Goal: Information Seeking & Learning: Learn about a topic

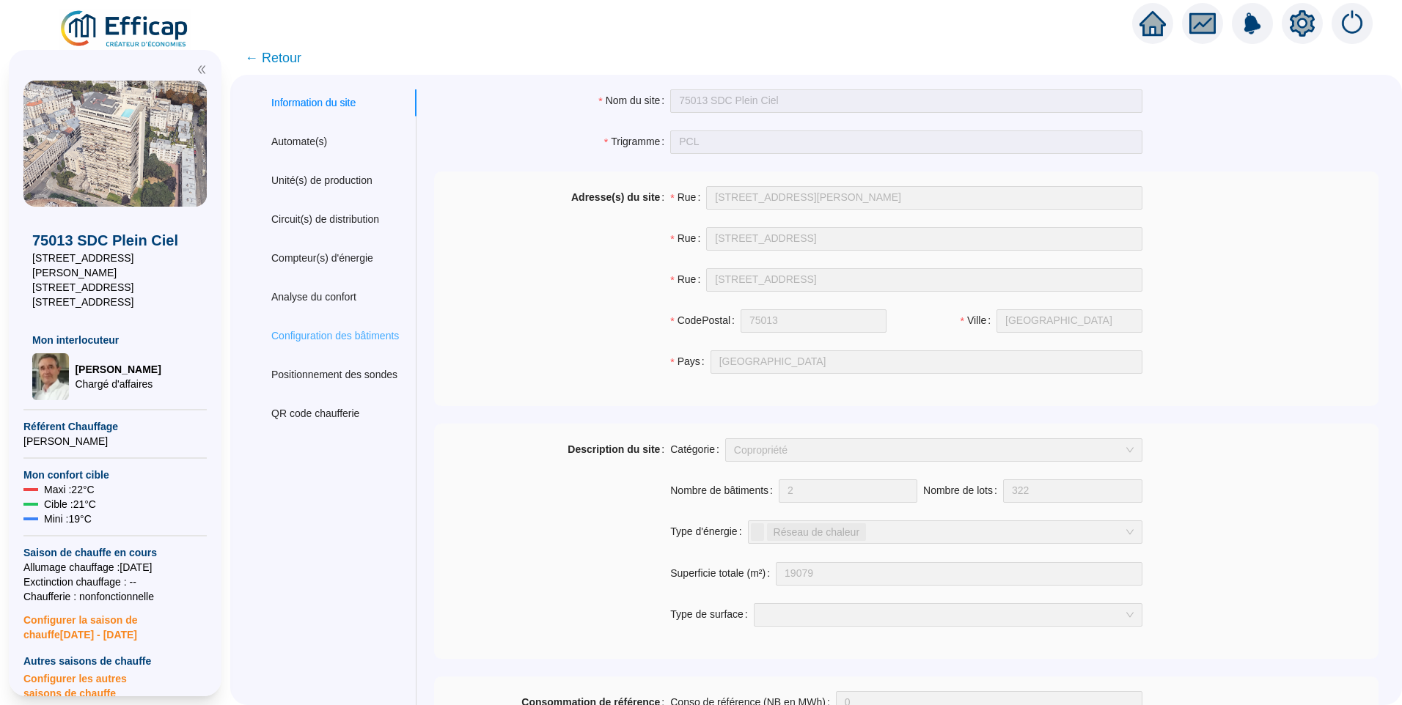
click at [356, 326] on div "Configuration des bâtiments" at bounding box center [335, 336] width 163 height 27
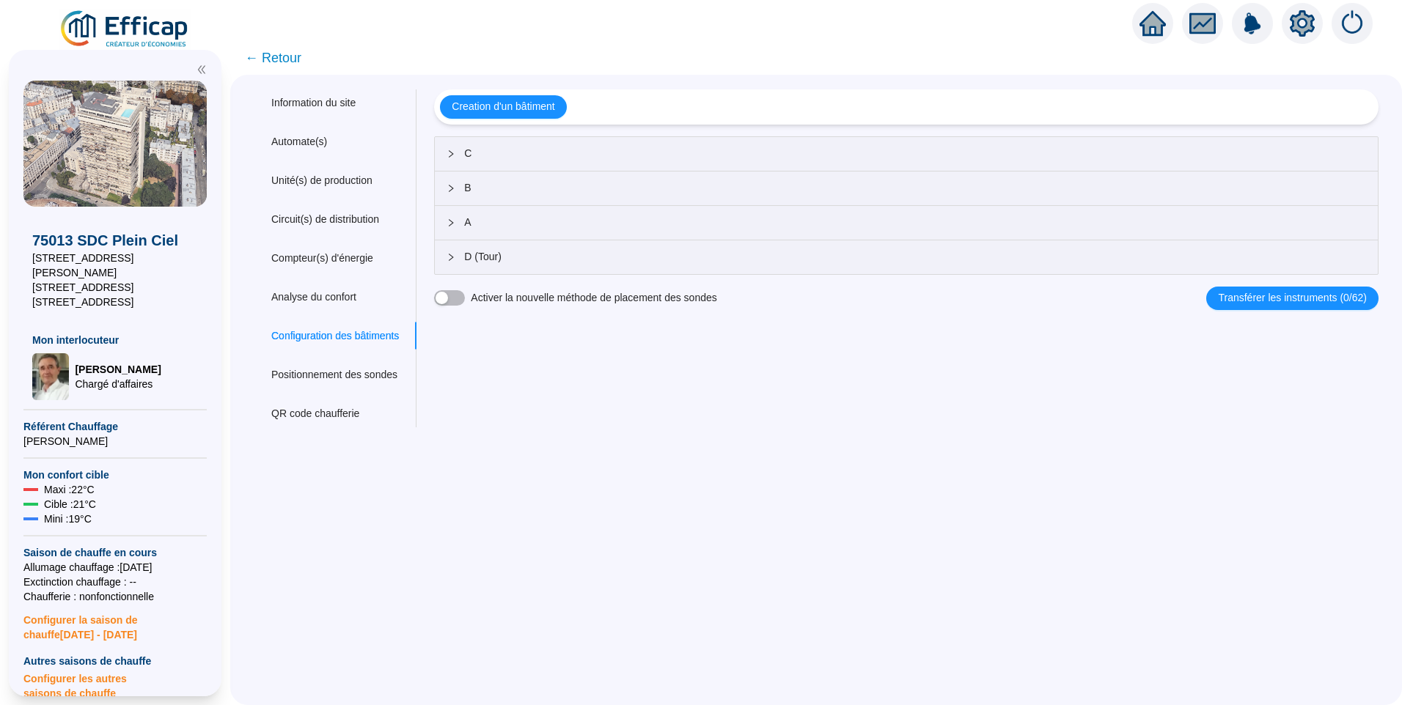
click at [503, 229] on span "A" at bounding box center [915, 222] width 902 height 15
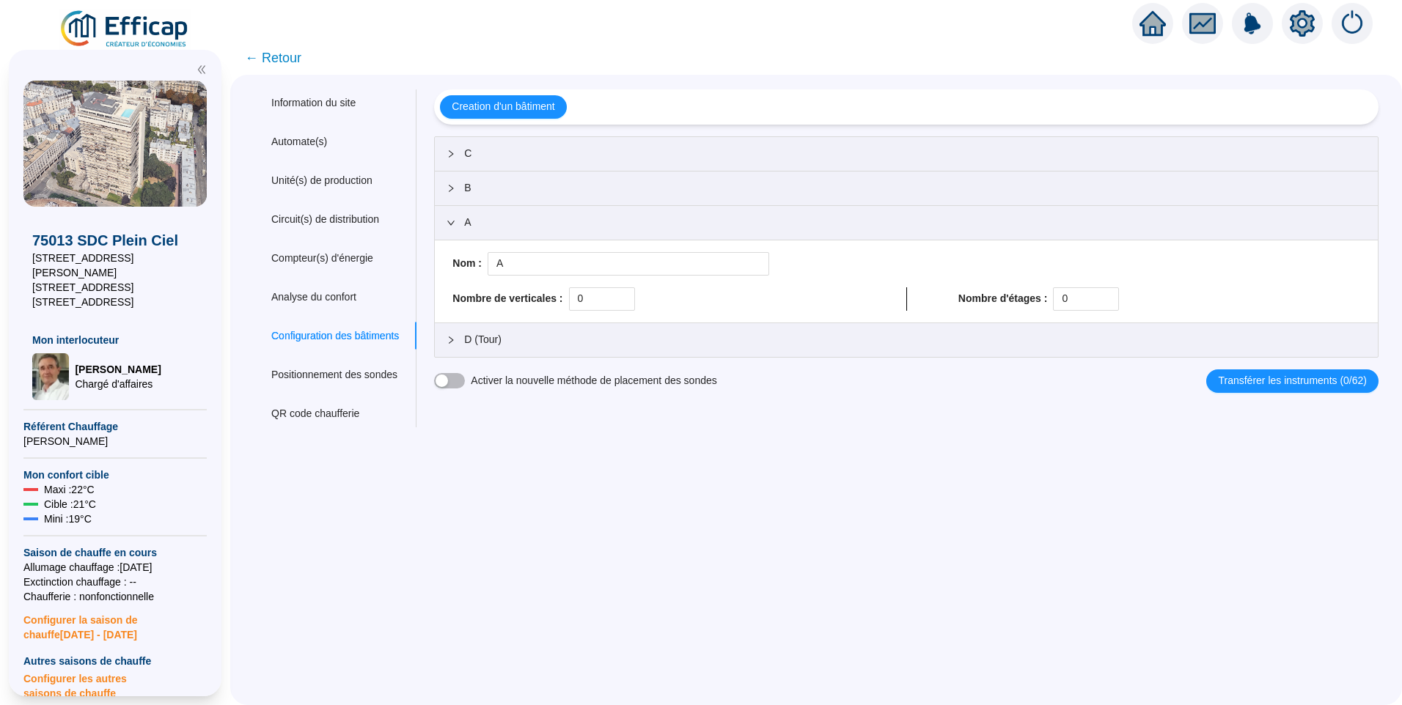
click at [508, 348] on div "D (Tour)" at bounding box center [906, 340] width 943 height 34
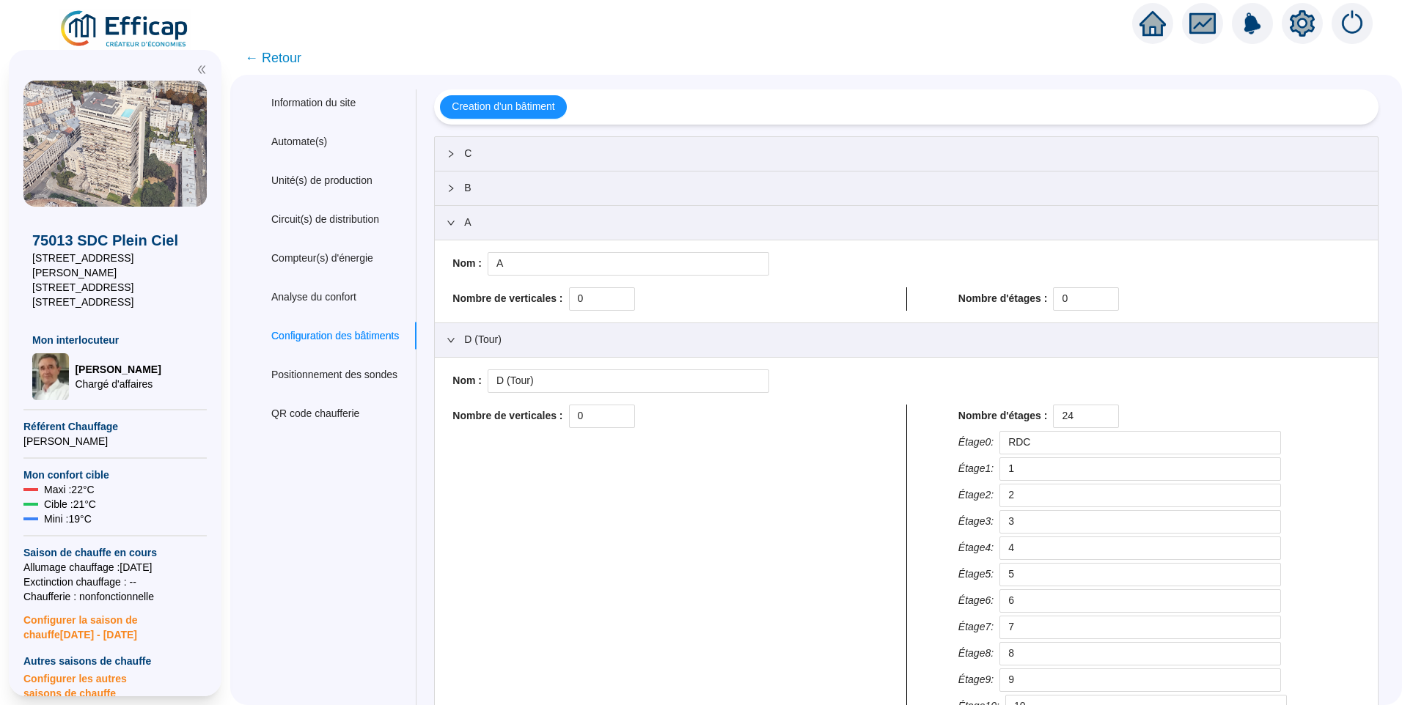
click at [501, 147] on span "C" at bounding box center [915, 153] width 902 height 15
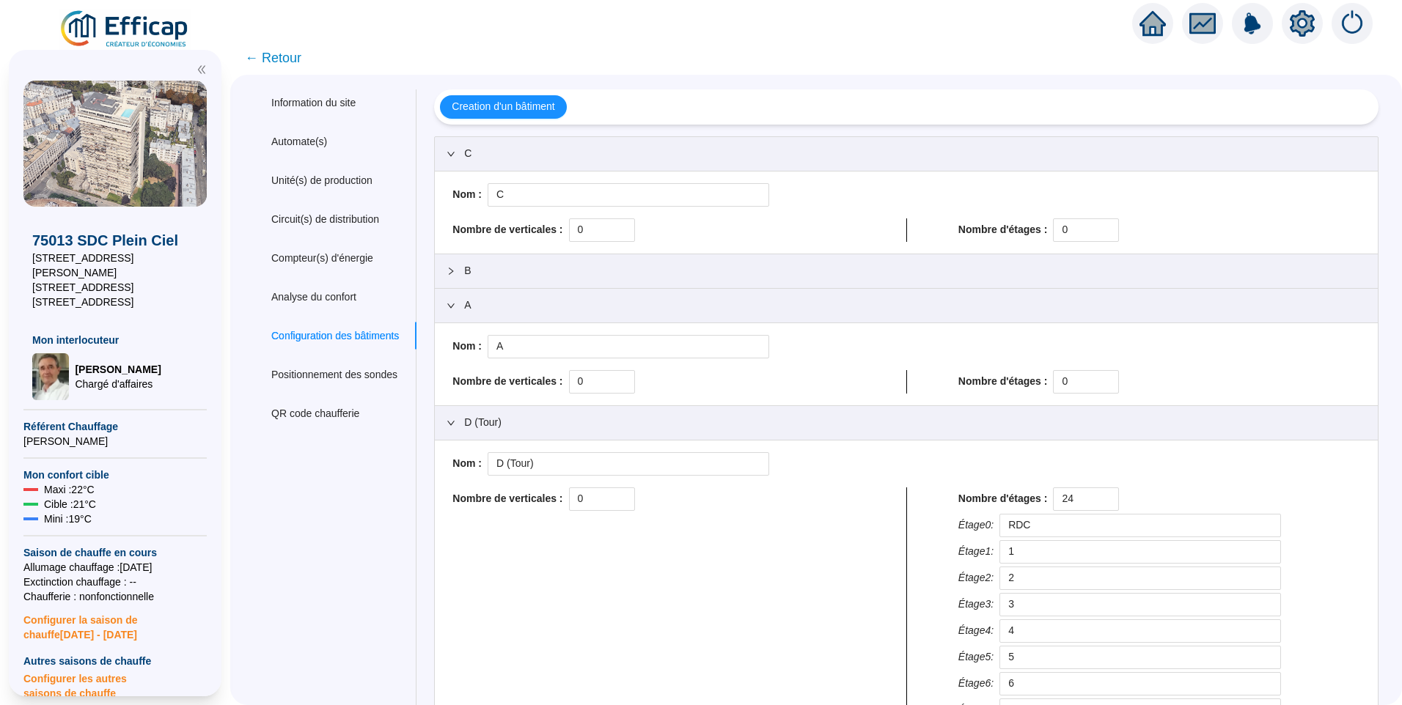
click at [152, 46] on div "75013 SDC Plein Ciel 8-14 rue Emile Deslandres 25 boulevard Arago 1-13 r des Co…" at bounding box center [115, 373] width 230 height 664
click at [150, 27] on img at bounding box center [125, 29] width 133 height 41
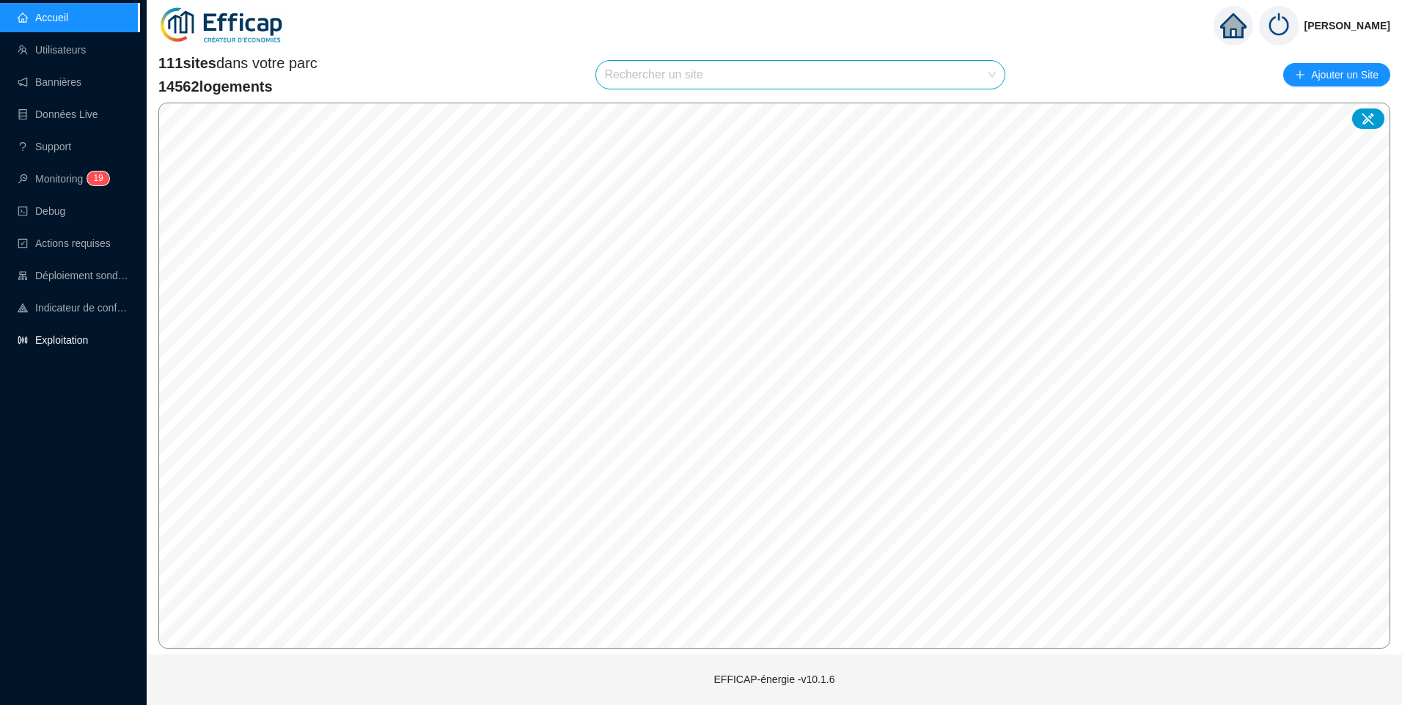
click at [34, 334] on link "Exploitation" at bounding box center [53, 340] width 70 height 12
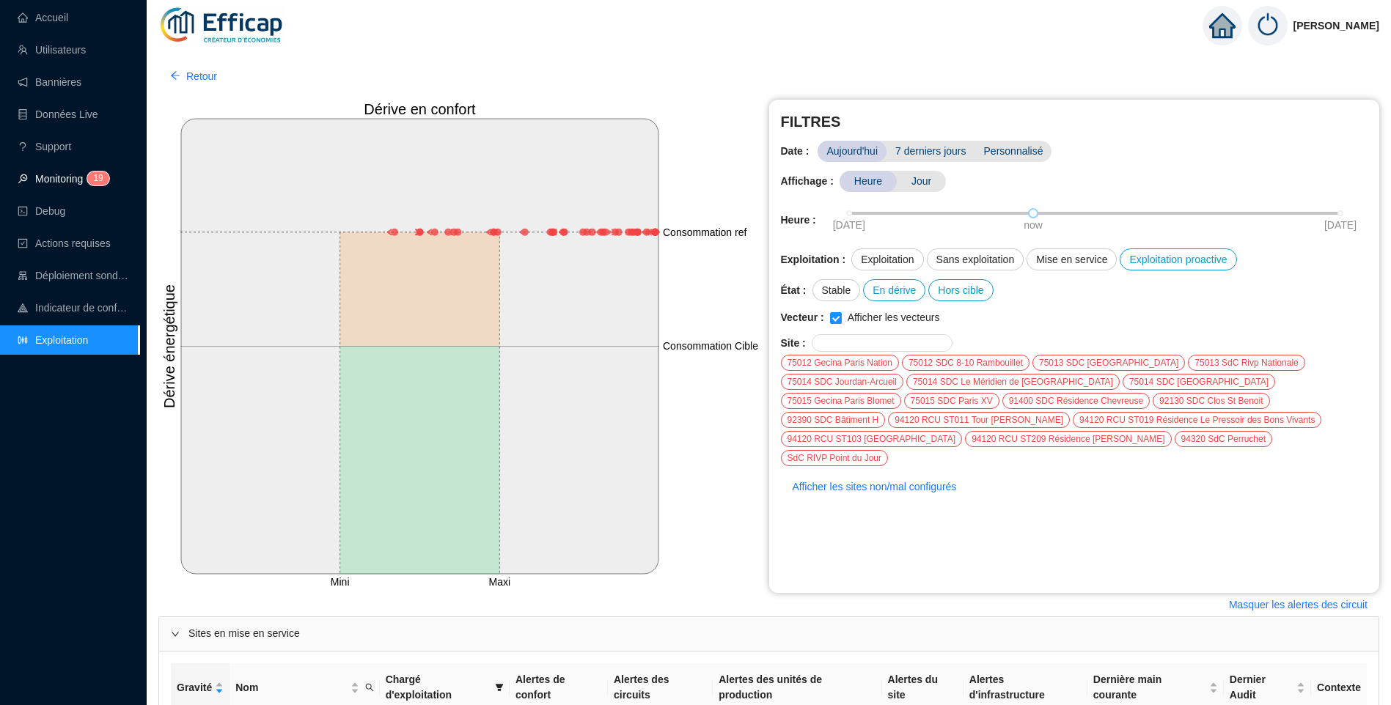
click at [43, 180] on link "Monitoring 1 9" at bounding box center [61, 179] width 87 height 12
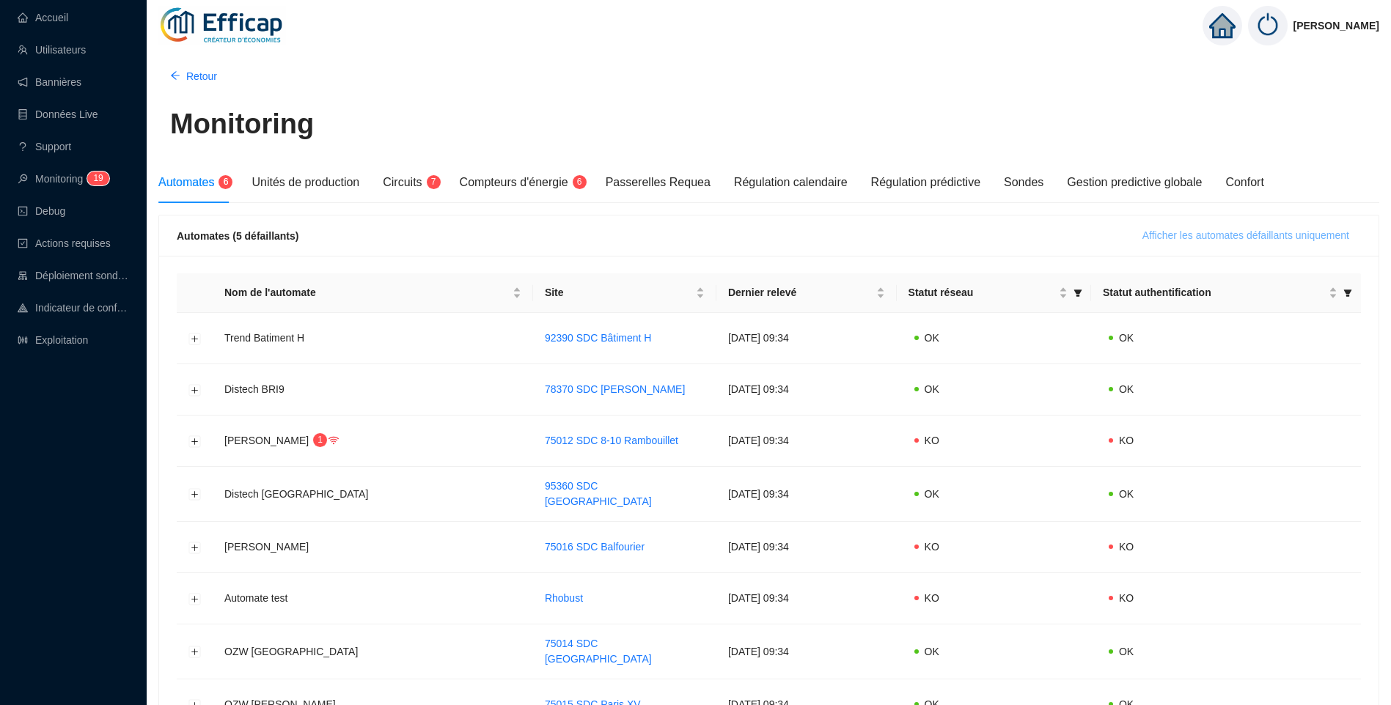
click at [1268, 243] on span "Afficher les automates défaillants uniquement" at bounding box center [1245, 235] width 207 height 15
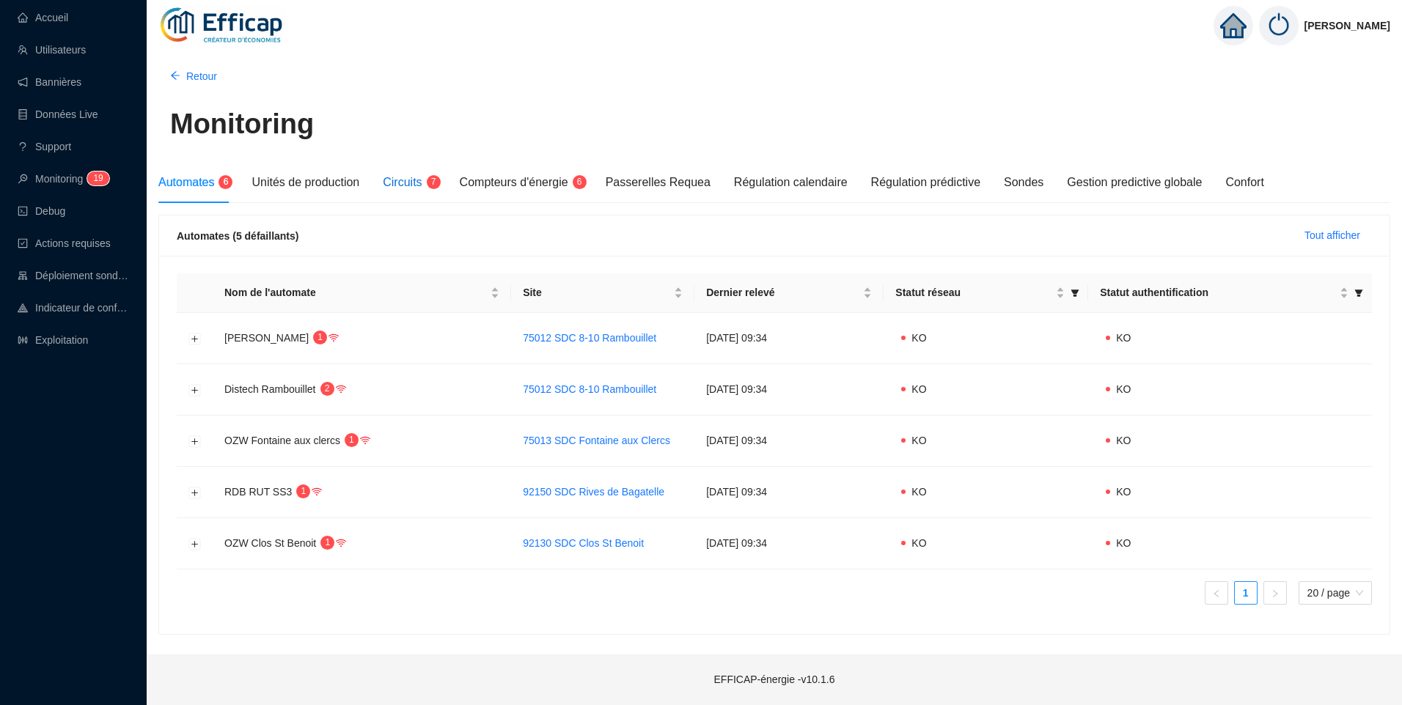
click at [410, 187] on span "Circuits" at bounding box center [402, 182] width 39 height 12
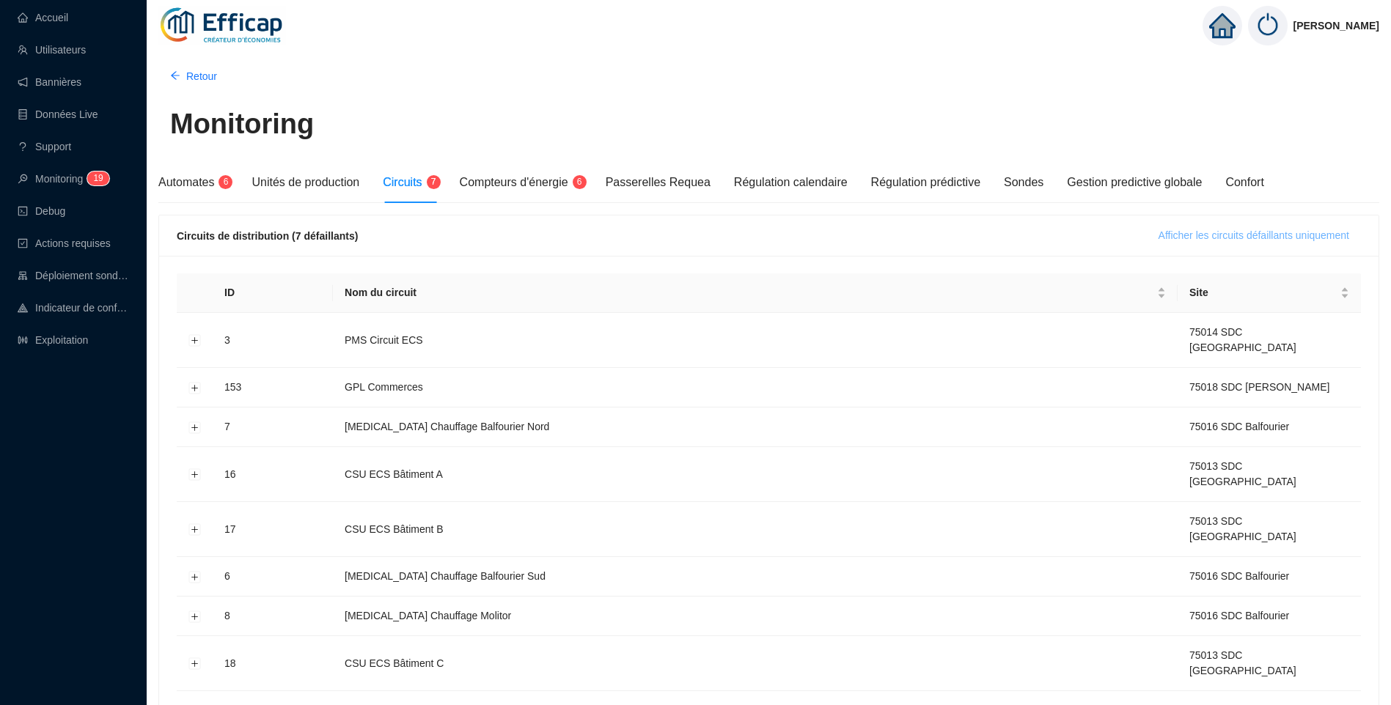
click at [1224, 229] on span "Afficher les circuits défaillants uniquement" at bounding box center [1253, 235] width 191 height 15
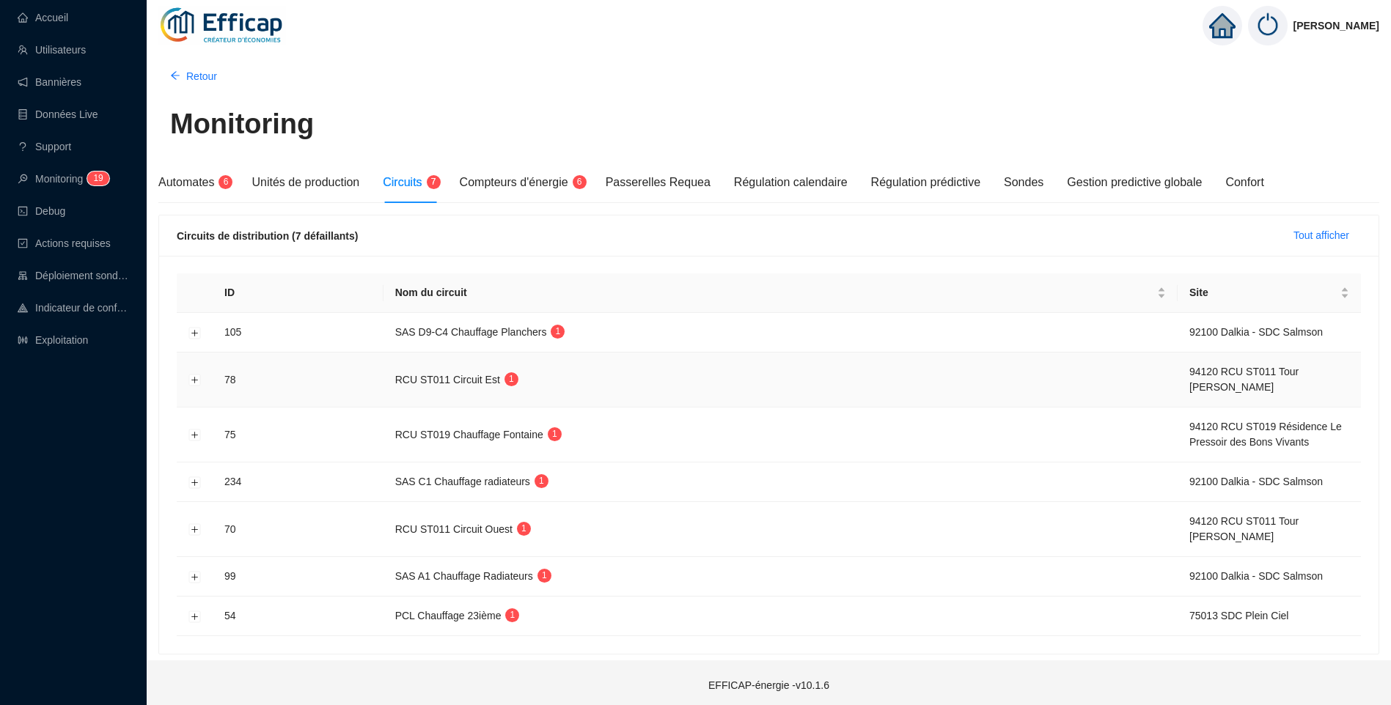
scroll to position [6, 0]
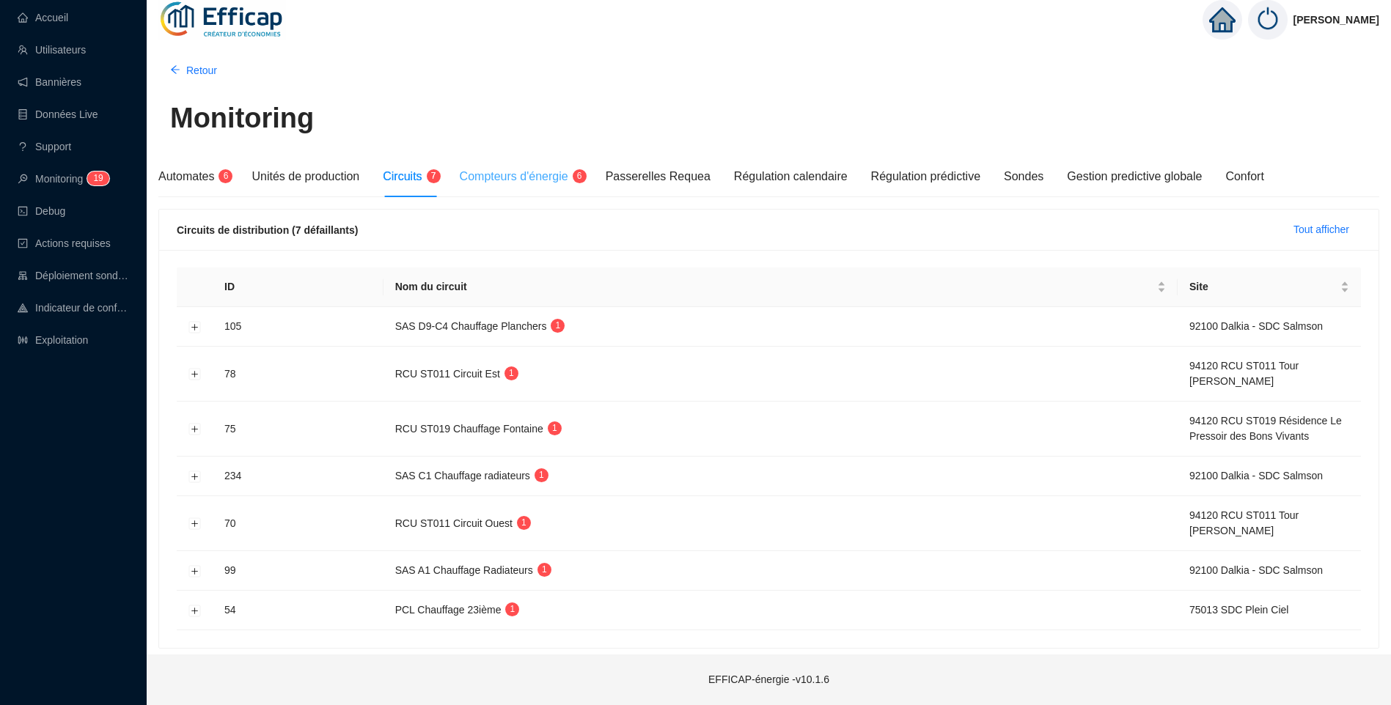
click at [564, 162] on div "Compteurs d'énergie 6" at bounding box center [521, 176] width 122 height 41
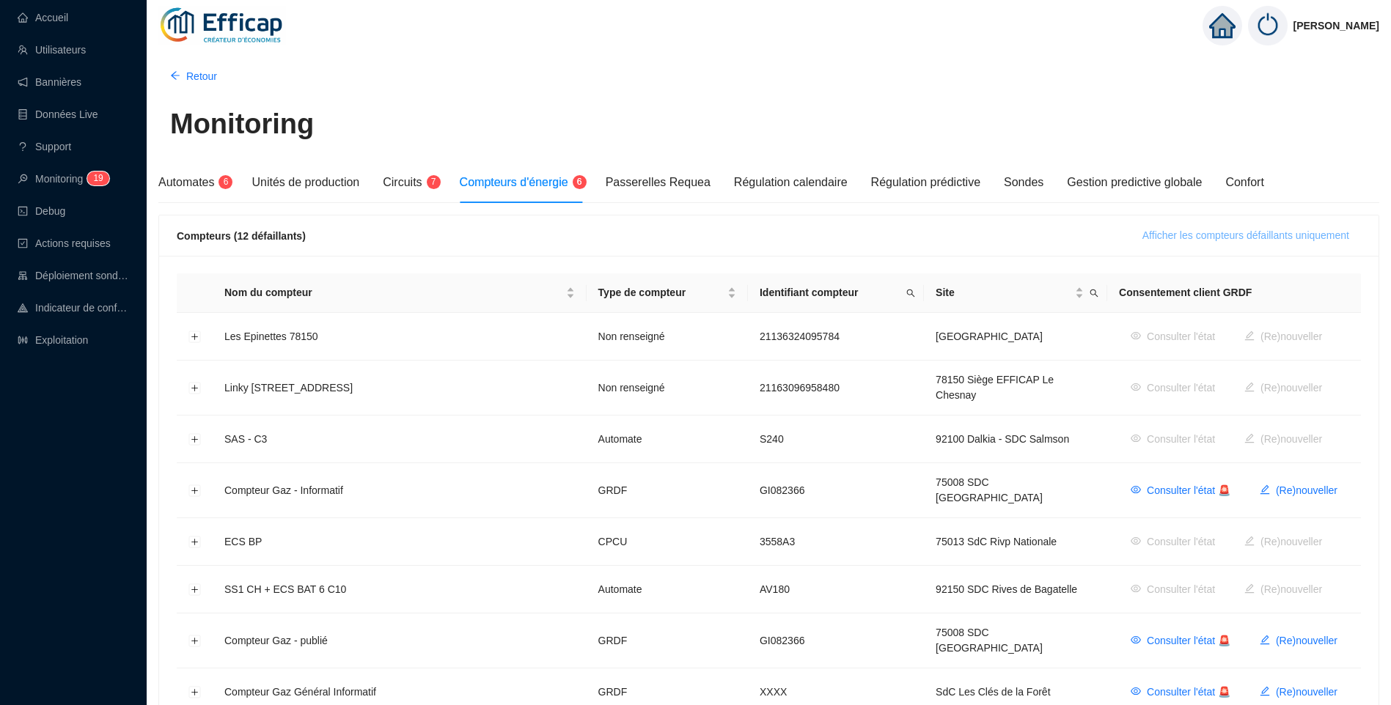
click at [1275, 227] on button "Afficher les compteurs défaillants uniquement" at bounding box center [1246, 235] width 230 height 23
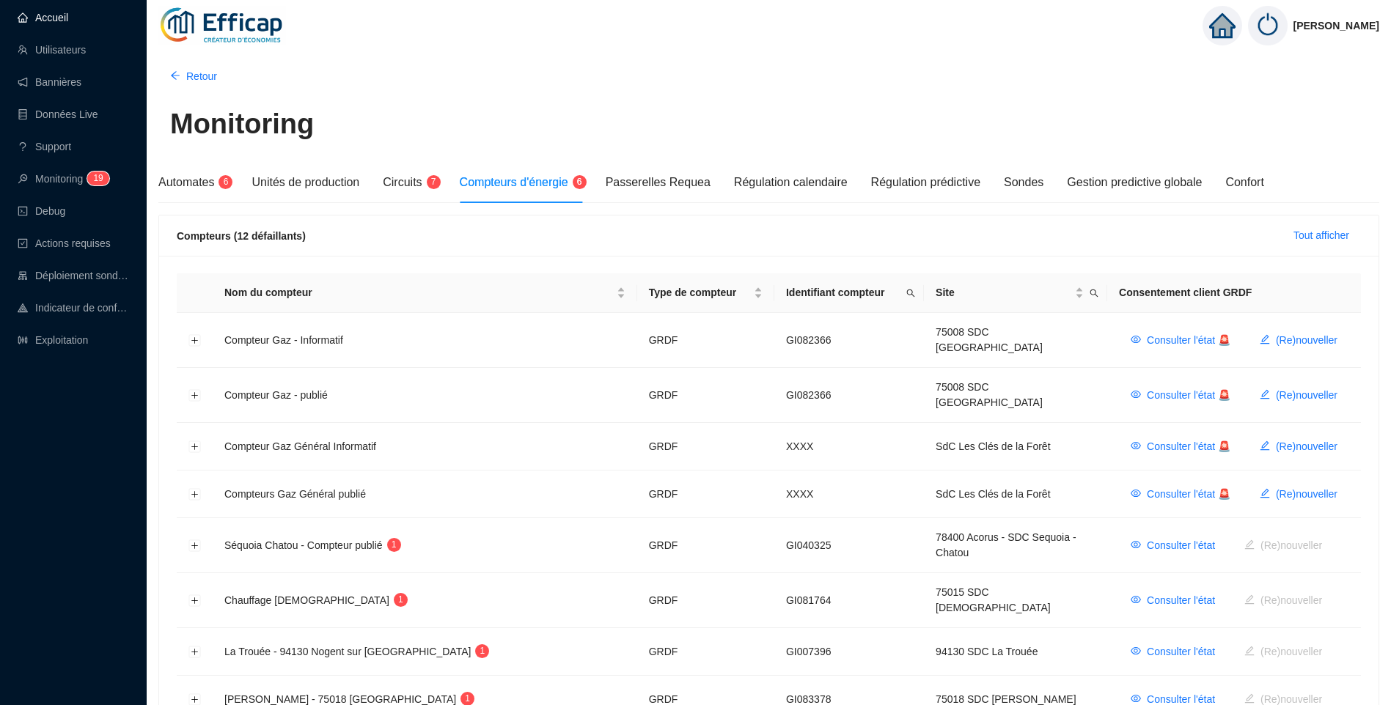
click at [65, 21] on link "Accueil" at bounding box center [43, 18] width 51 height 12
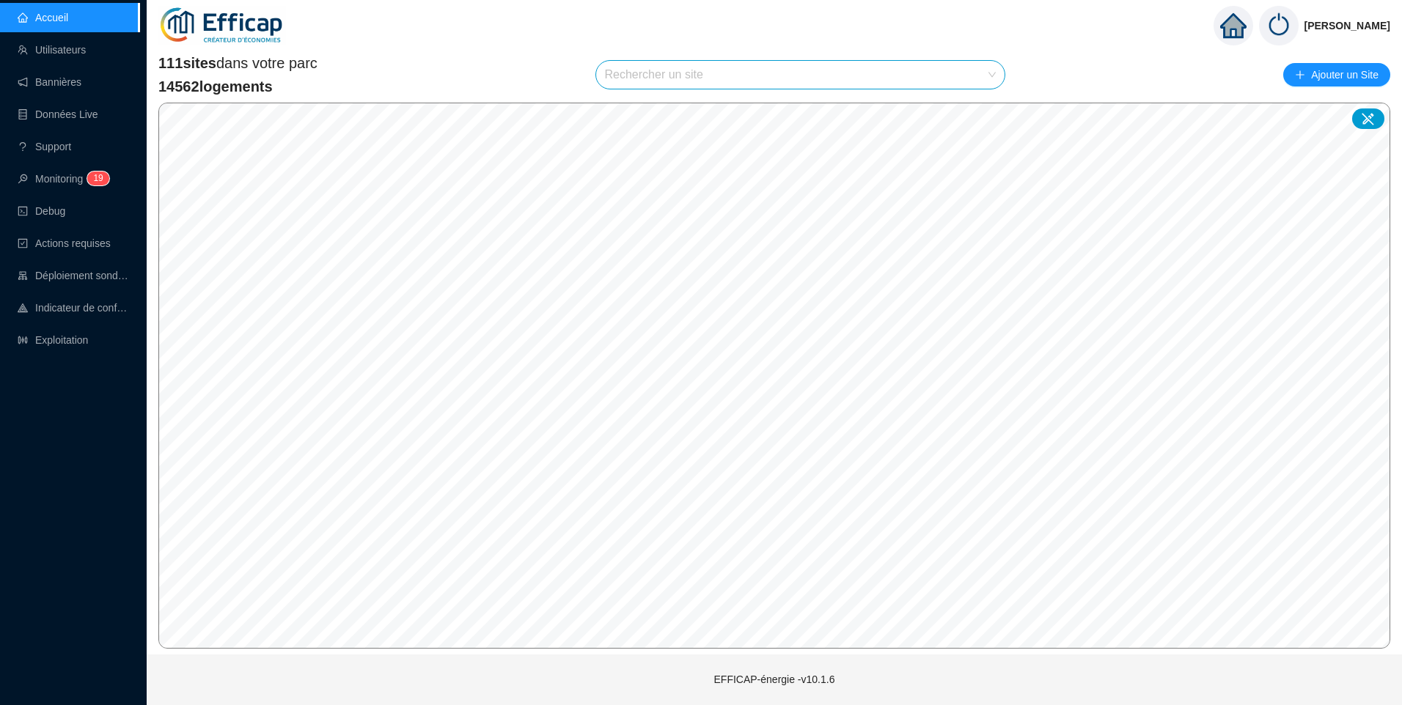
click at [678, 80] on input "search" at bounding box center [794, 75] width 378 height 28
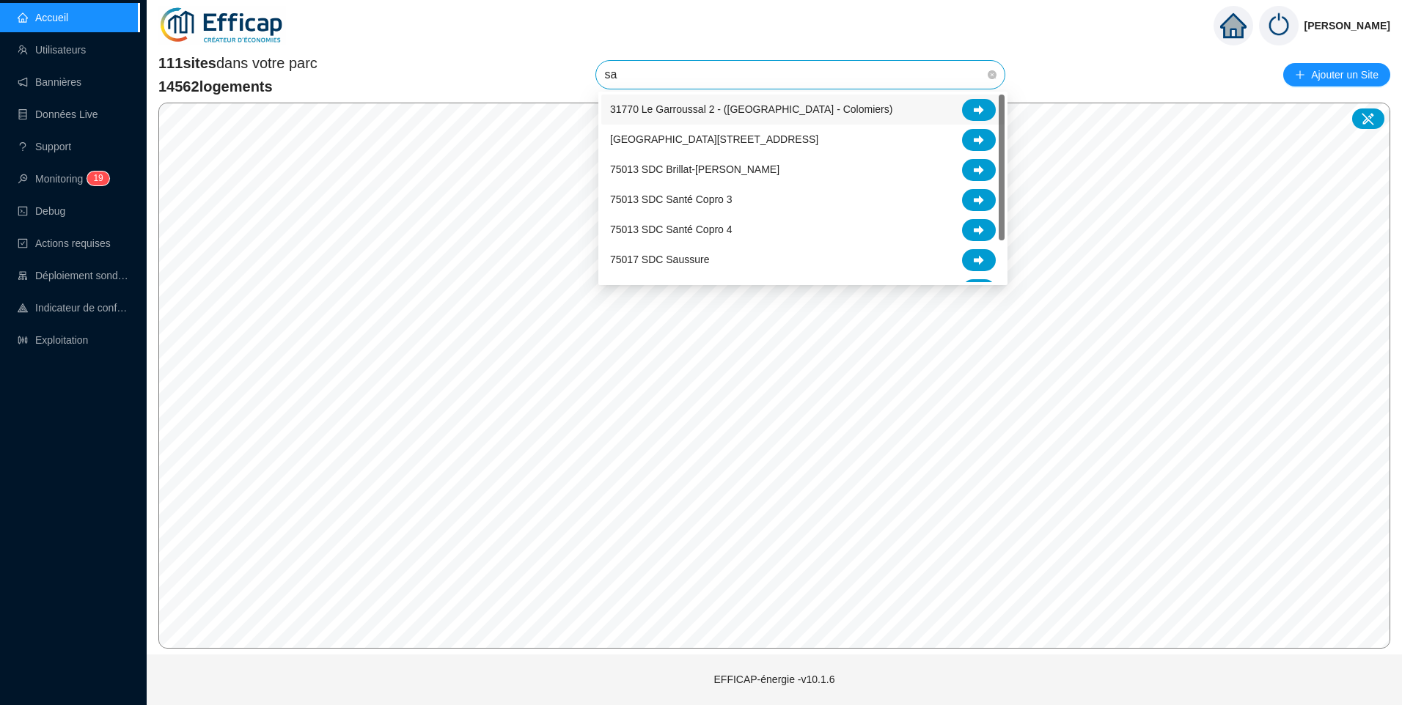
type input "sal"
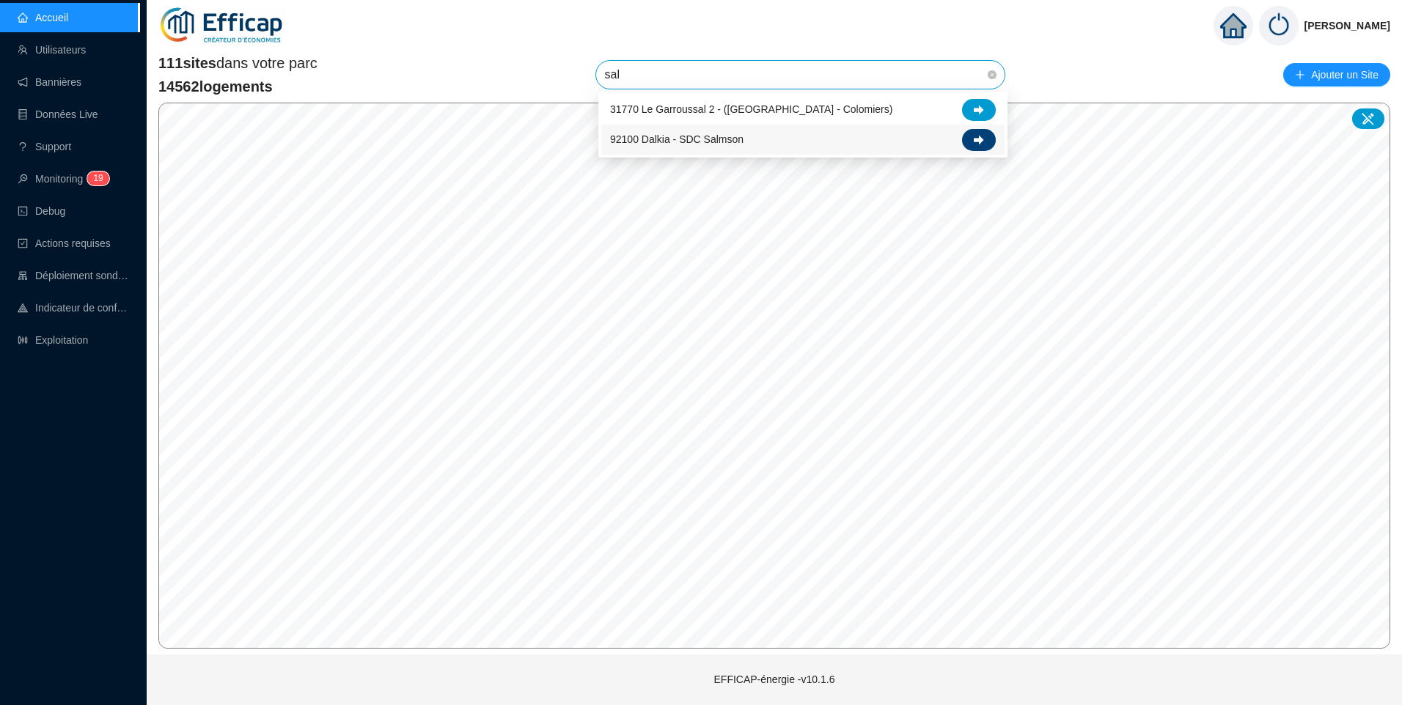
click at [985, 135] on div at bounding box center [979, 140] width 34 height 22
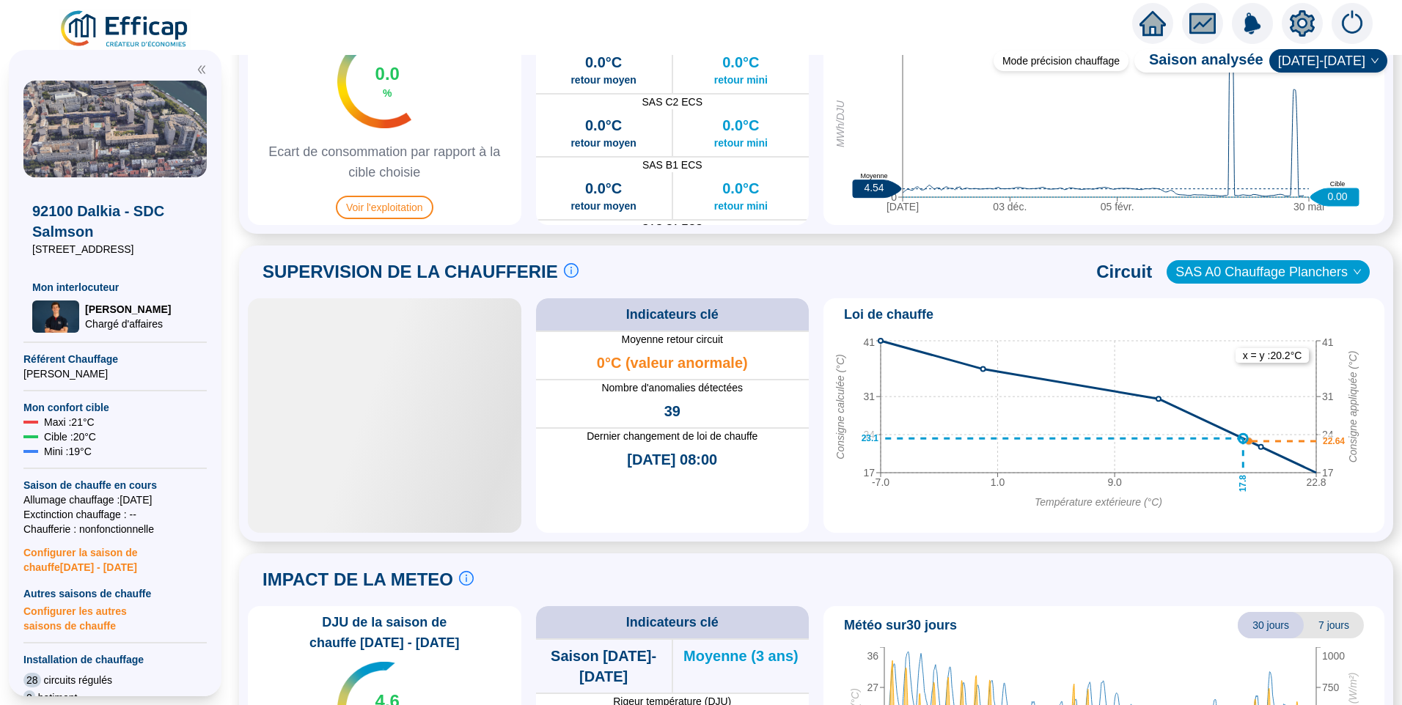
scroll to position [587, 0]
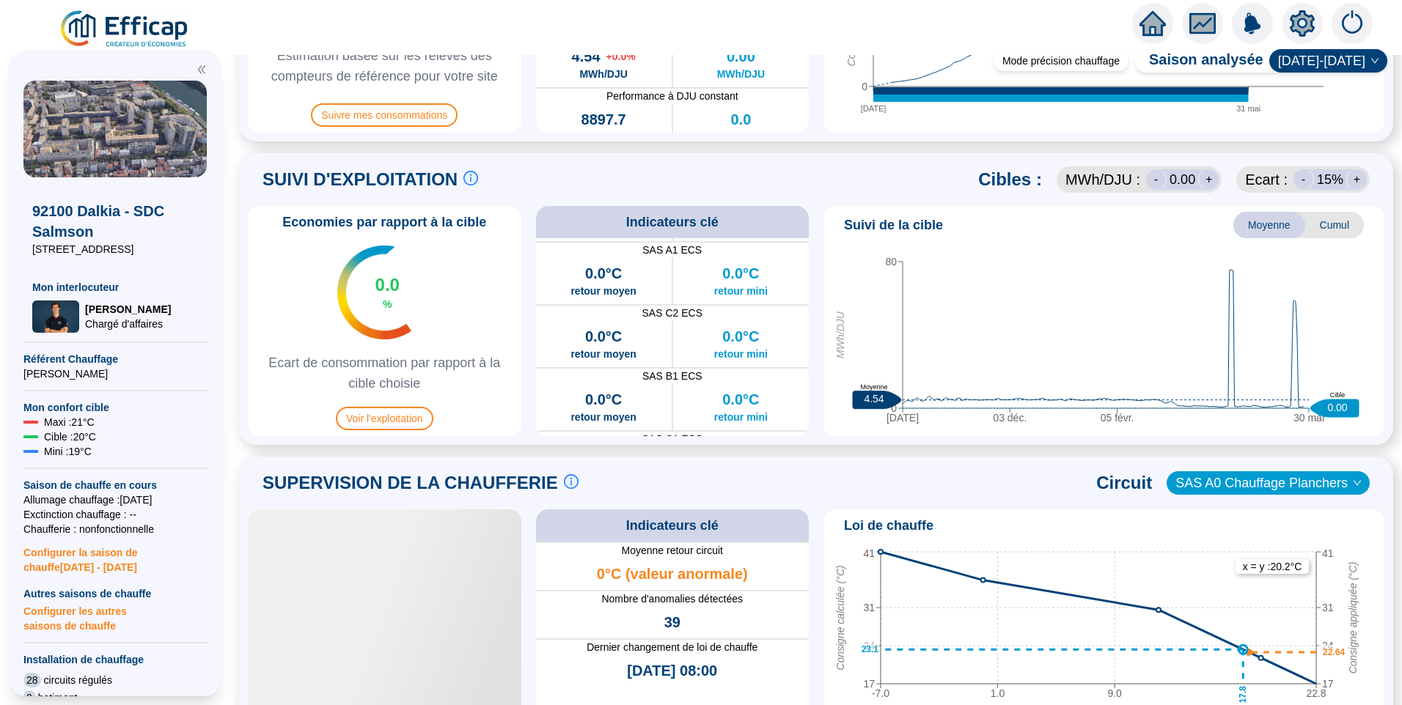
click at [378, 430] on div "Economies par rapport à la cible 0.0 % Ecart de consommation par rapport à la c…" at bounding box center [384, 321] width 273 height 230
click at [383, 424] on span "Voir l'exploitation" at bounding box center [385, 418] width 98 height 23
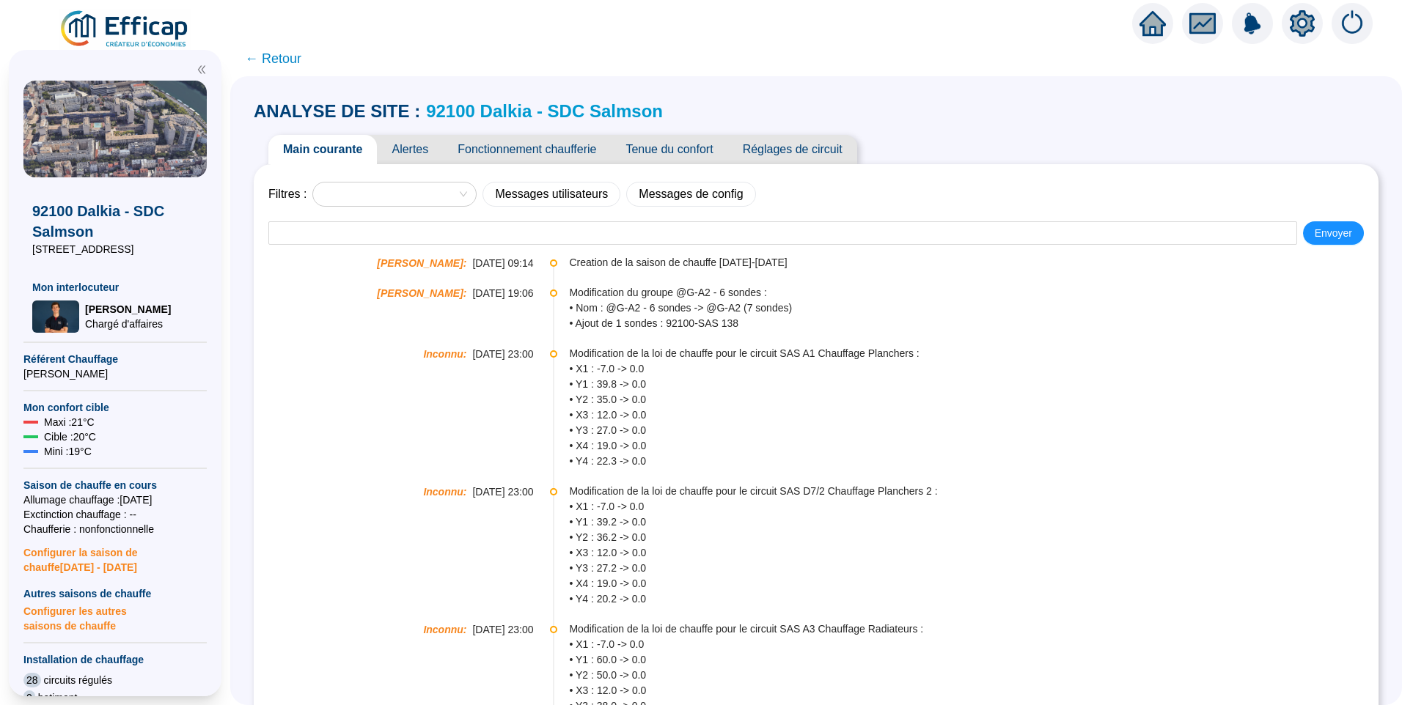
click at [844, 154] on span "Réglages de circuit" at bounding box center [792, 149] width 129 height 29
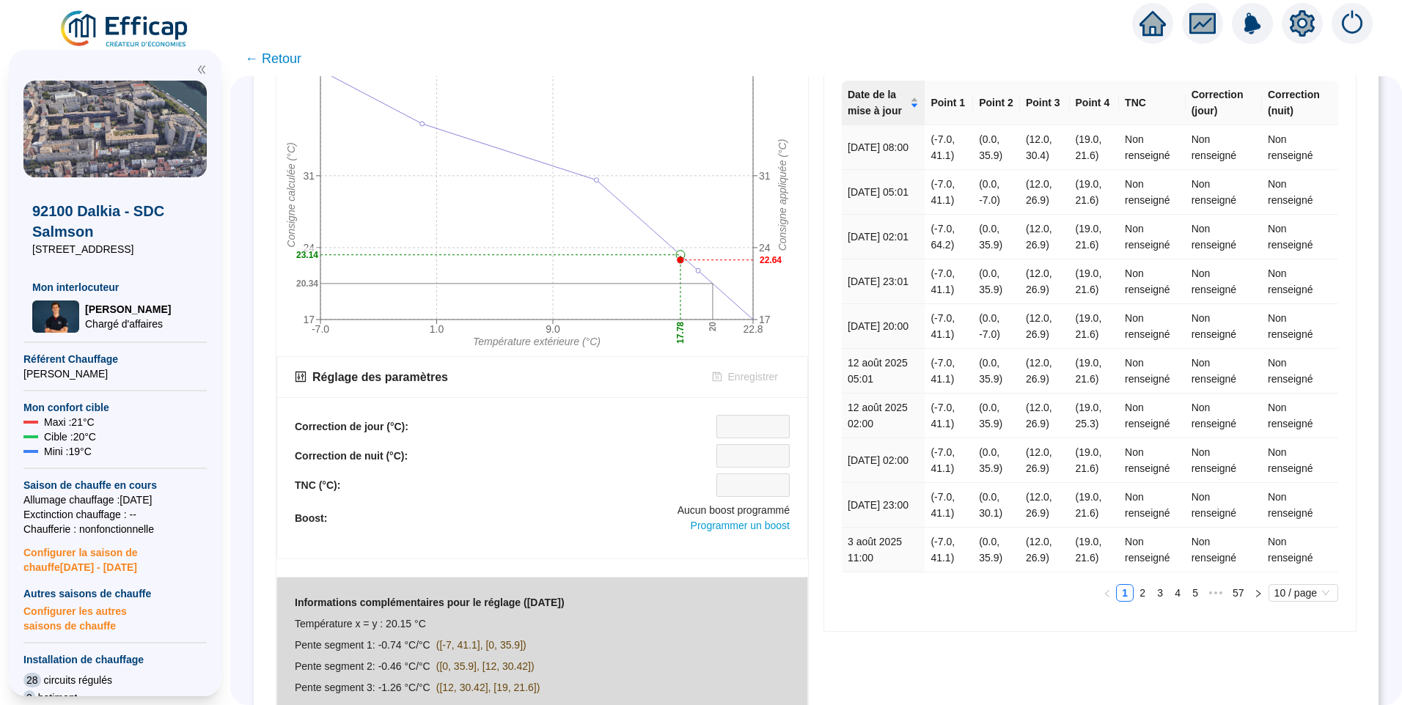
scroll to position [13, 0]
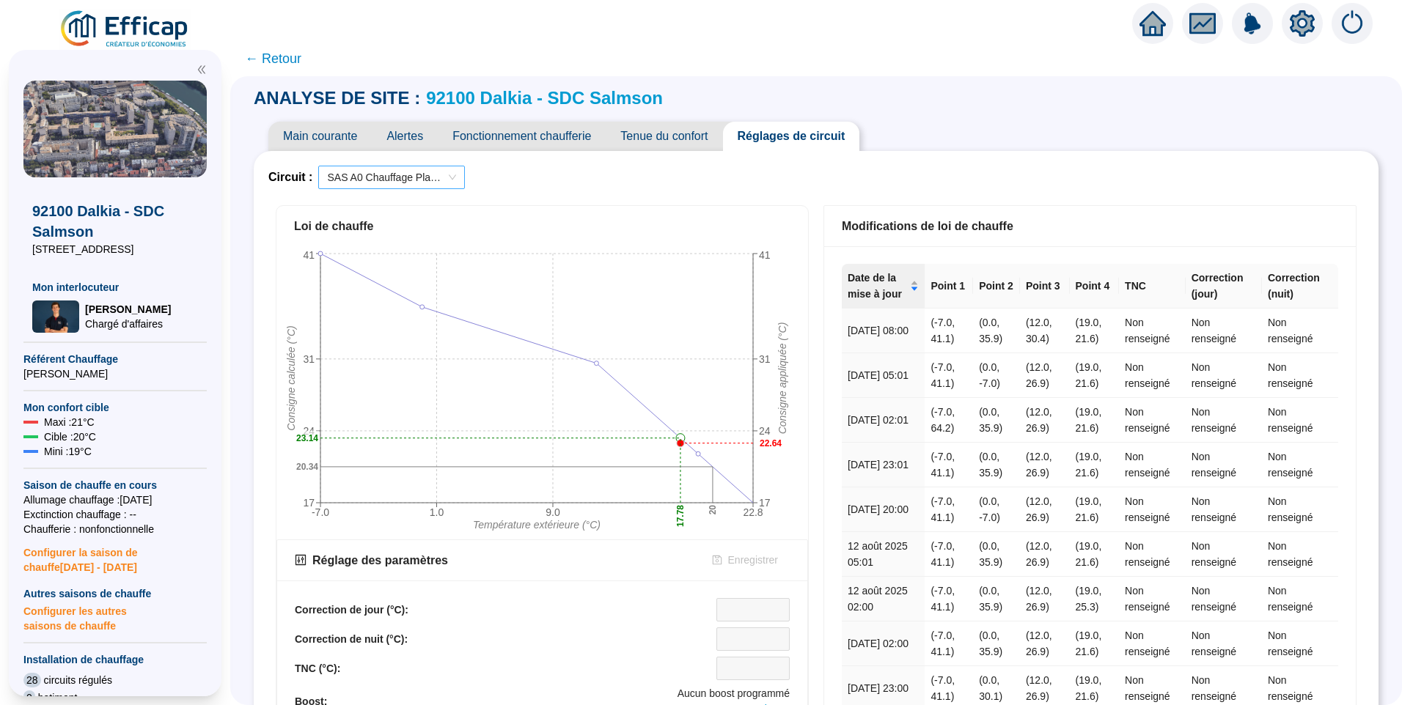
click at [387, 180] on span "SAS A0 Chauffage Planchers" at bounding box center [391, 177] width 129 height 22
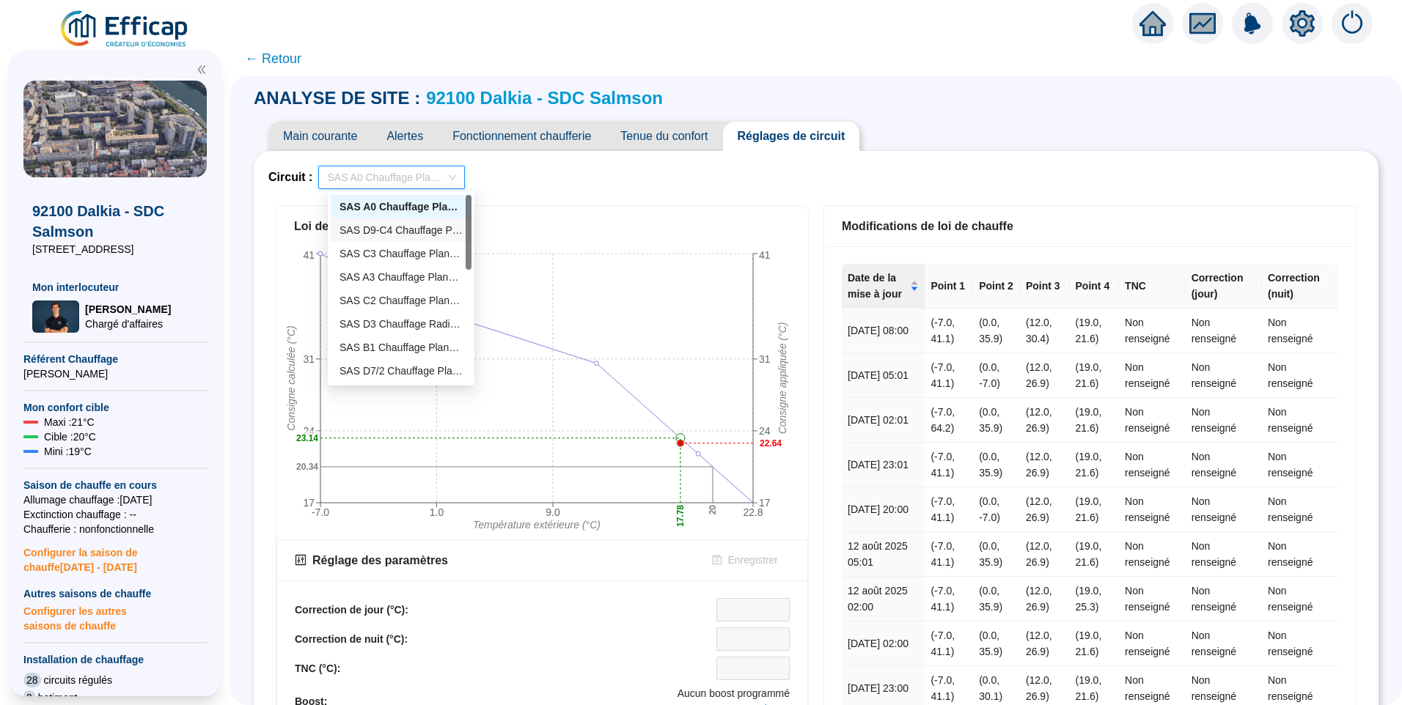
click at [405, 232] on div "SAS D9-C4 Chauffage Planchers" at bounding box center [400, 230] width 123 height 15
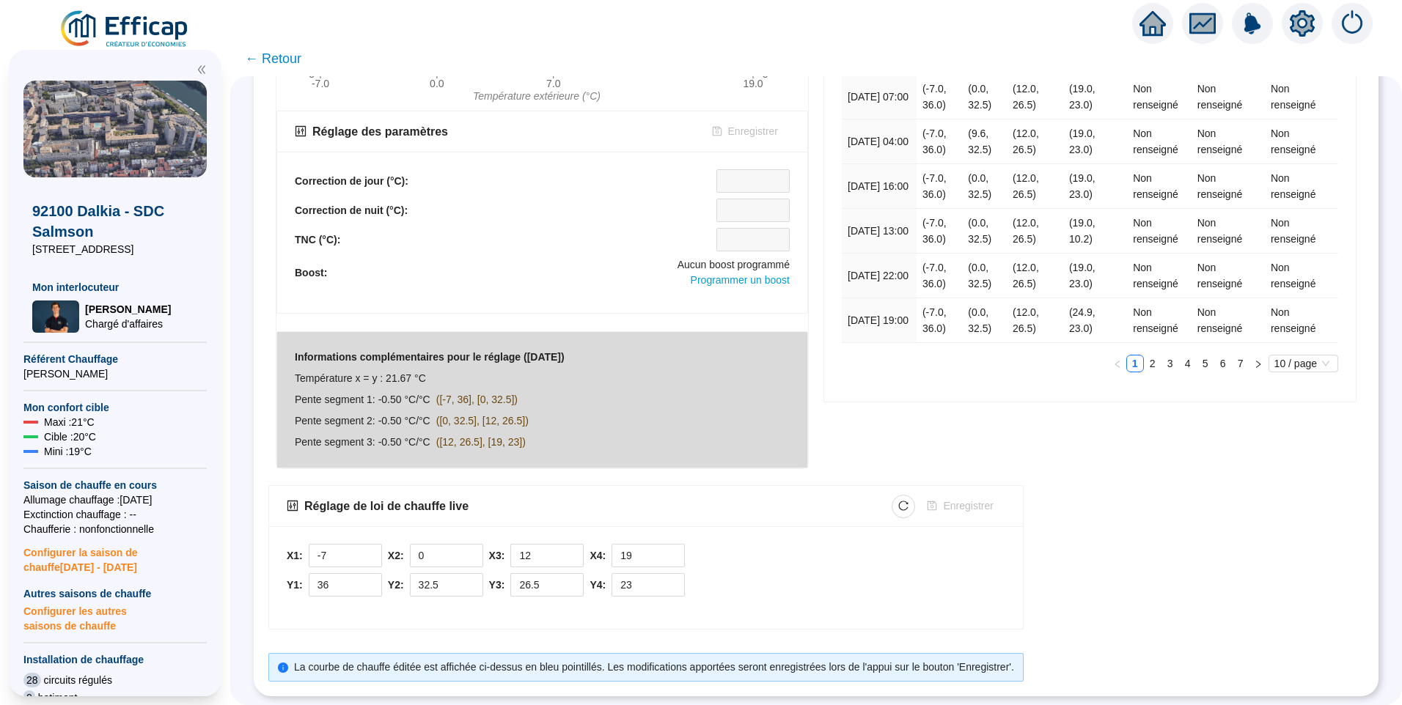
scroll to position [160, 0]
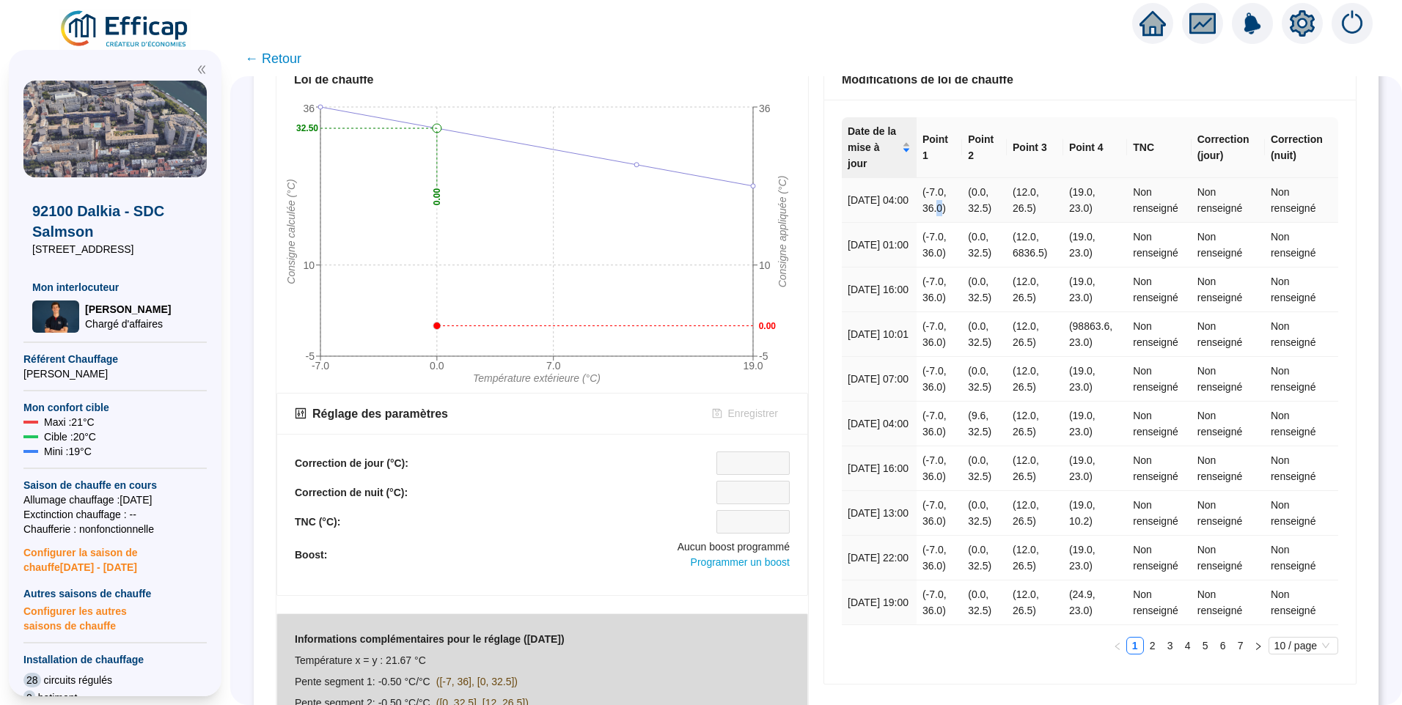
click at [941, 196] on td "(-7.0, 36.0)" at bounding box center [938, 200] width 45 height 45
drag, startPoint x: 941, startPoint y: 196, endPoint x: 944, endPoint y: 218, distance: 22.1
click at [944, 223] on td "(-7.0, 36.0)" at bounding box center [938, 245] width 45 height 45
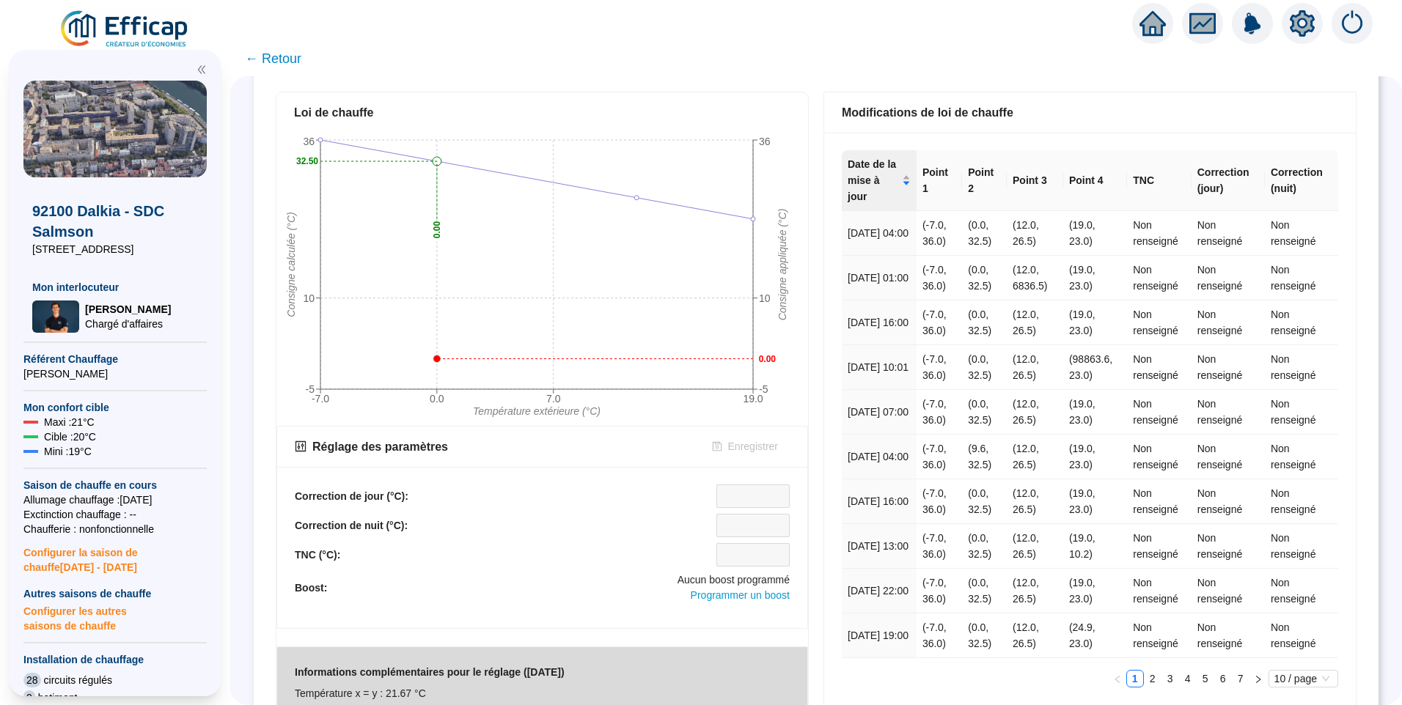
scroll to position [0, 0]
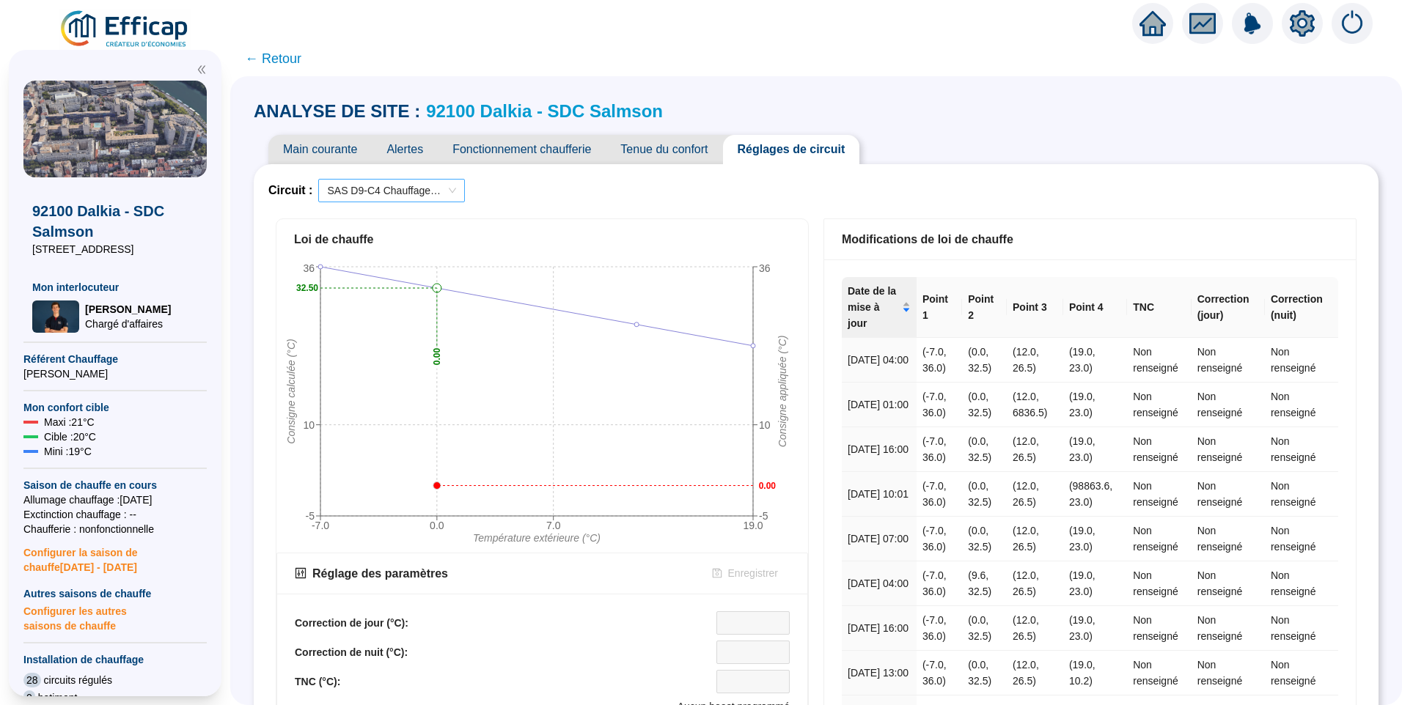
click at [424, 190] on span "SAS D9-C4 Chauffage Planchers" at bounding box center [391, 191] width 129 height 22
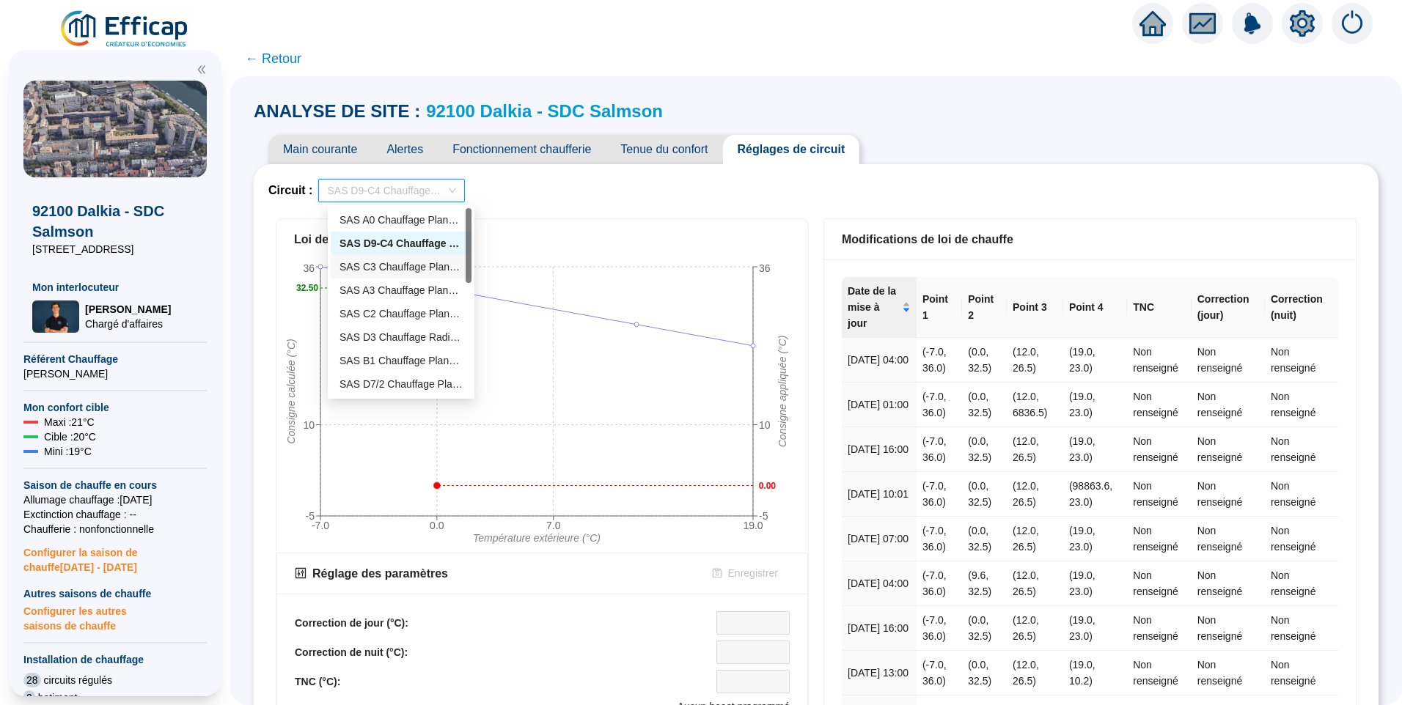
click at [395, 267] on div "SAS C3 Chauffage Planchers 1" at bounding box center [400, 267] width 123 height 15
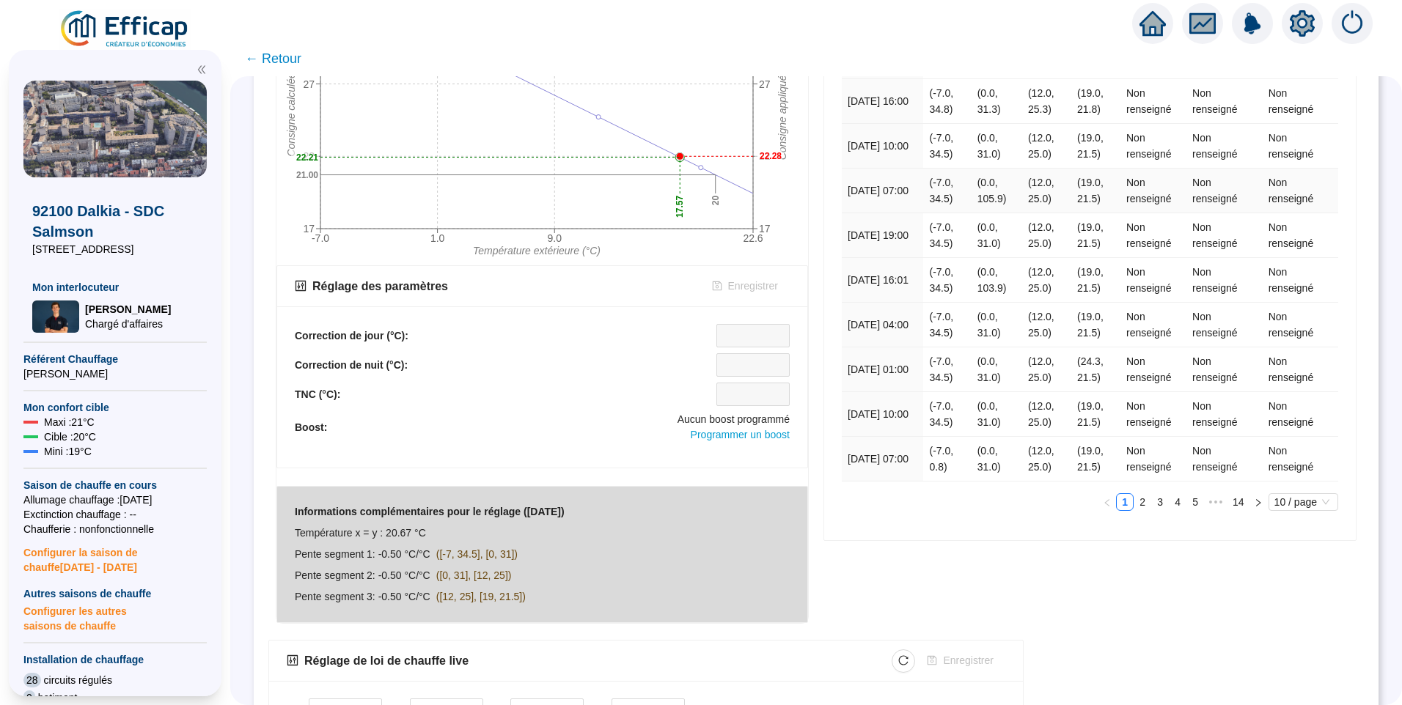
scroll to position [13, 0]
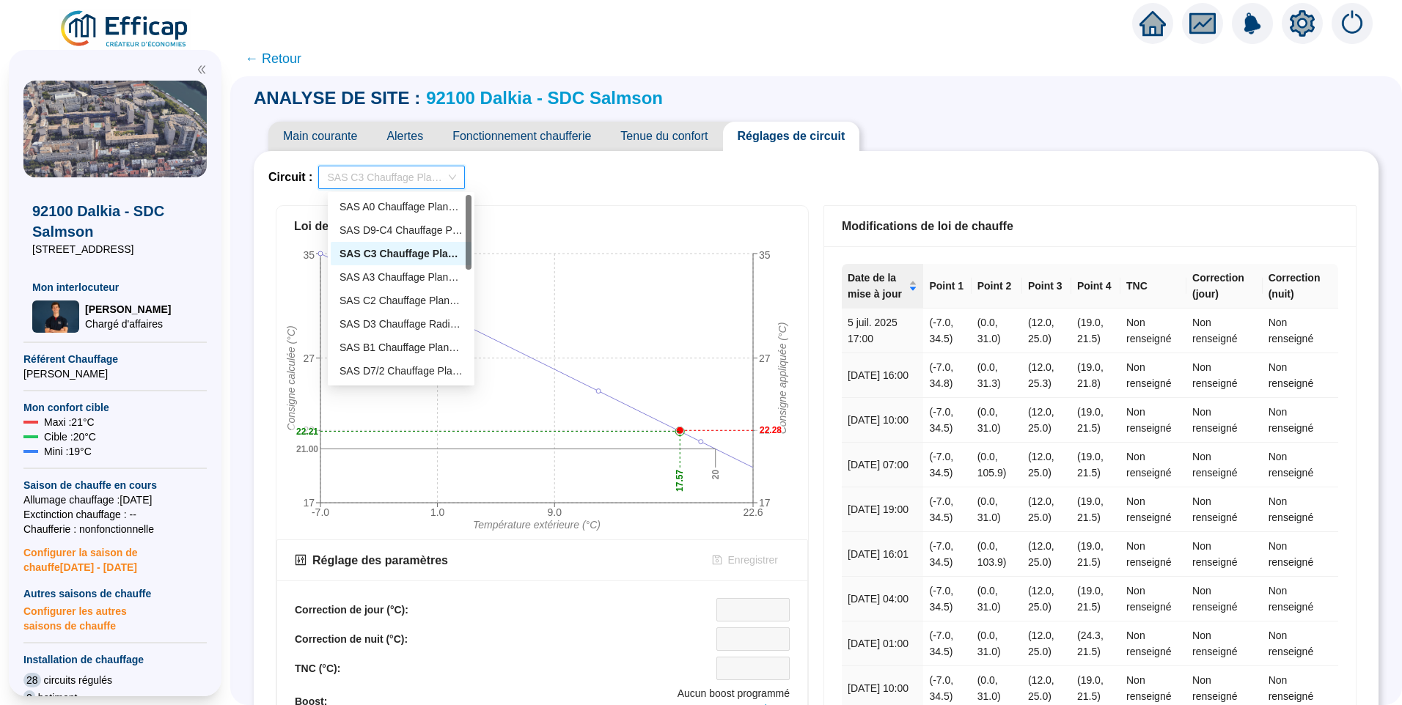
click at [392, 182] on span "SAS C3 Chauffage Planchers 1" at bounding box center [391, 177] width 129 height 22
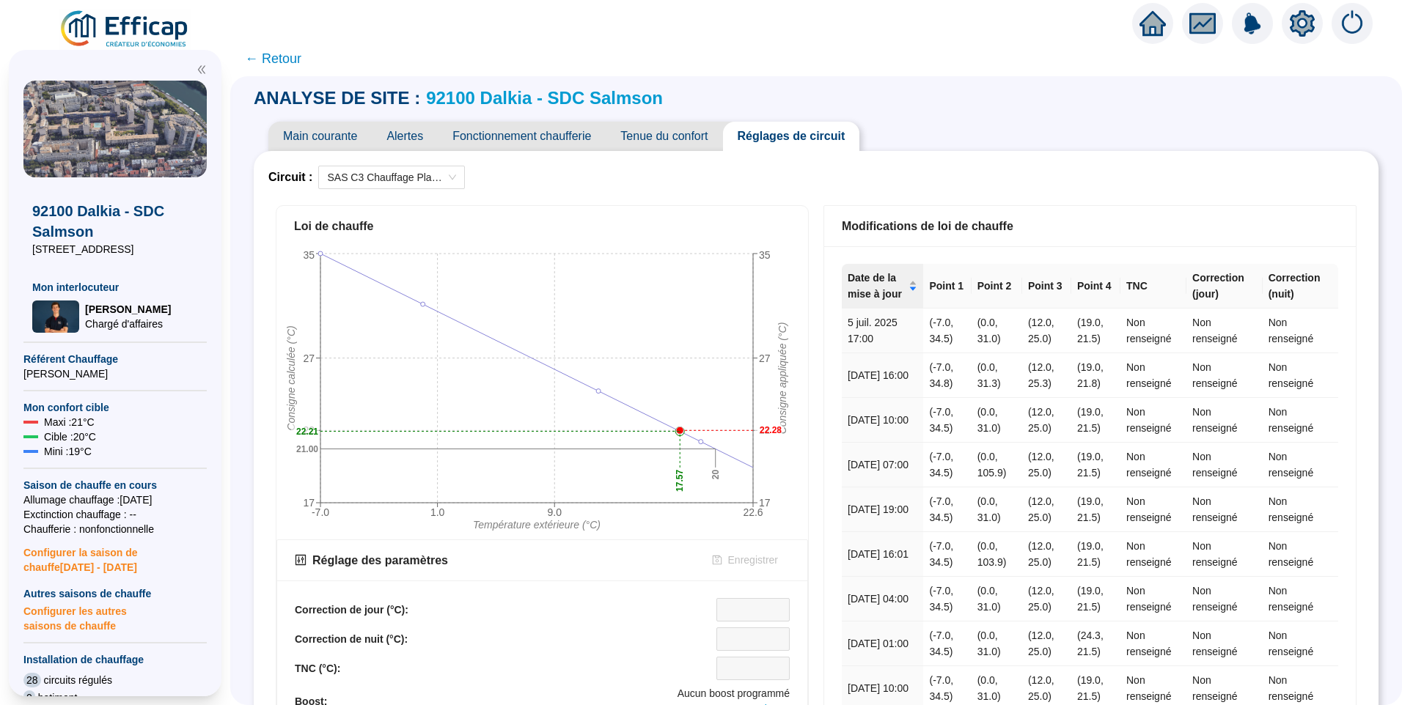
click at [727, 233] on div "Loi de chauffe" at bounding box center [542, 227] width 496 height 18
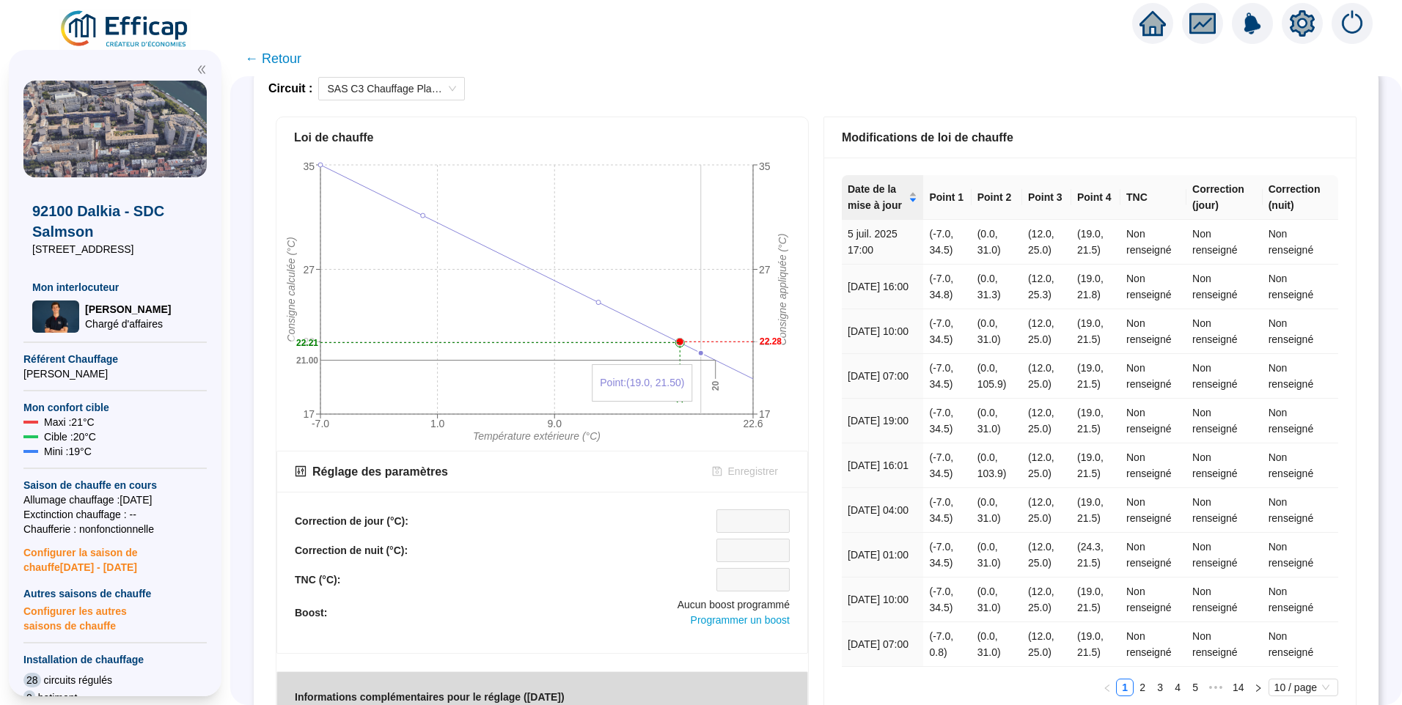
scroll to position [87, 0]
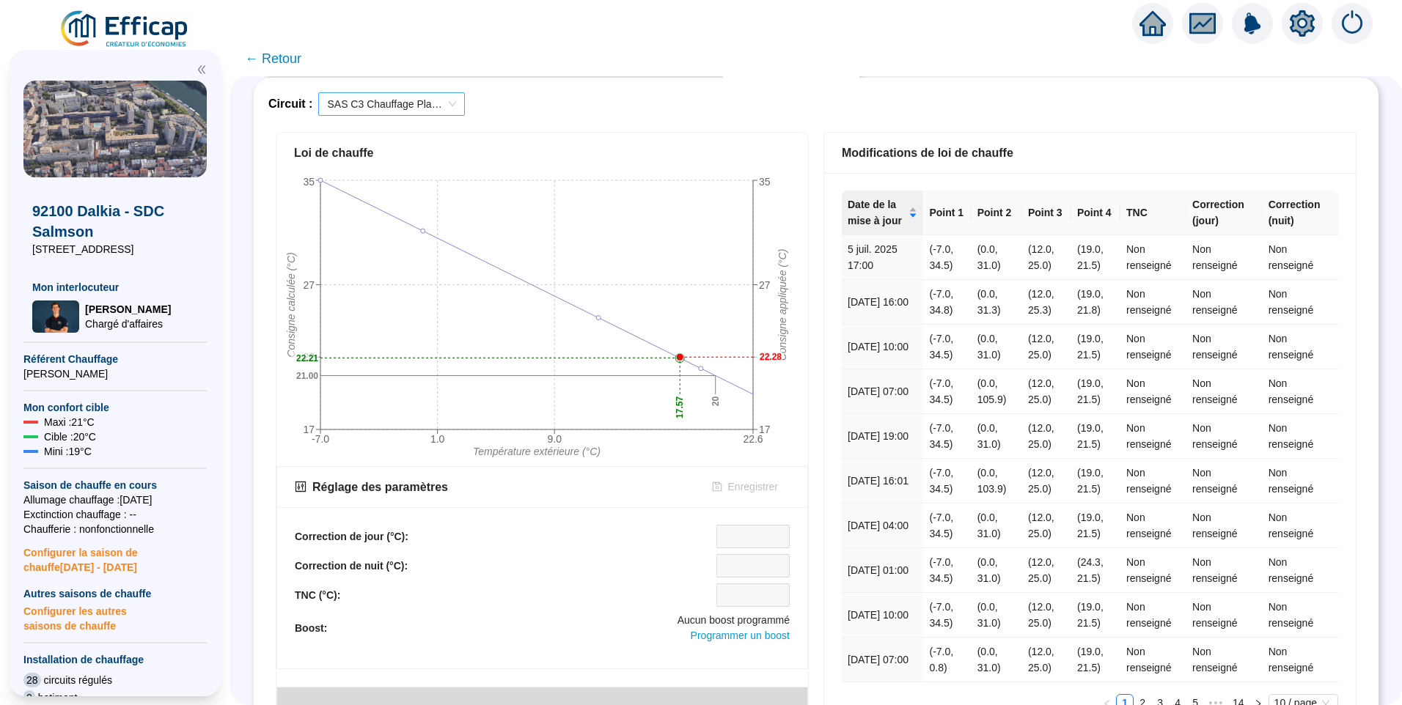
click at [412, 107] on span "SAS C3 Chauffage Planchers 1" at bounding box center [391, 104] width 129 height 22
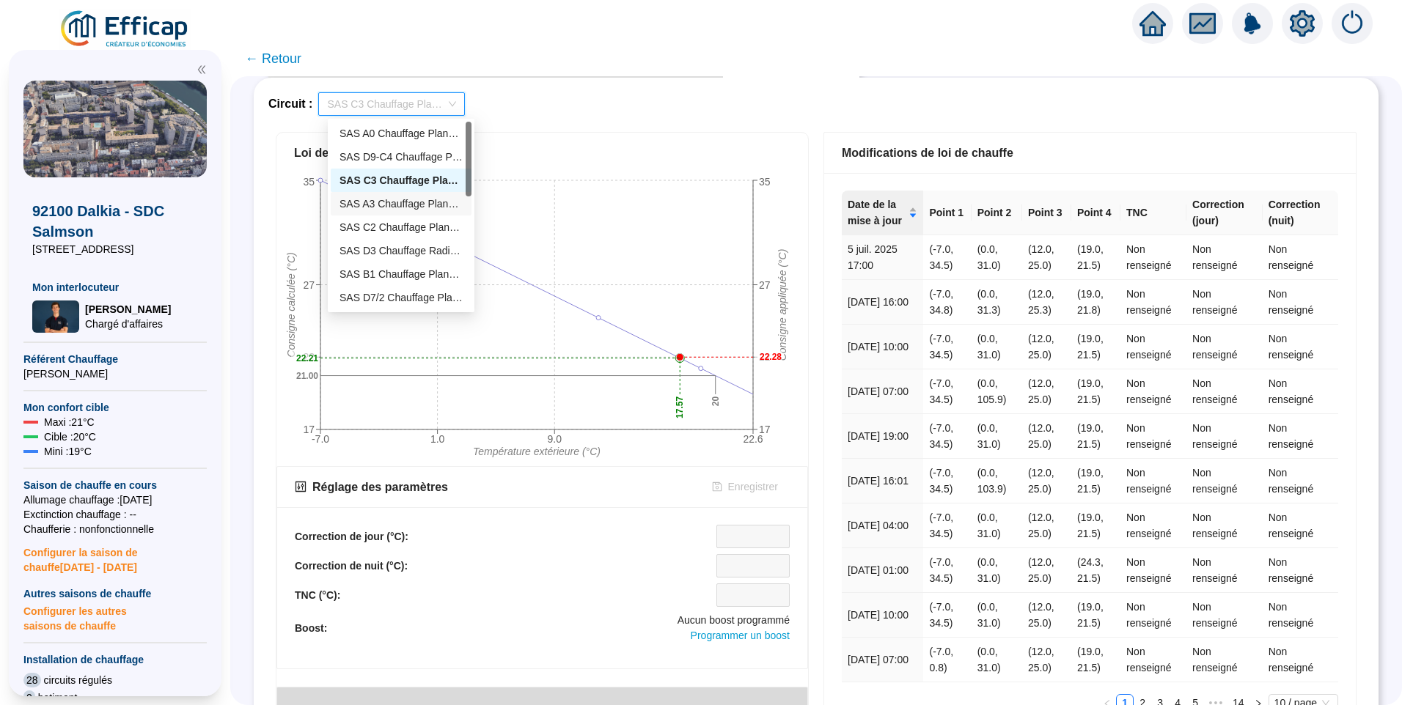
click at [389, 203] on div "SAS A3 Chauffage Planchers" at bounding box center [400, 203] width 123 height 15
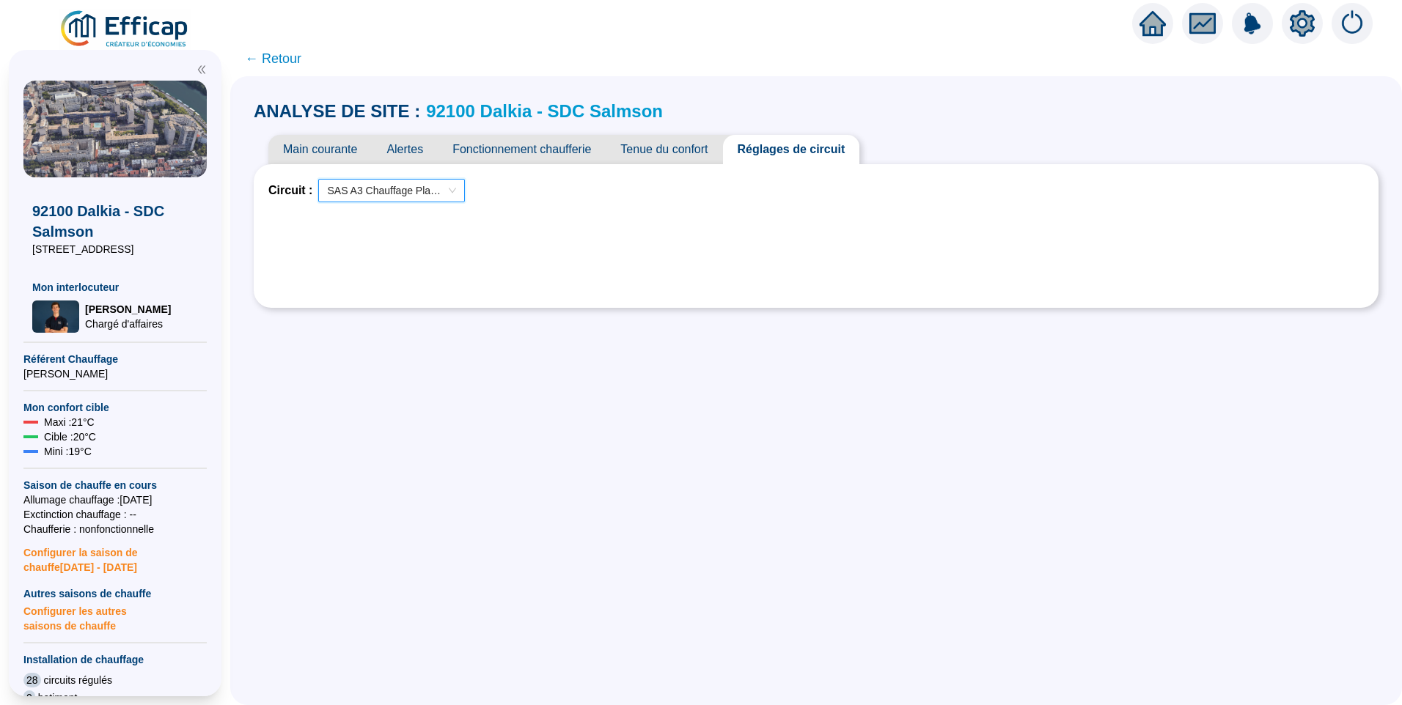
scroll to position [0, 0]
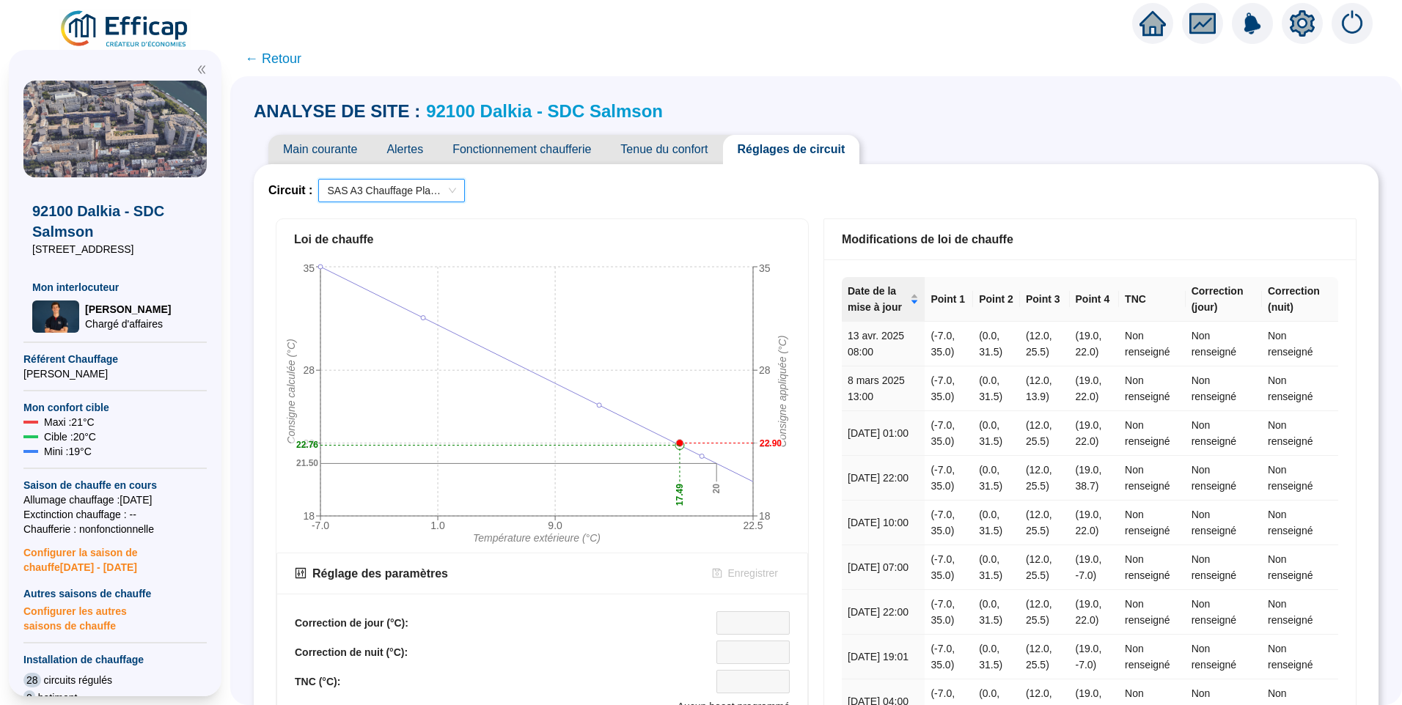
click at [416, 191] on span "SAS A3 Chauffage Planchers" at bounding box center [391, 191] width 129 height 22
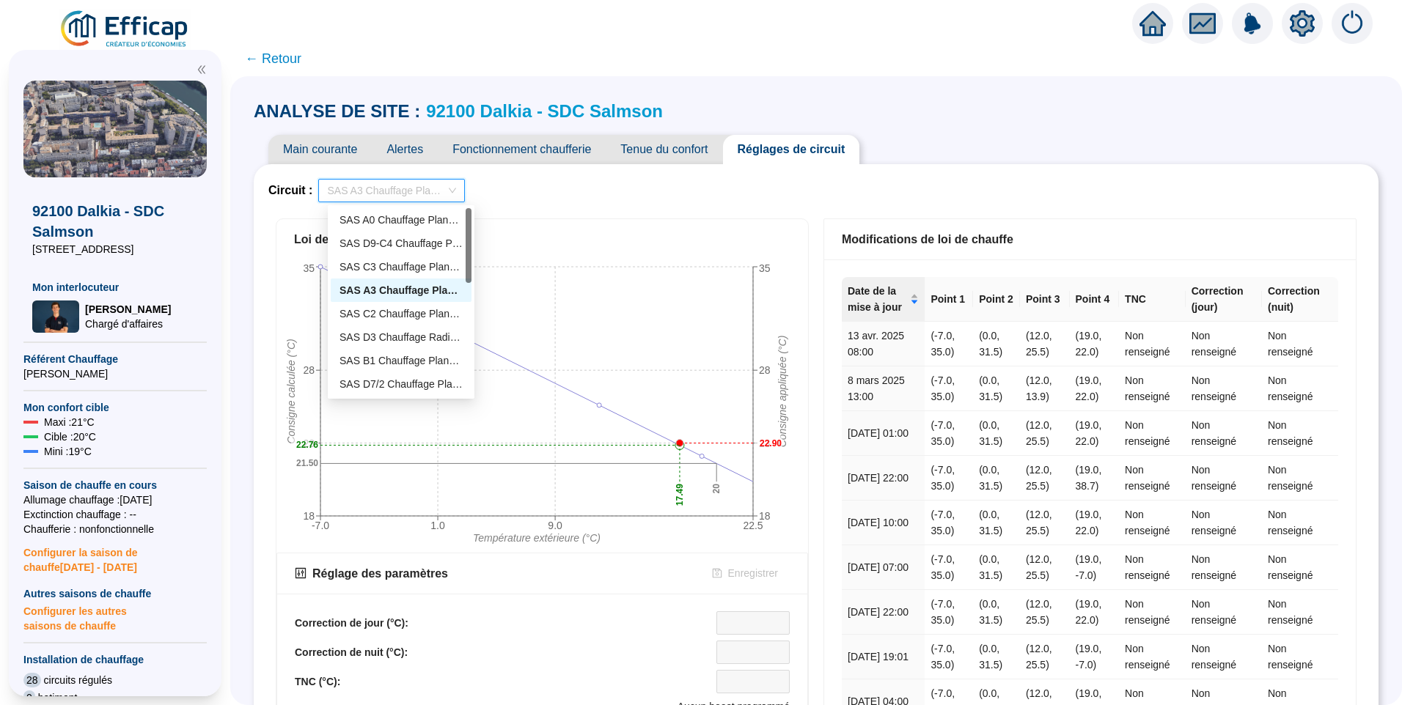
click at [700, 224] on div "Loi de chauffe" at bounding box center [542, 239] width 532 height 41
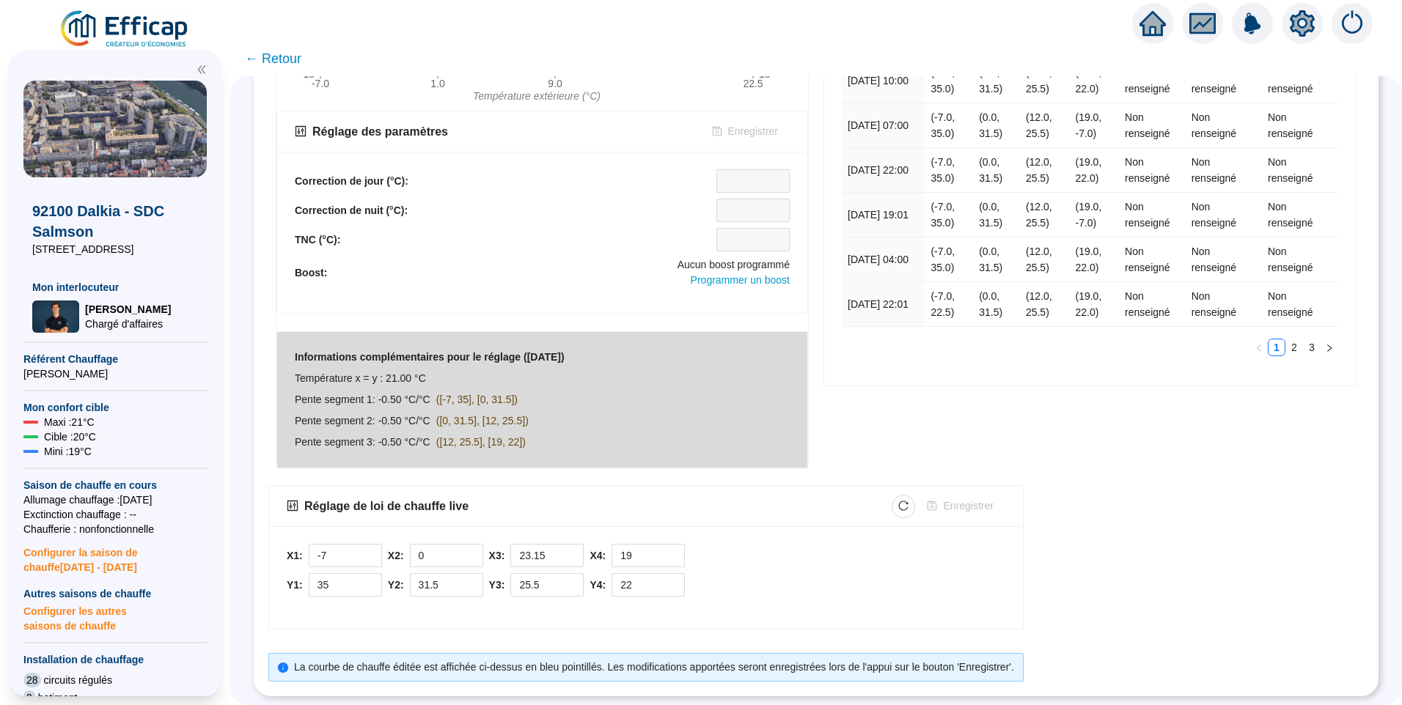
scroll to position [87, 0]
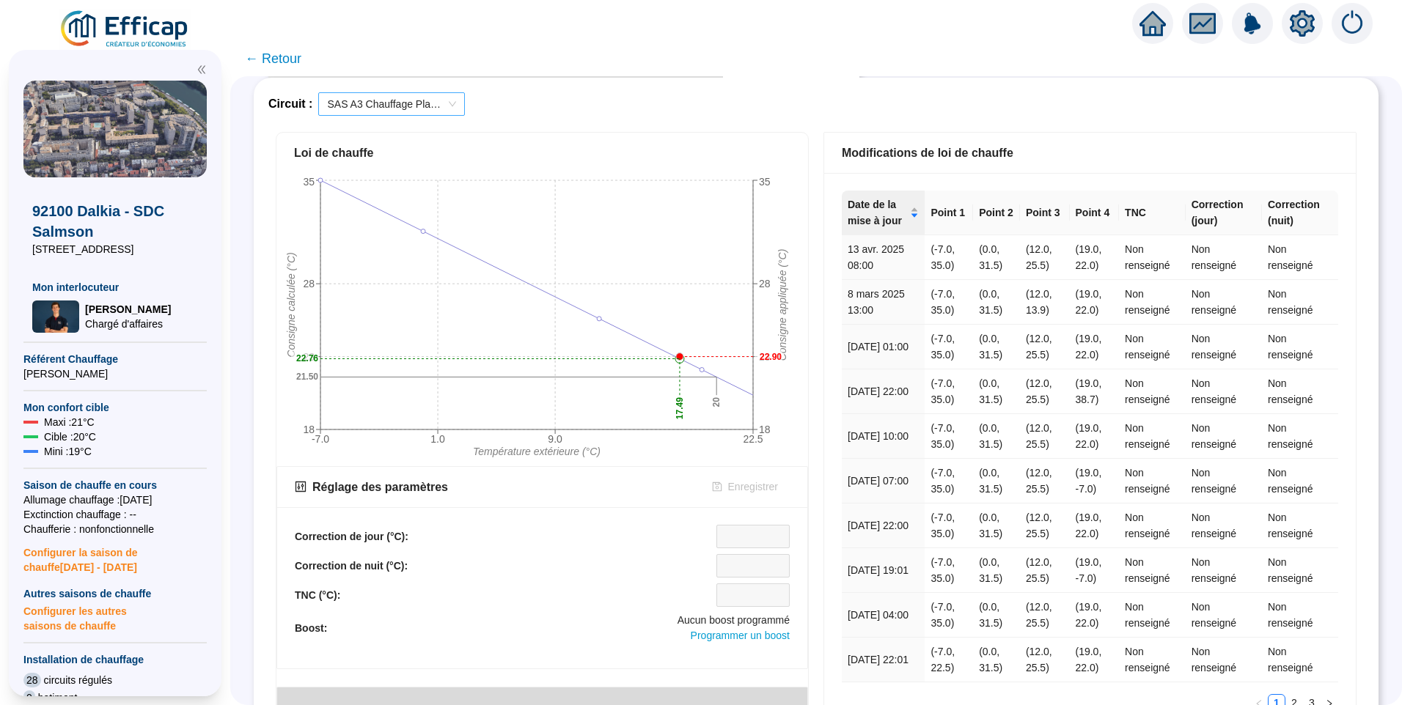
click at [388, 105] on span "SAS A3 Chauffage Planchers" at bounding box center [391, 104] width 129 height 22
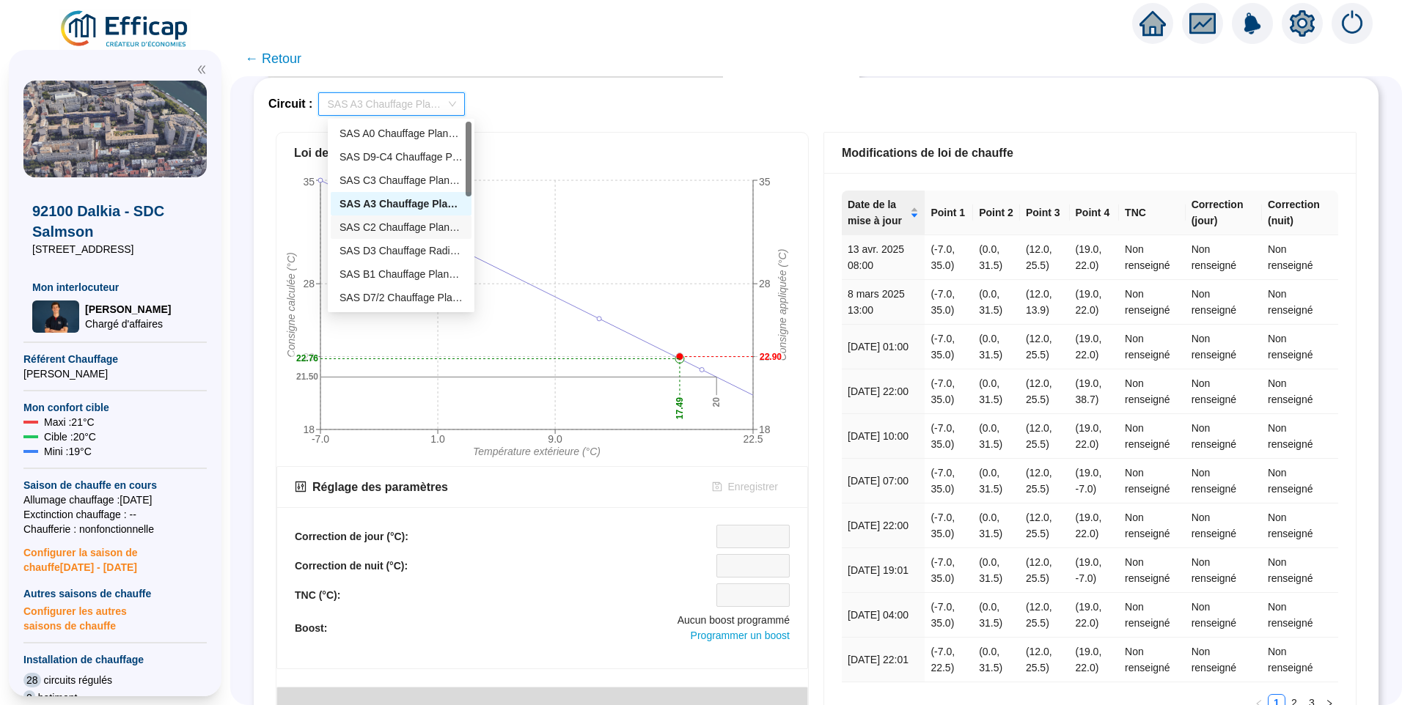
click at [377, 224] on div "SAS C2 Chauffage Planchers 1" at bounding box center [400, 227] width 123 height 15
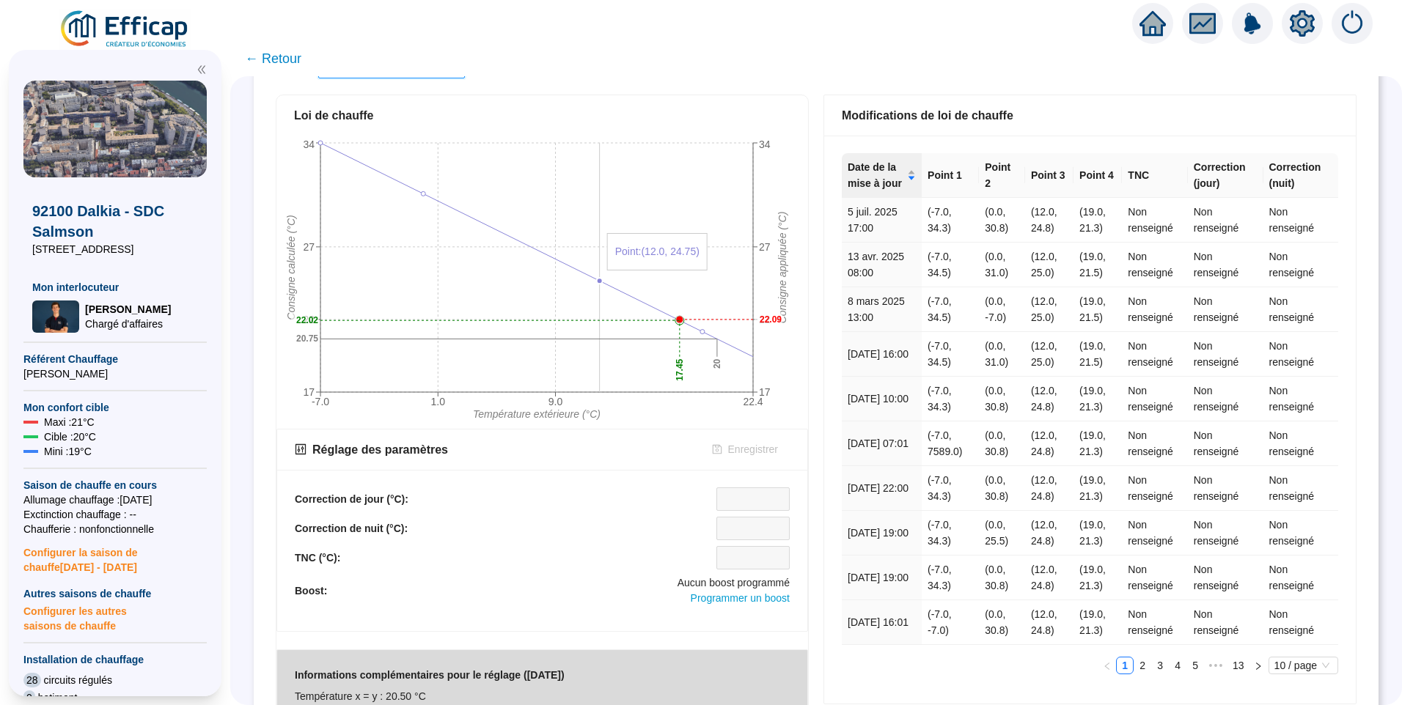
scroll to position [0, 0]
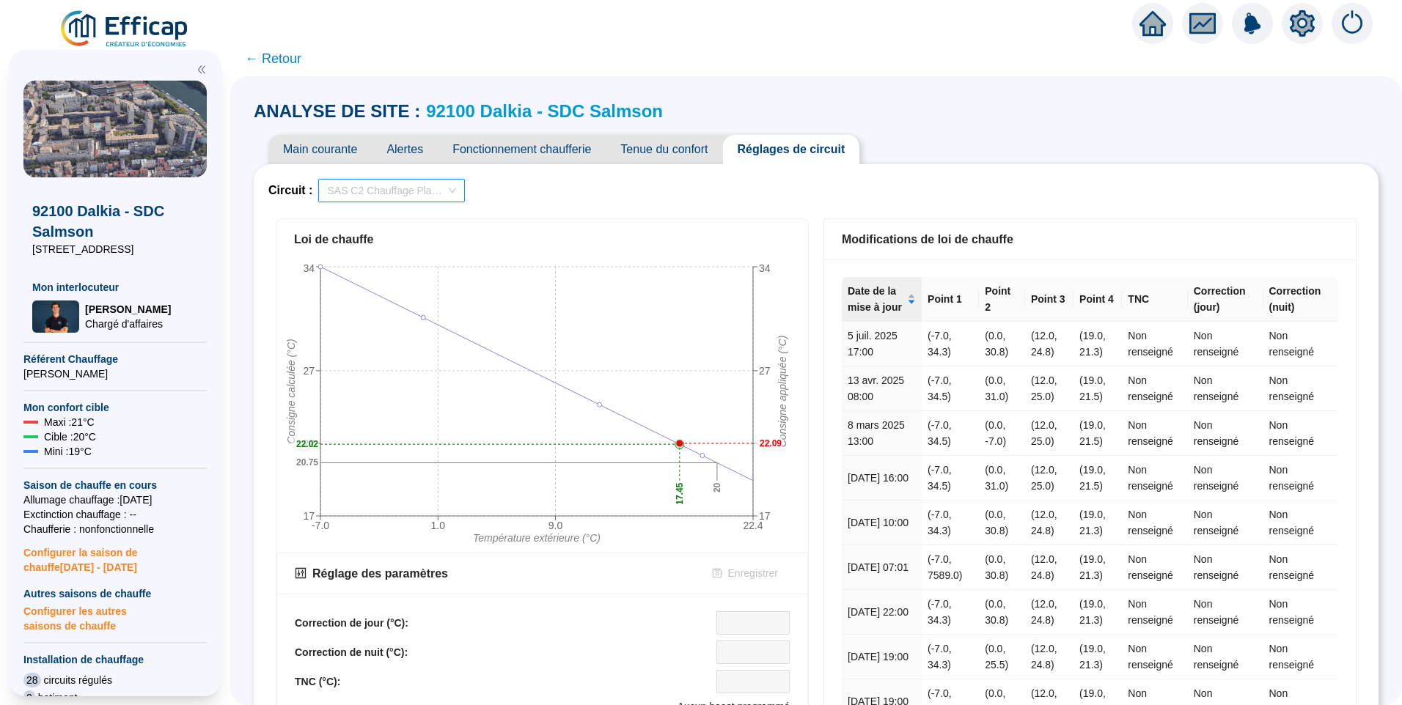
click at [366, 185] on span "SAS C2 Chauffage Planchers 1" at bounding box center [391, 191] width 129 height 22
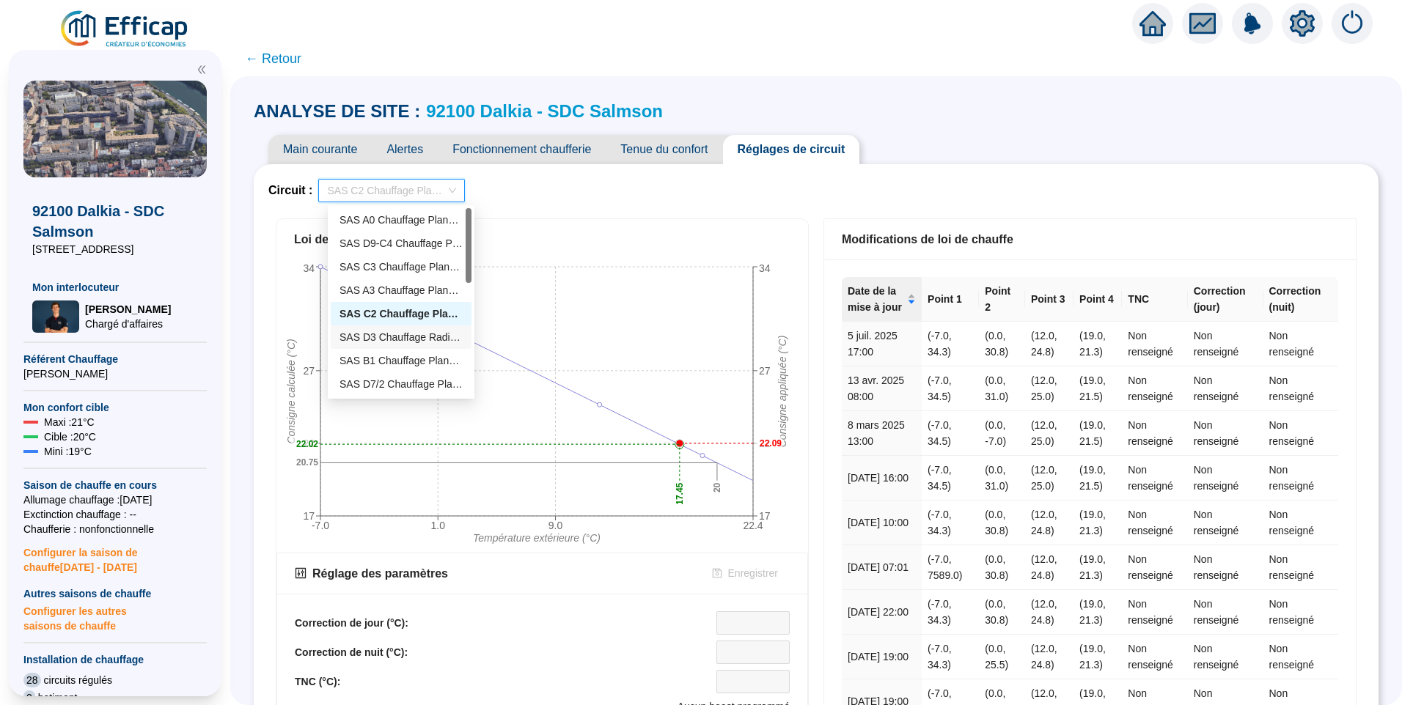
click at [375, 342] on div "SAS D3 Chauffage Radiateurs" at bounding box center [400, 337] width 123 height 15
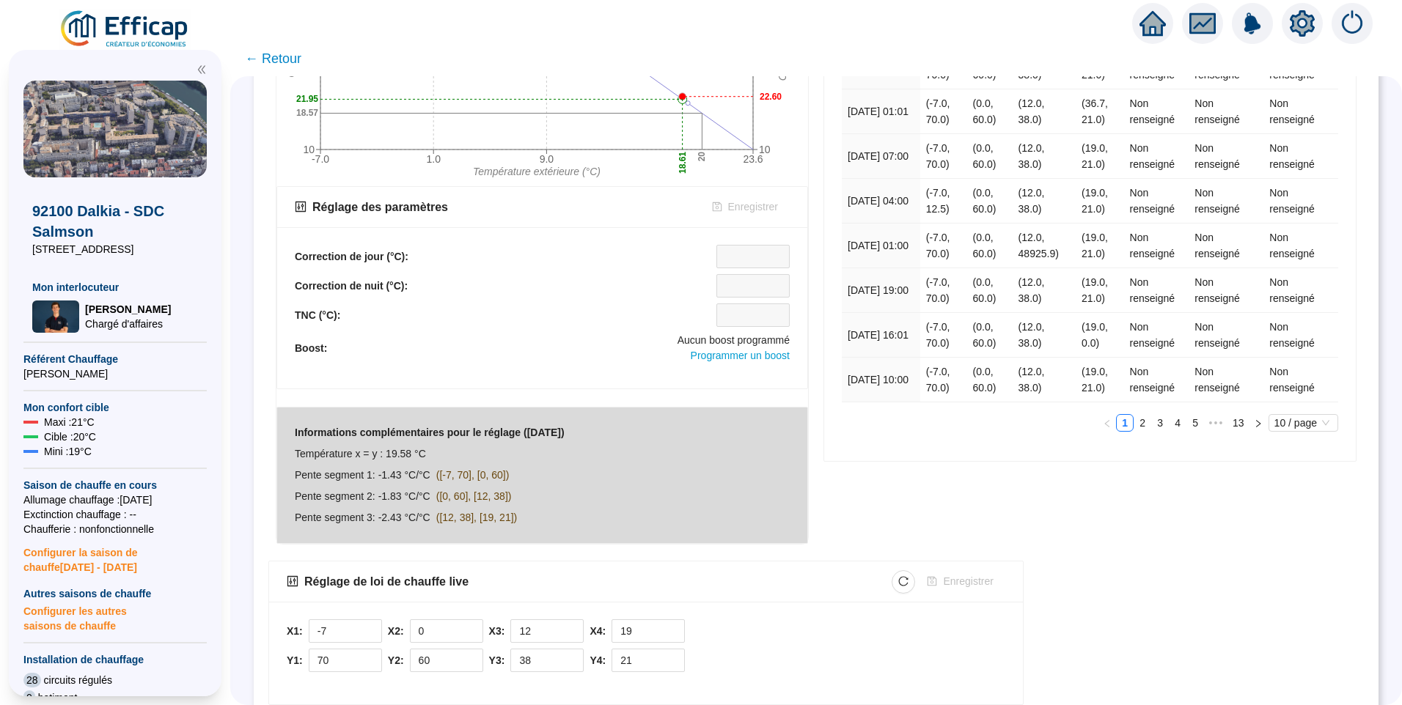
scroll to position [73, 0]
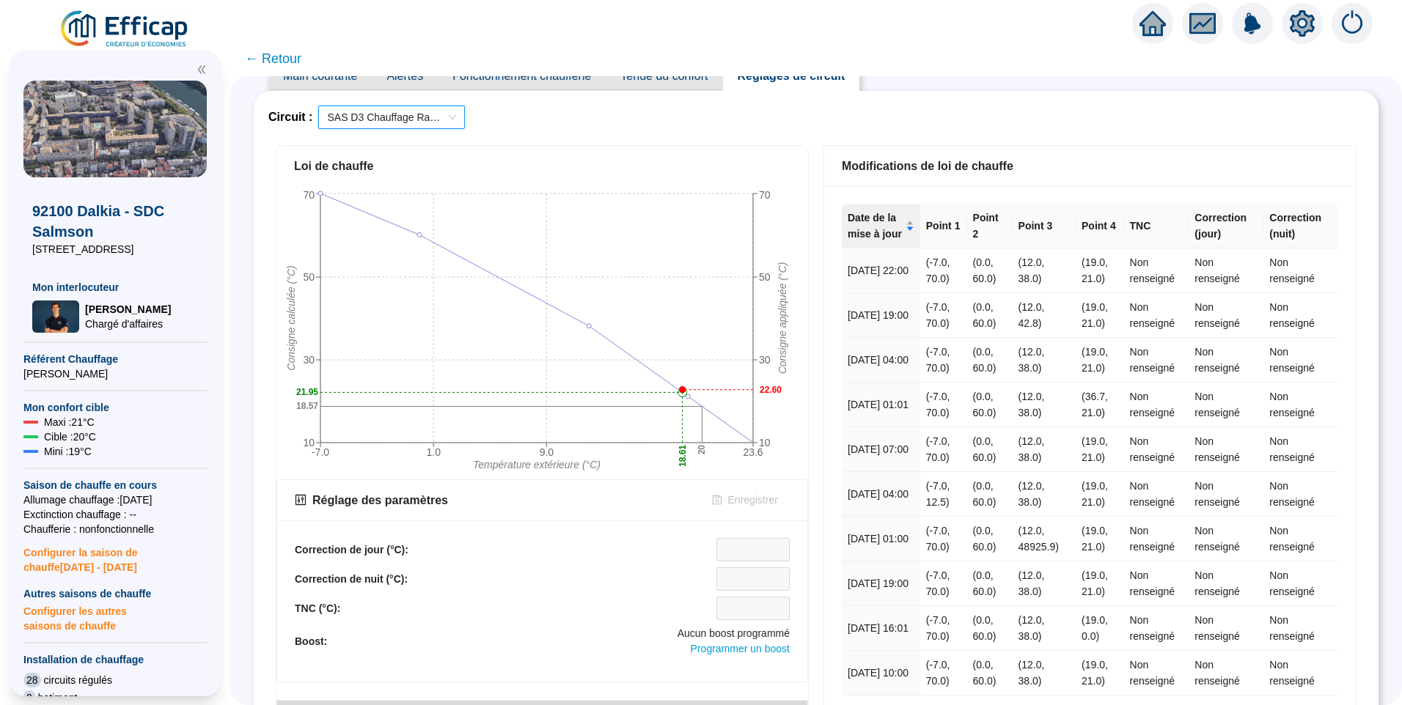
click at [425, 124] on span "SAS D3 Chauffage Radiateurs" at bounding box center [391, 117] width 129 height 22
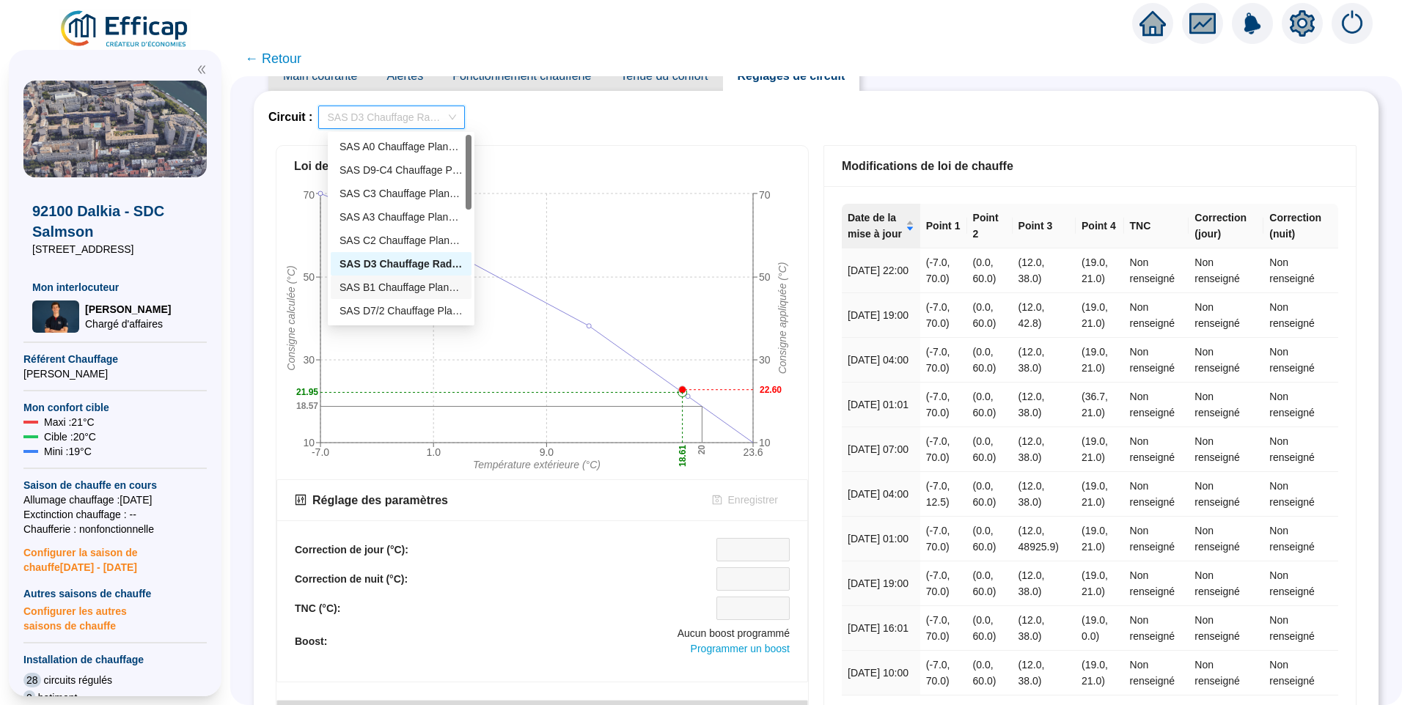
click at [400, 292] on div "SAS B1 Chauffage Planchers" at bounding box center [400, 287] width 123 height 15
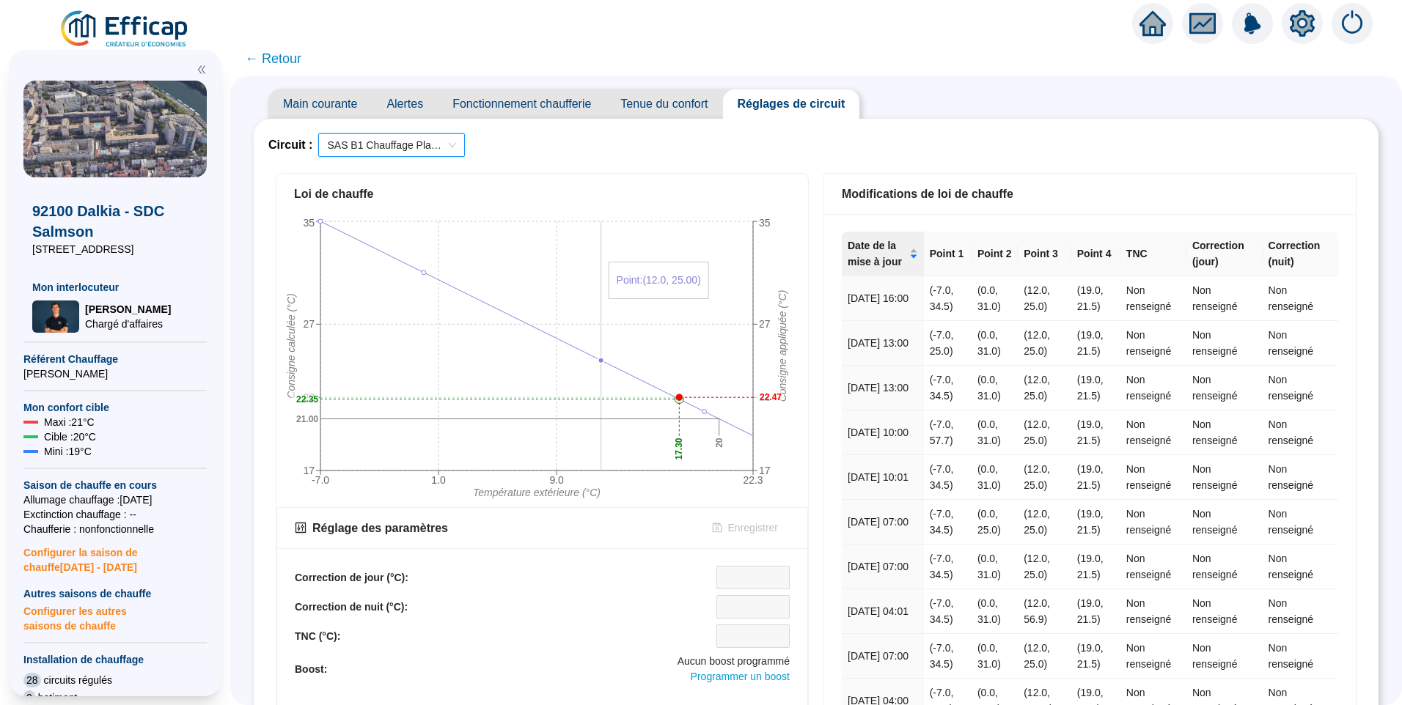
scroll to position [0, 0]
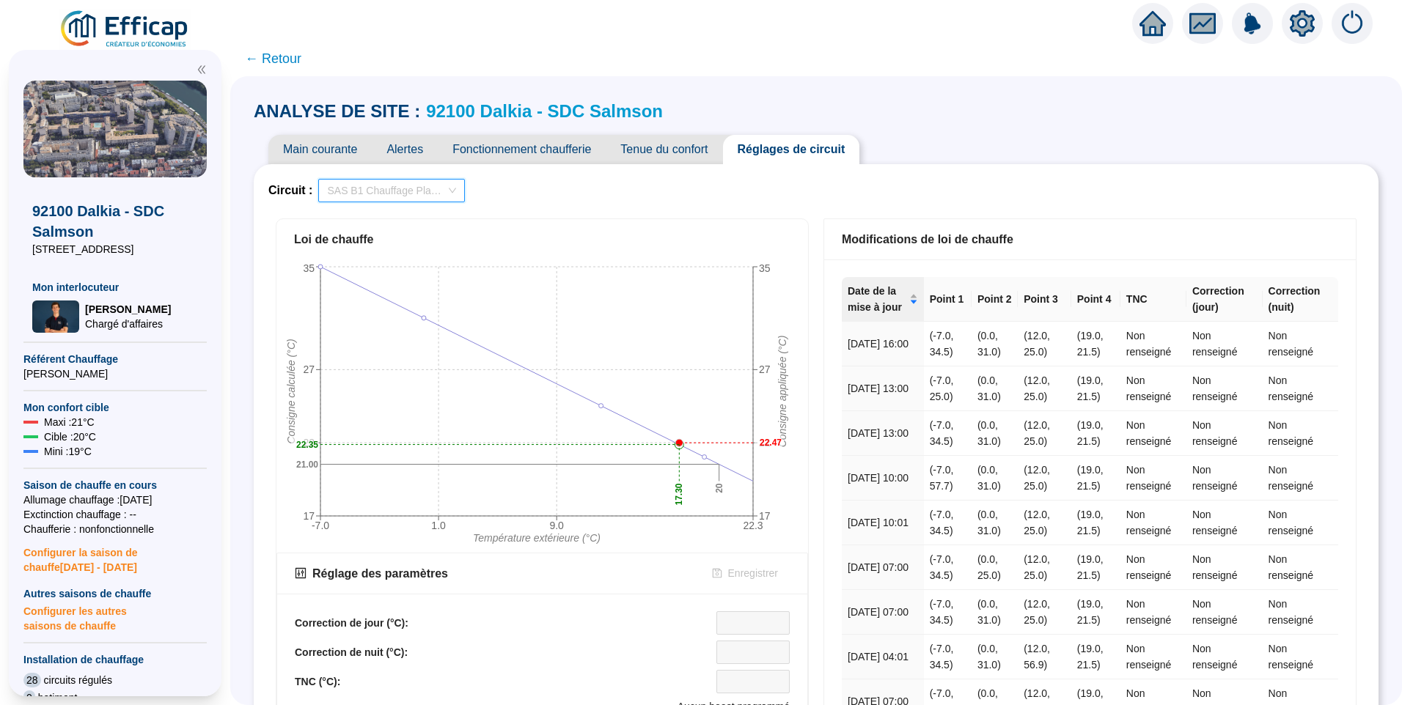
click at [403, 185] on span "SAS B1 Chauffage Planchers" at bounding box center [391, 191] width 129 height 22
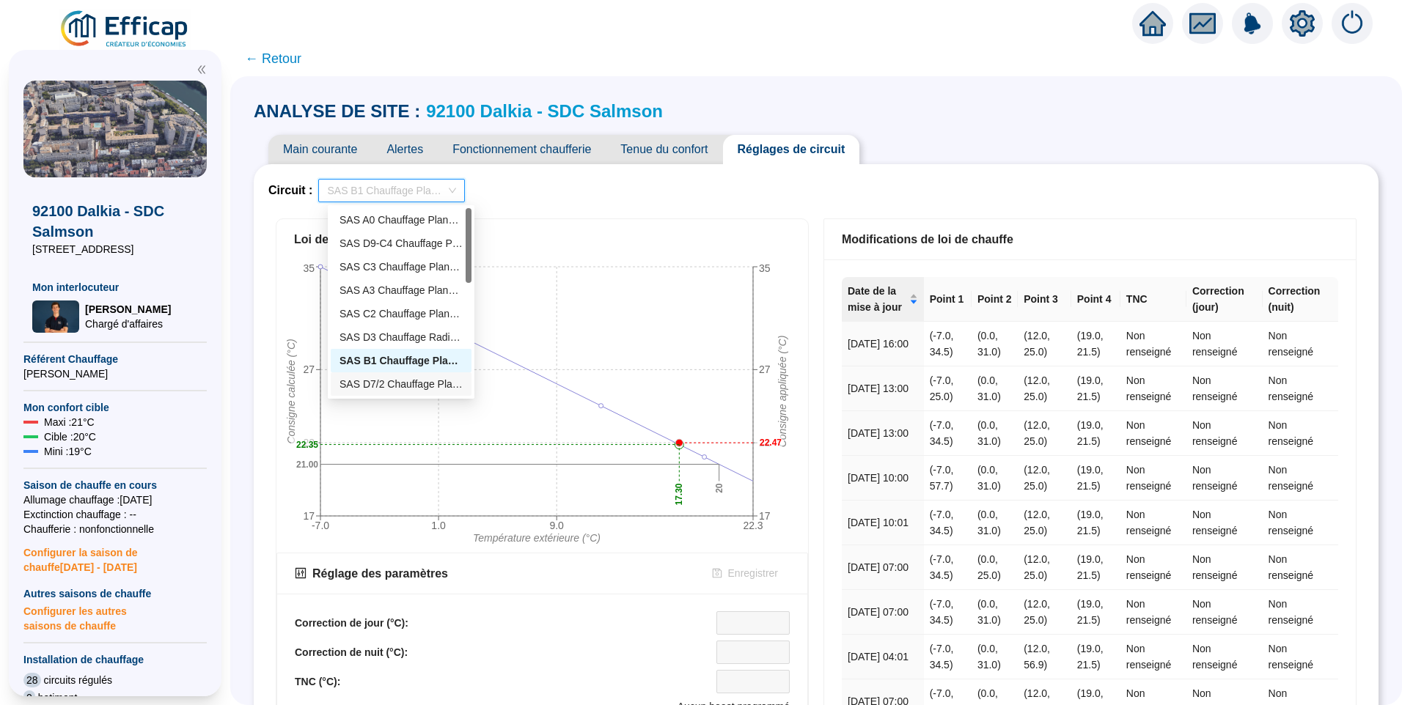
click at [370, 387] on div "SAS D7/2 Chauffage Planchers 2" at bounding box center [400, 384] width 123 height 15
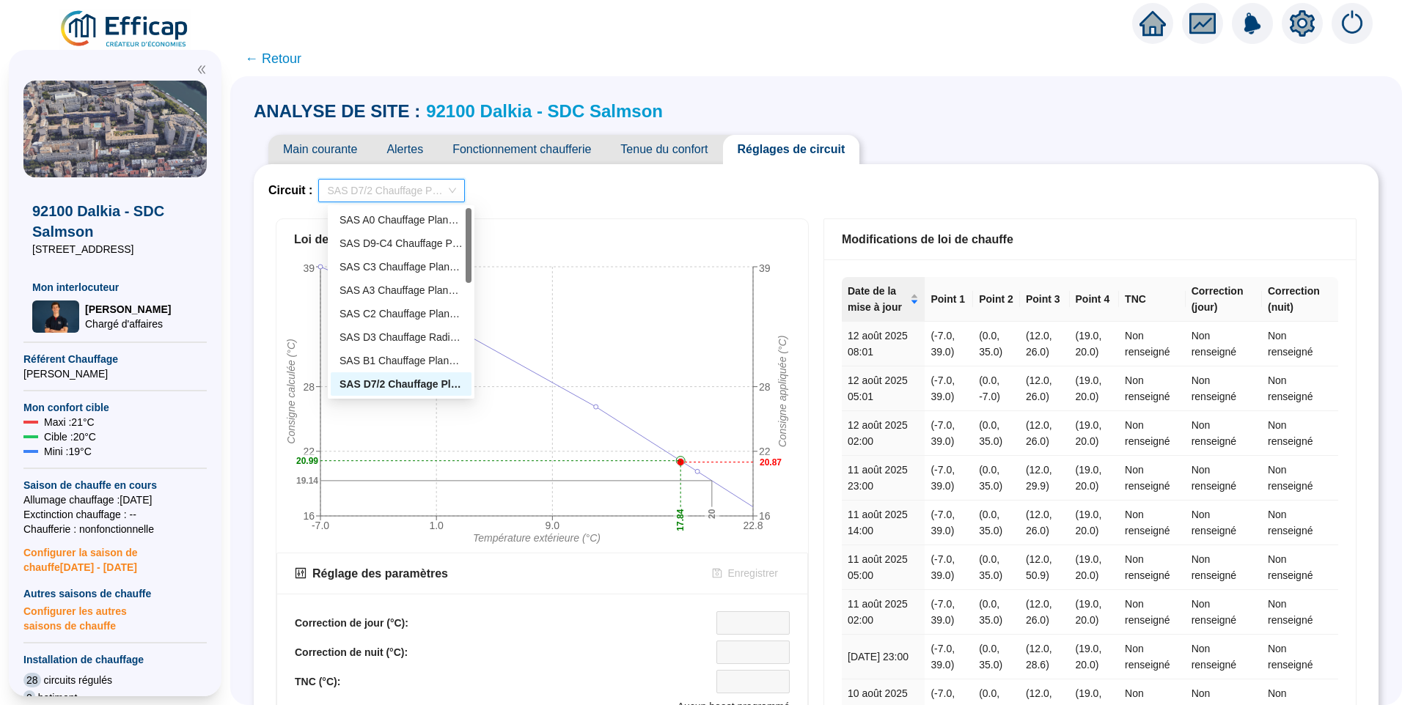
click at [414, 187] on span "SAS D7/2 Chauffage Planchers 2" at bounding box center [391, 191] width 129 height 22
drag, startPoint x: 469, startPoint y: 272, endPoint x: 471, endPoint y: 338, distance: 66.0
click at [471, 338] on div "105 96 92 SAS D7/2 Chauffage Planchers 2 SAS A3 Chauffage Radiateurs SAS C3 Cha…" at bounding box center [401, 302] width 147 height 194
click at [414, 250] on div "SAS A3 Chauffage Radiateurs" at bounding box center [400, 242] width 123 height 15
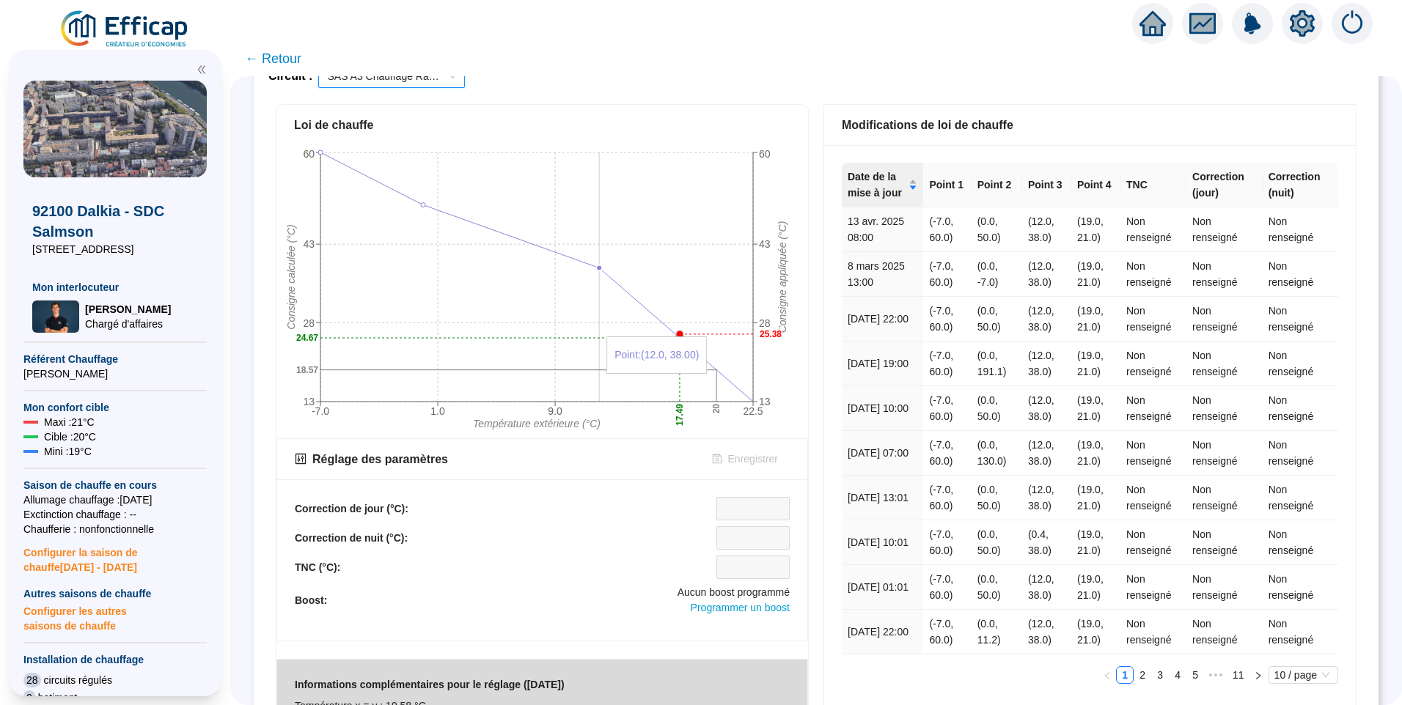
scroll to position [0, 0]
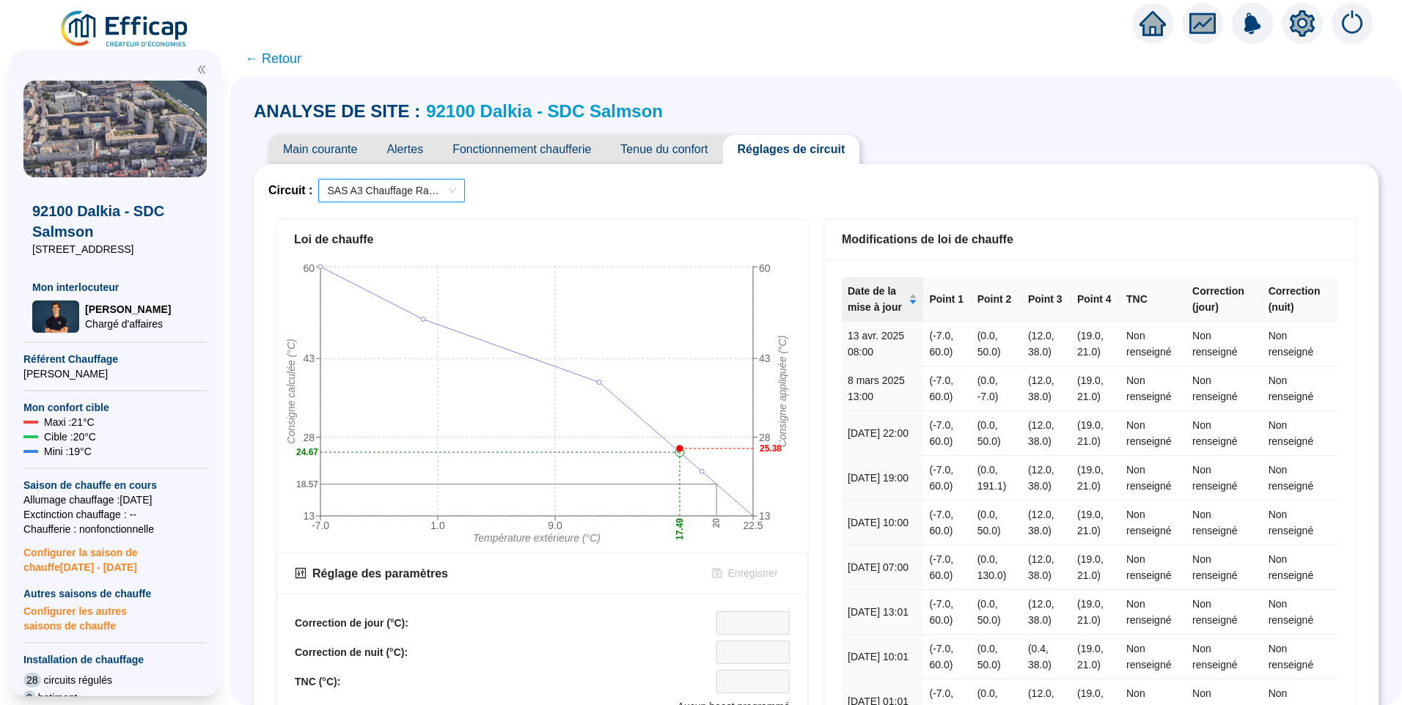
click at [398, 188] on span "SAS A3 Chauffage Radiateurs" at bounding box center [391, 191] width 129 height 22
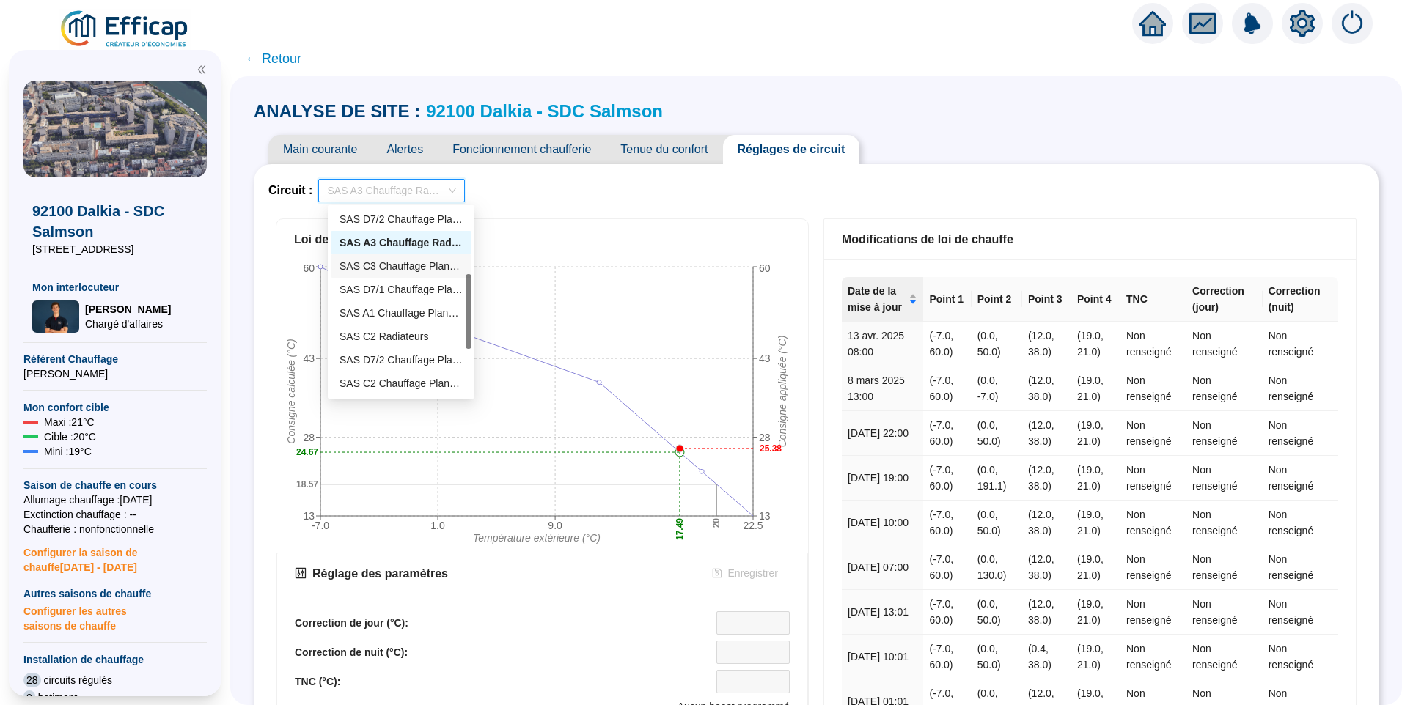
click at [367, 271] on div "SAS C3 Chauffage Planchers 2" at bounding box center [400, 266] width 123 height 15
click at [424, 193] on span "SAS C3 Chauffage Planchers 2" at bounding box center [391, 191] width 129 height 22
click at [382, 290] on div "SAS D7/1 Chauffage Planchers" at bounding box center [400, 289] width 123 height 15
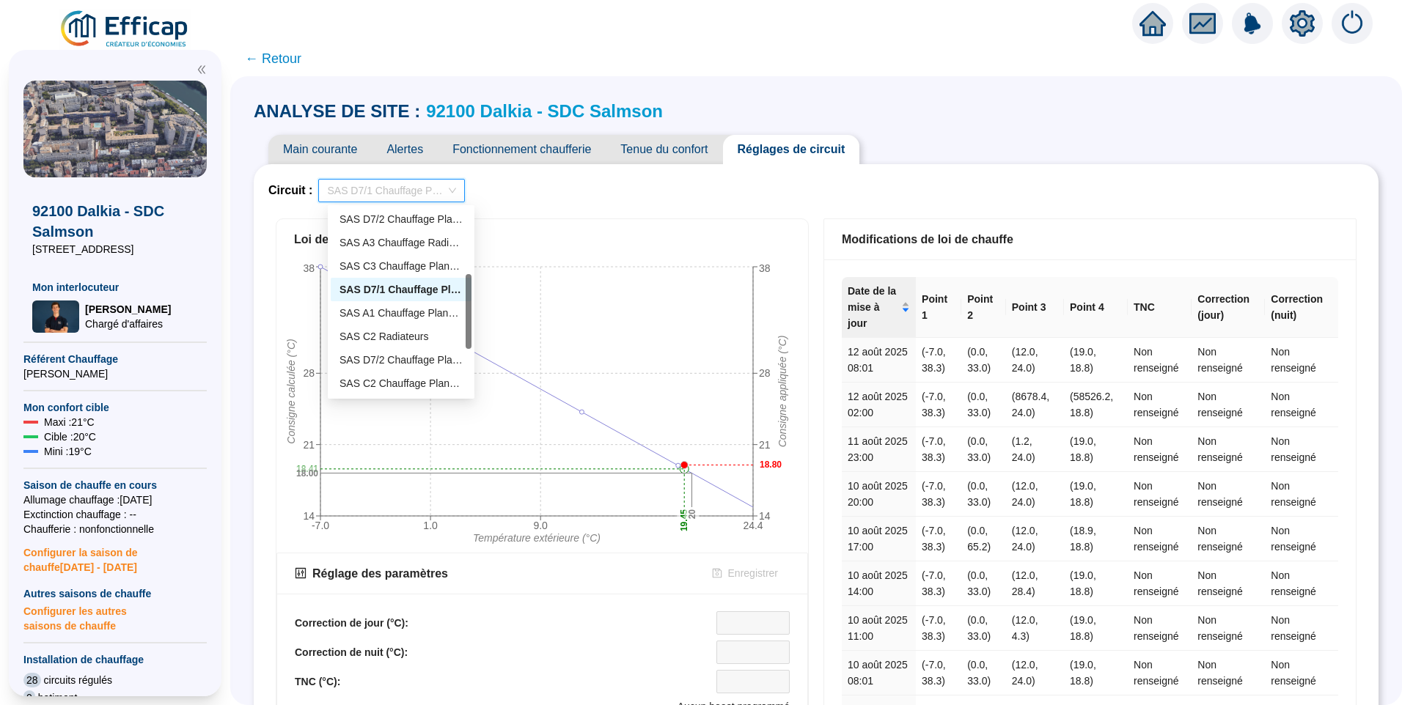
click at [409, 189] on span "SAS D7/1 Chauffage Planchers" at bounding box center [391, 191] width 129 height 22
click at [337, 318] on div "SAS A1 Chauffage Planchers" at bounding box center [401, 312] width 141 height 23
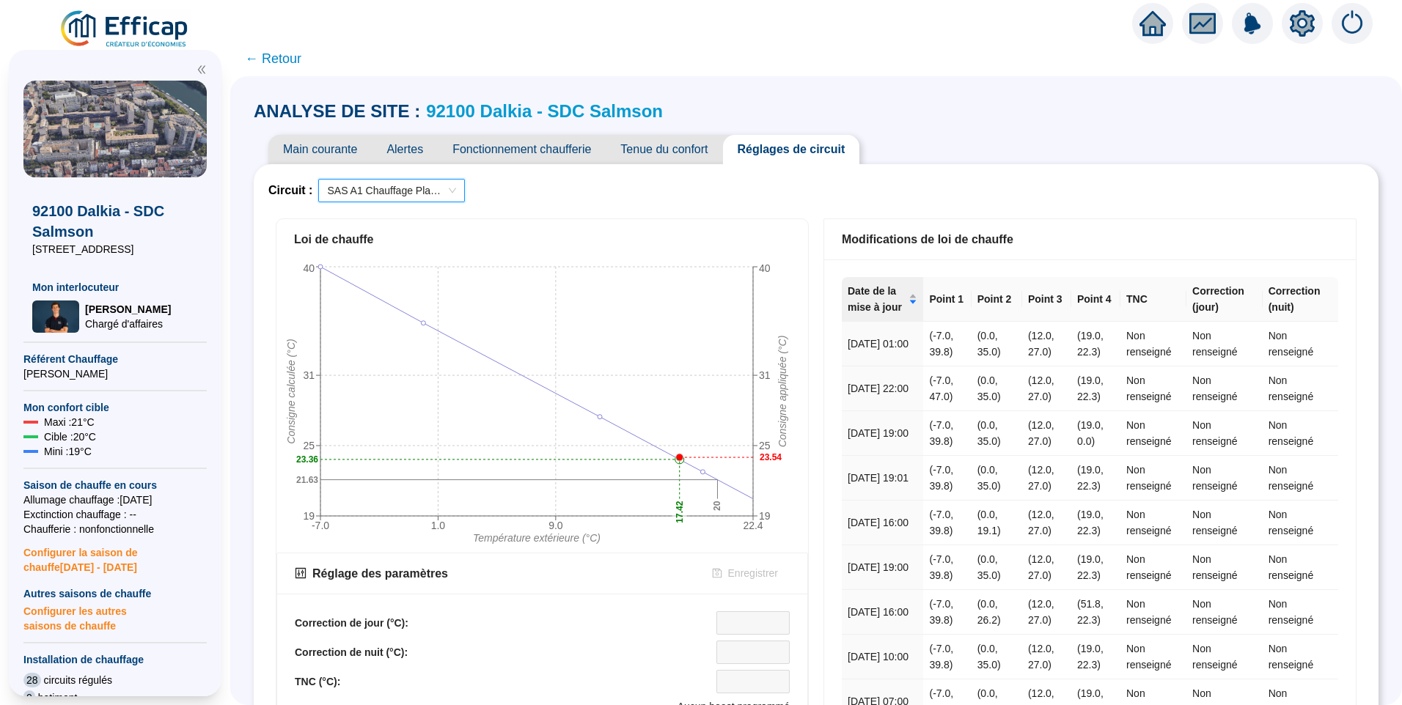
click at [392, 191] on span "SAS A1 Chauffage Planchers" at bounding box center [391, 191] width 129 height 22
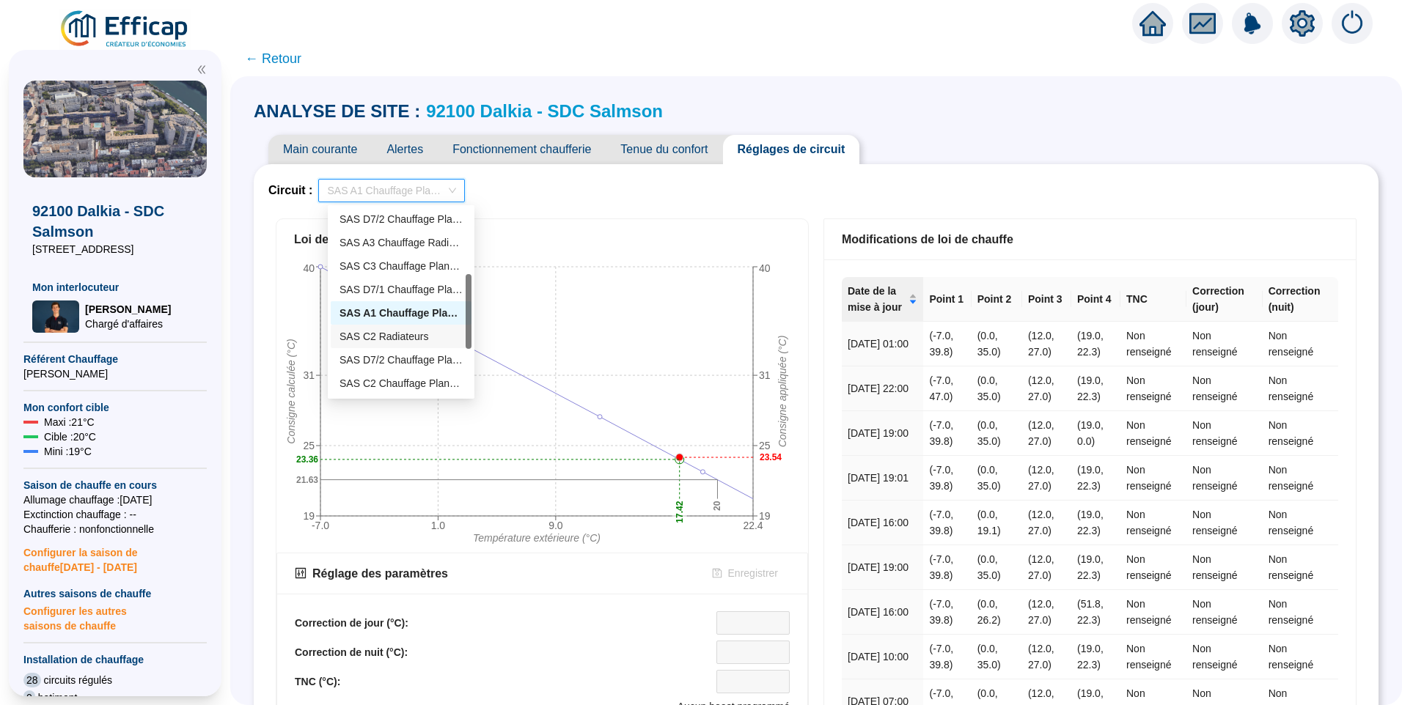
click at [388, 345] on div "SAS C2 Radiateurs" at bounding box center [401, 336] width 141 height 23
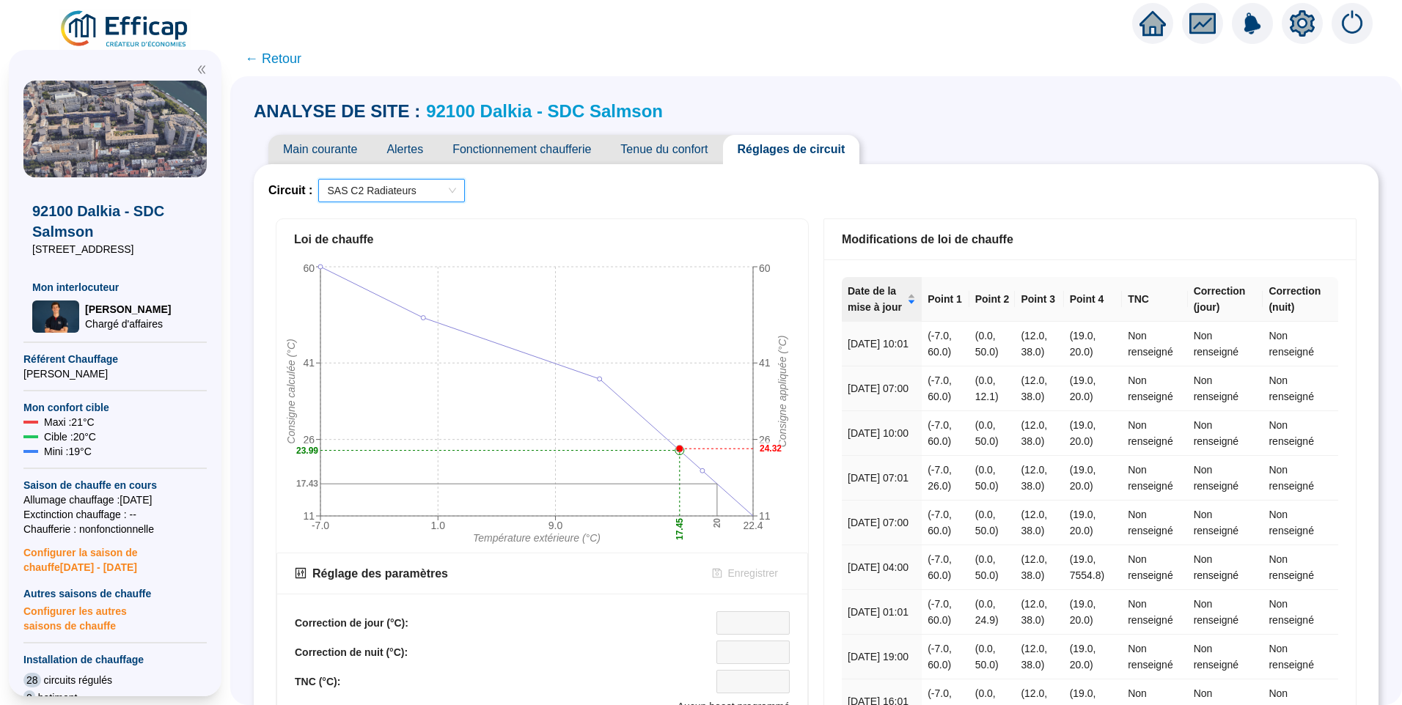
click at [591, 208] on div "Circuit : SAS C2 Radiateurs SAS C2 Radiateurs Loi de chauffe -7.0 1.0 9.0 22.4 …" at bounding box center [815, 651] width 1095 height 945
click at [387, 191] on span "SAS C2 Radiateurs" at bounding box center [391, 191] width 129 height 22
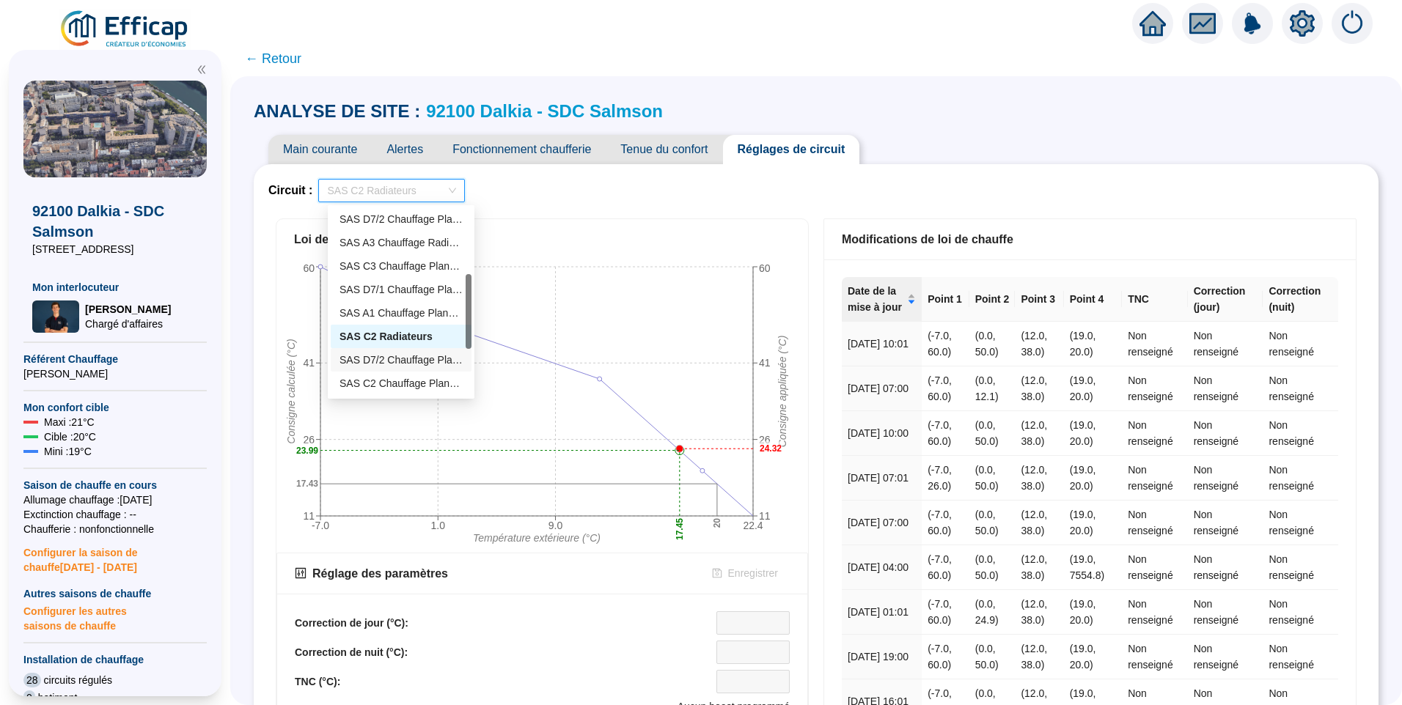
click at [388, 356] on div "SAS D7/2 Chauffage Planchers 1" at bounding box center [400, 360] width 123 height 15
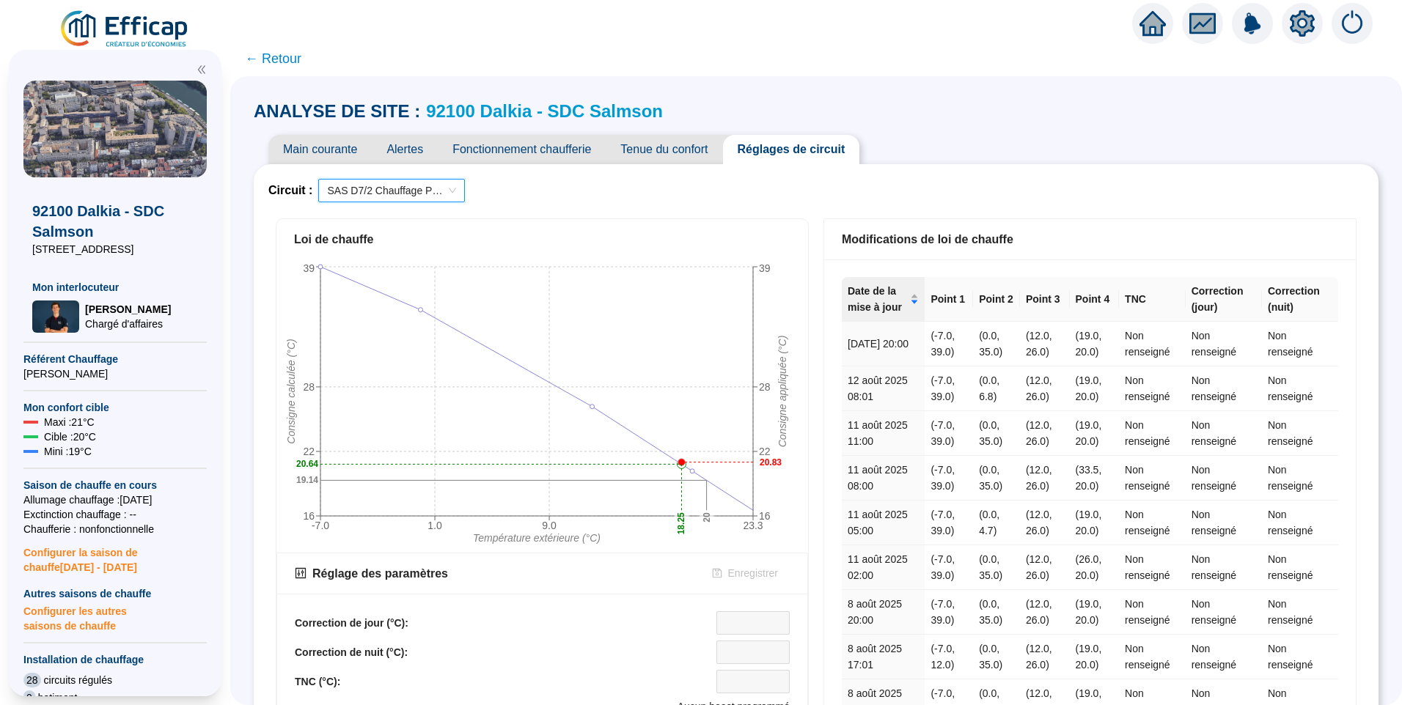
click at [836, 199] on div "Circuit : SAS D7/2 Chauffage Planchers 1 SAS D7/2 Chauffage Planchers 1" at bounding box center [815, 190] width 1095 height 23
click at [417, 187] on span "SAS D7/2 Chauffage Planchers 1" at bounding box center [391, 191] width 129 height 22
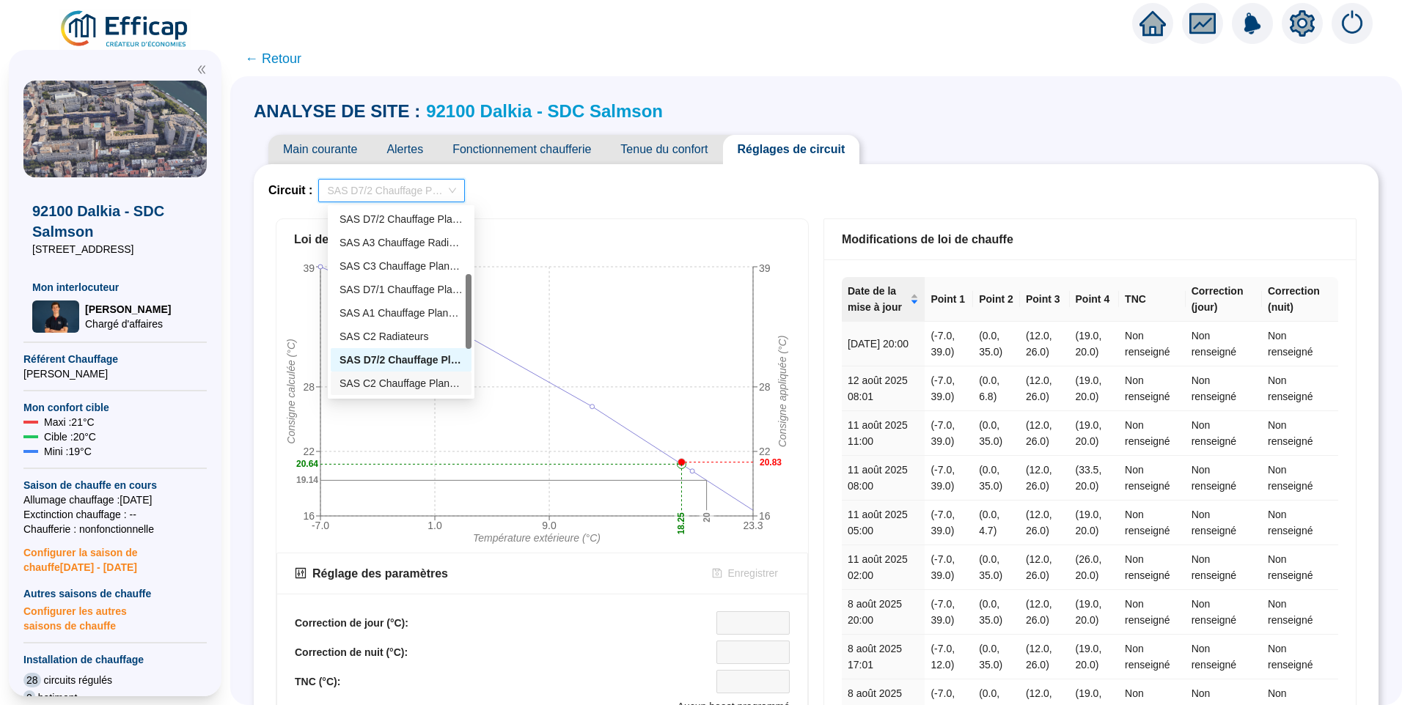
click at [422, 380] on div "SAS C2 Chauffage Planchers 2" at bounding box center [400, 383] width 123 height 15
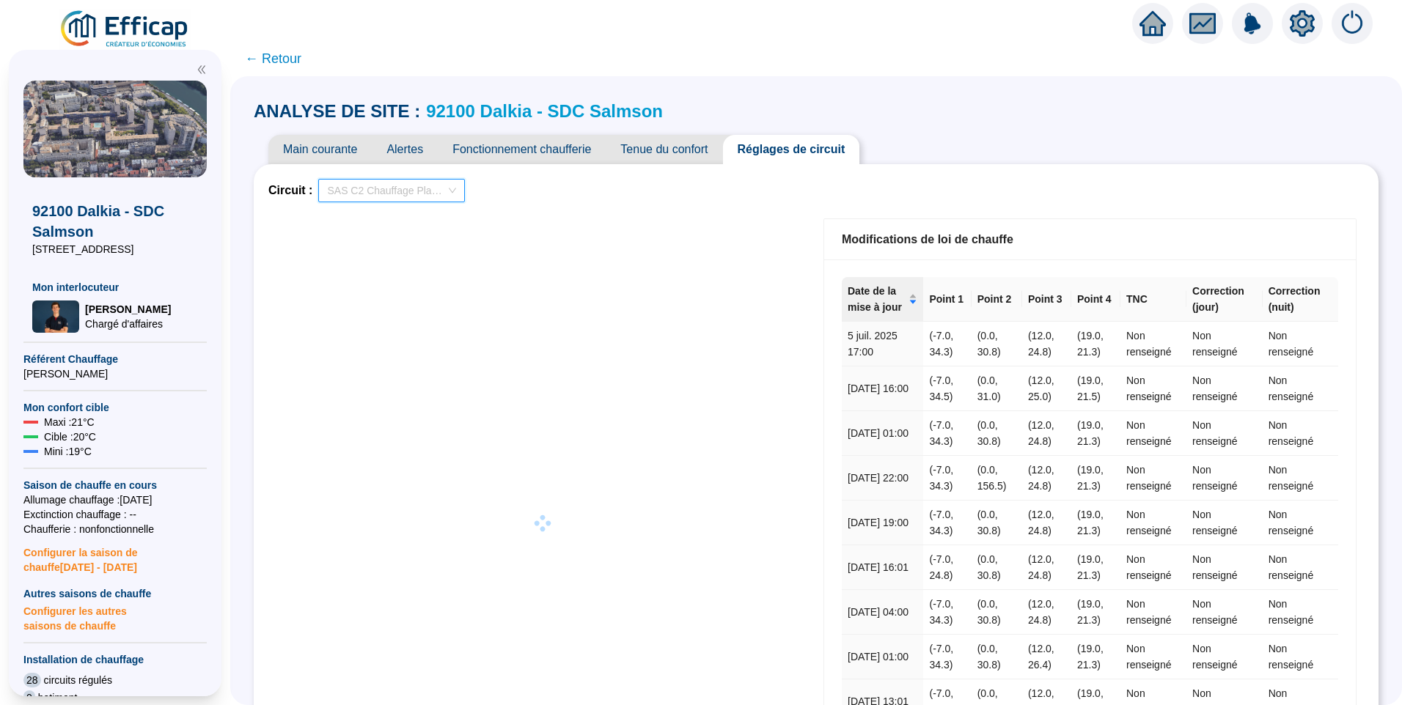
click at [426, 191] on span "SAS C2 Chauffage Planchers 2" at bounding box center [391, 191] width 129 height 22
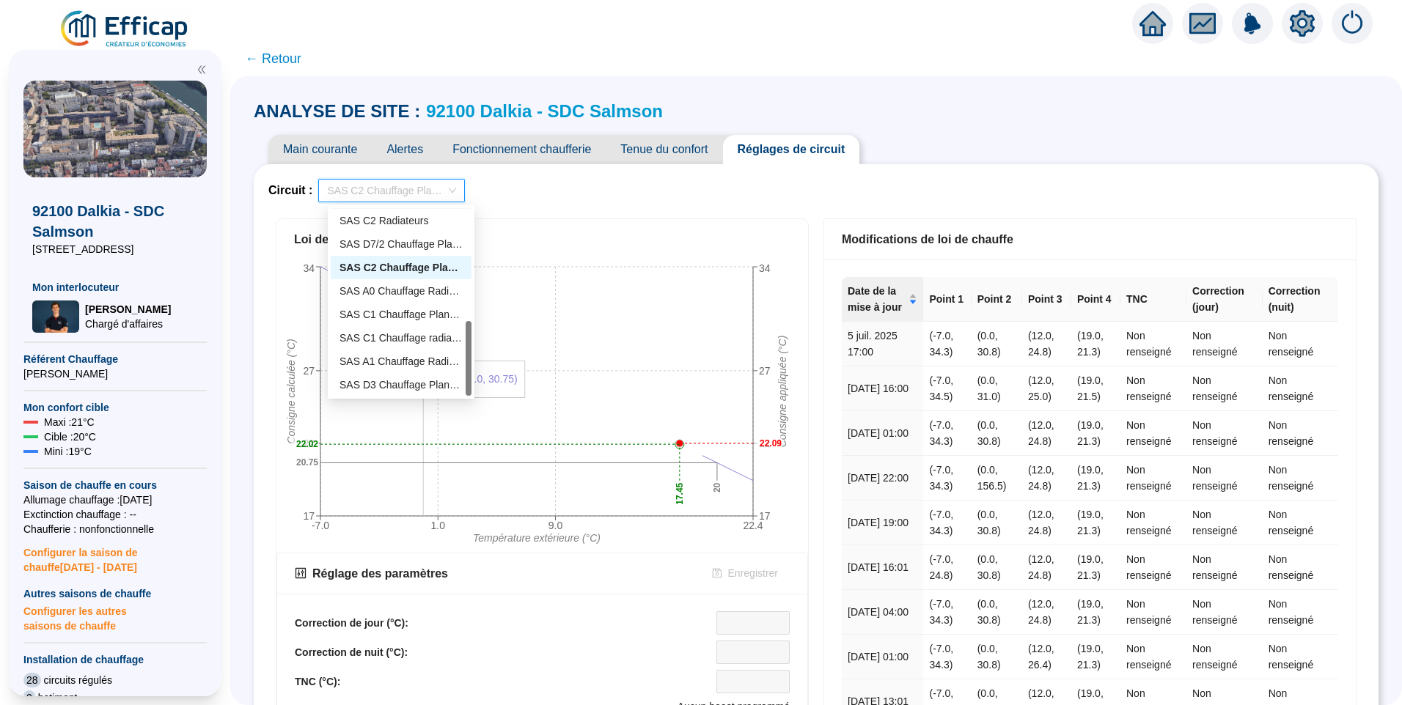
scroll to position [282, 0]
drag, startPoint x: 468, startPoint y: 307, endPoint x: 478, endPoint y: 359, distance: 53.1
click at [478, 359] on body "X 92100 Dalkia - SDC Salmson 3 rue Neuve Saint Germain Mon interlocuteur Hugo C…" at bounding box center [701, 352] width 1402 height 705
click at [674, 199] on div "Circuit : SAS C2 Chauffage Planchers 2 SAS C2 Chauffage Planchers 2" at bounding box center [815, 190] width 1095 height 23
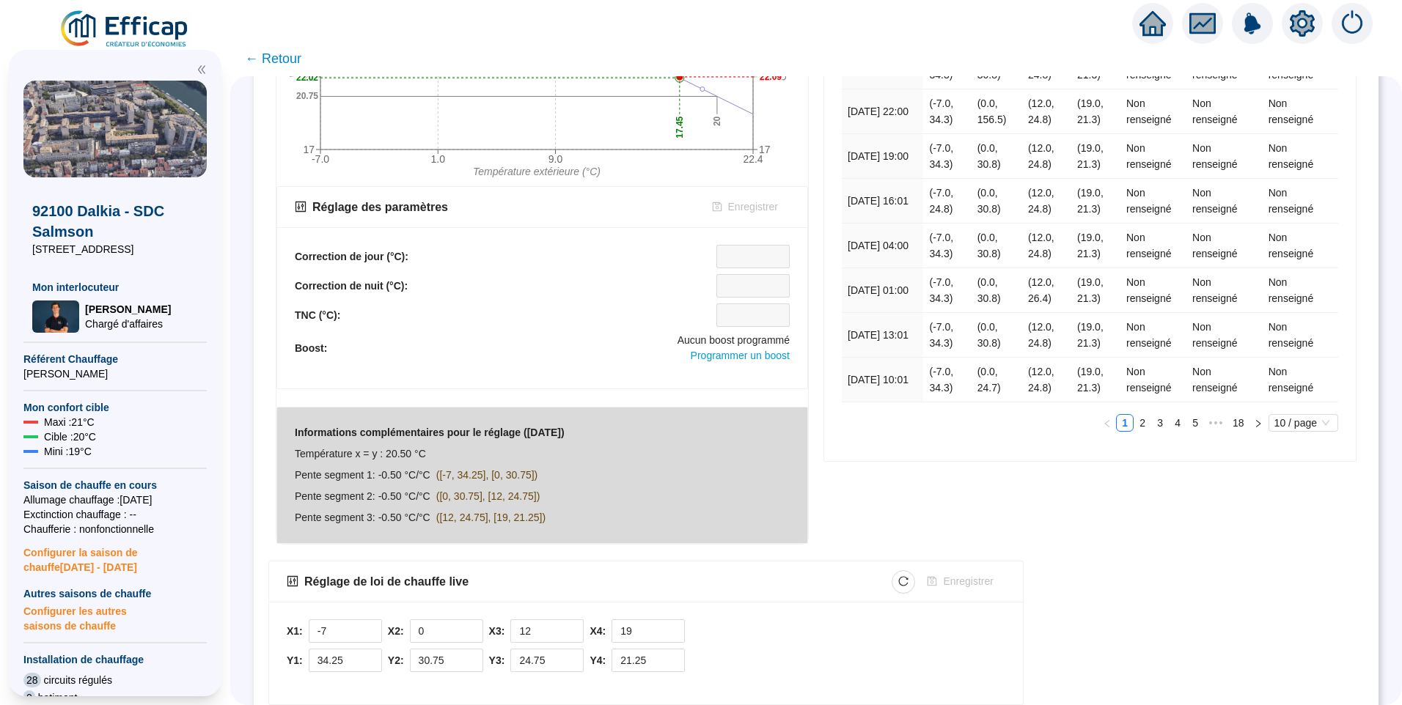
scroll to position [0, 0]
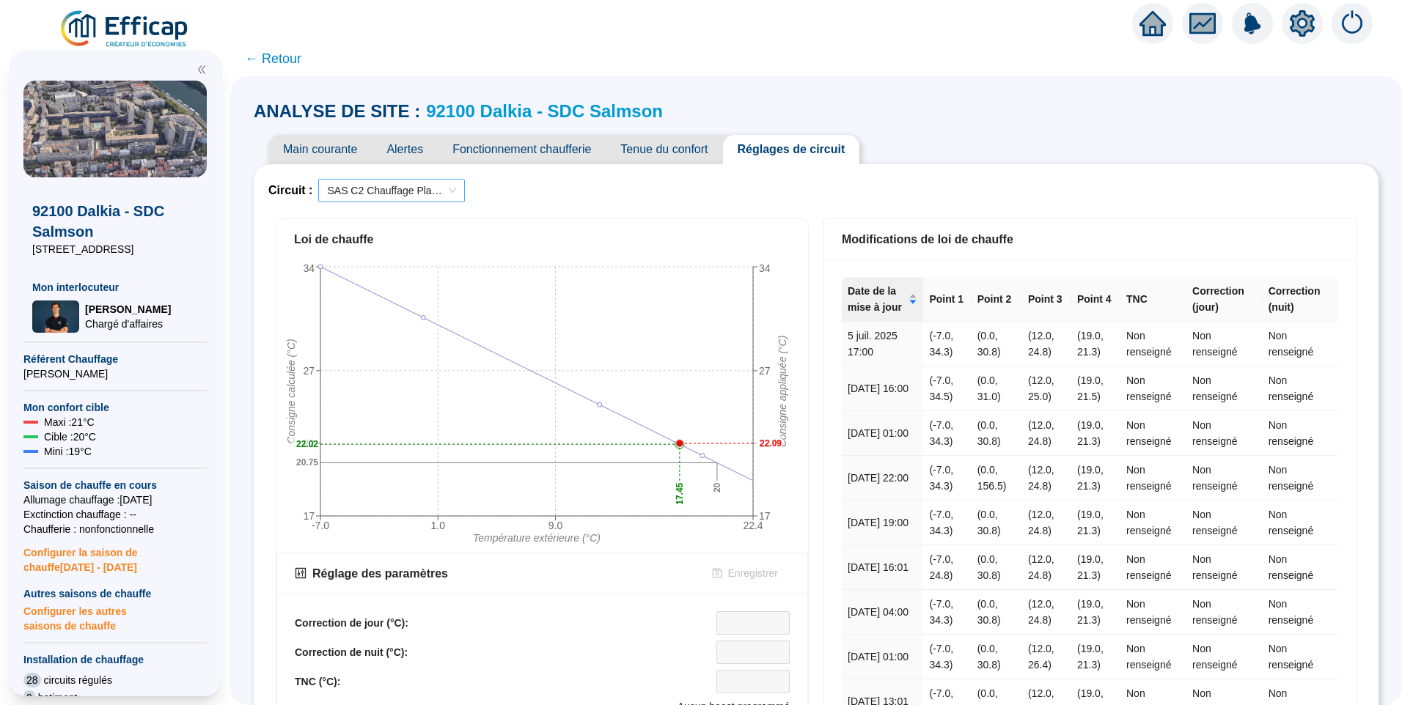
click at [422, 186] on span "SAS C2 Chauffage Planchers 2" at bounding box center [391, 191] width 129 height 22
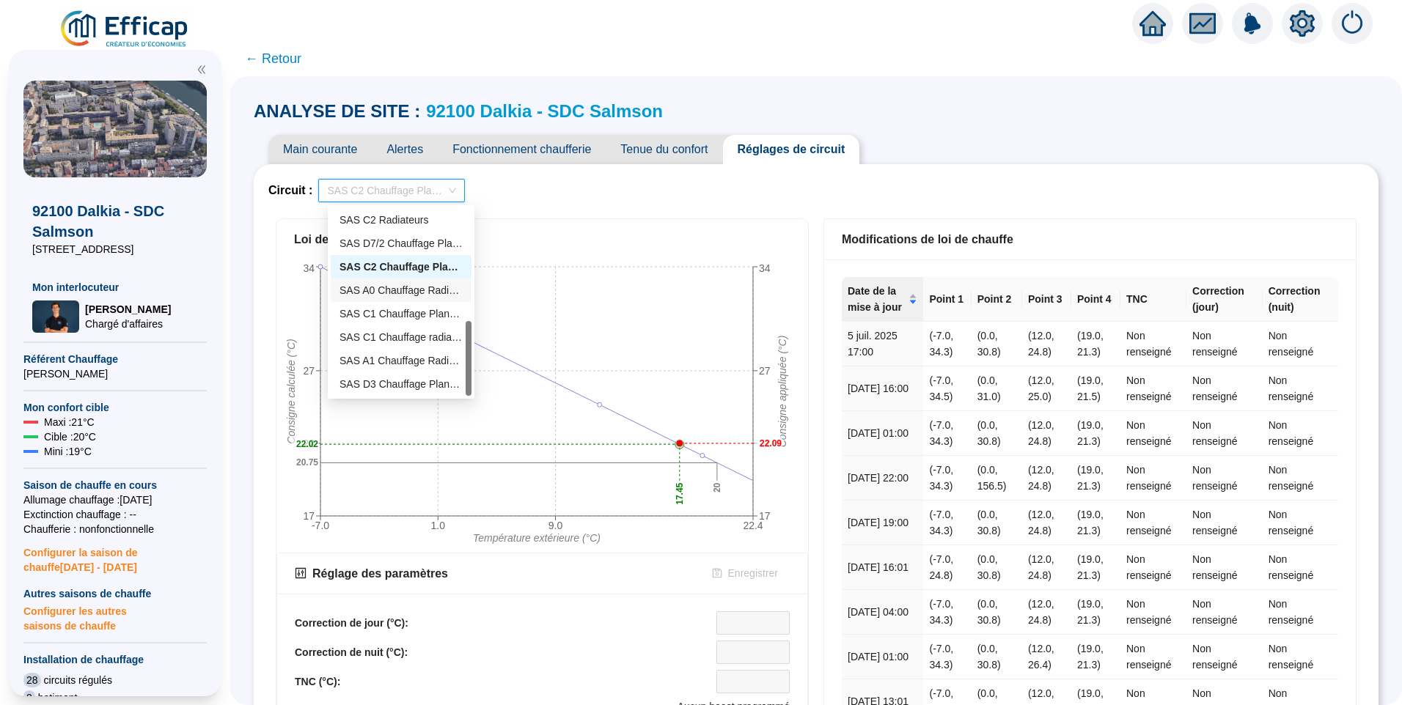
click at [394, 301] on div "SAS A0 Chauffage Radiateurs" at bounding box center [401, 290] width 141 height 23
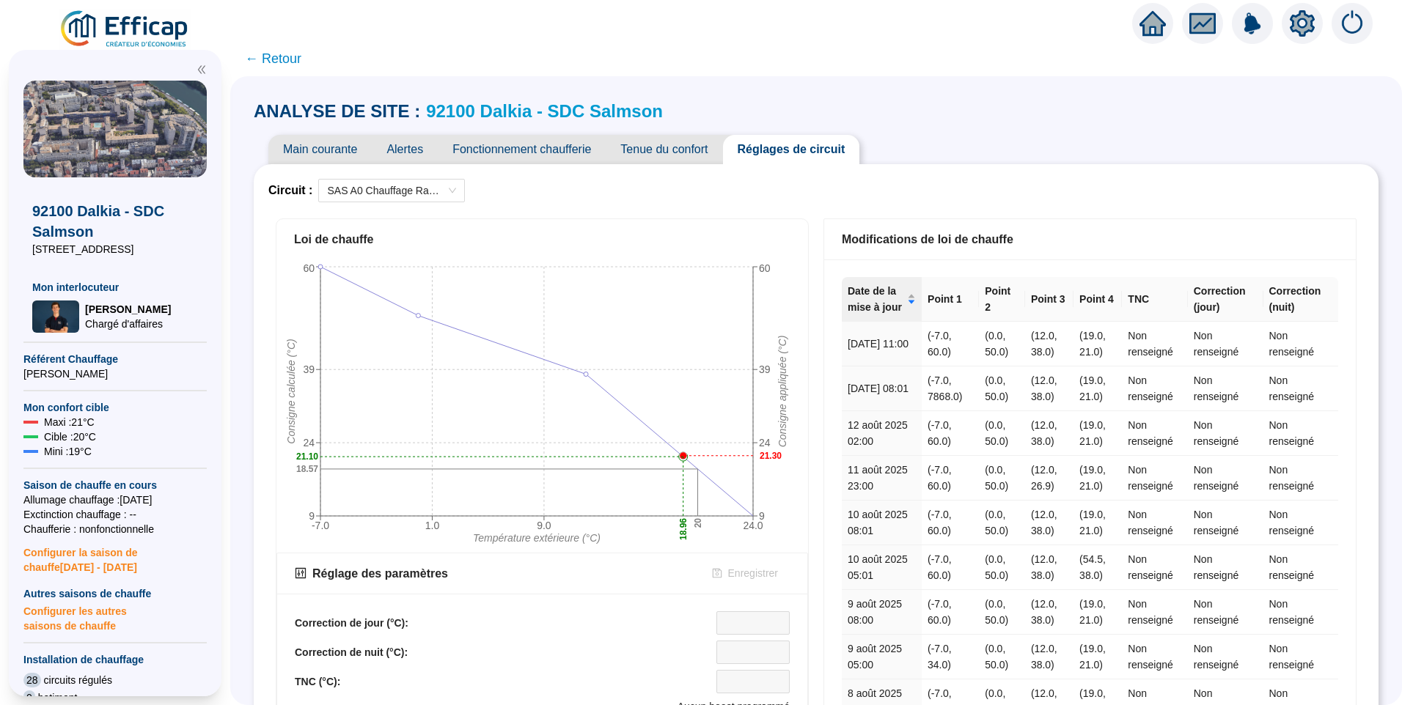
click at [777, 186] on div "Circuit : SAS A0 Chauffage Radiateurs" at bounding box center [815, 190] width 1095 height 23
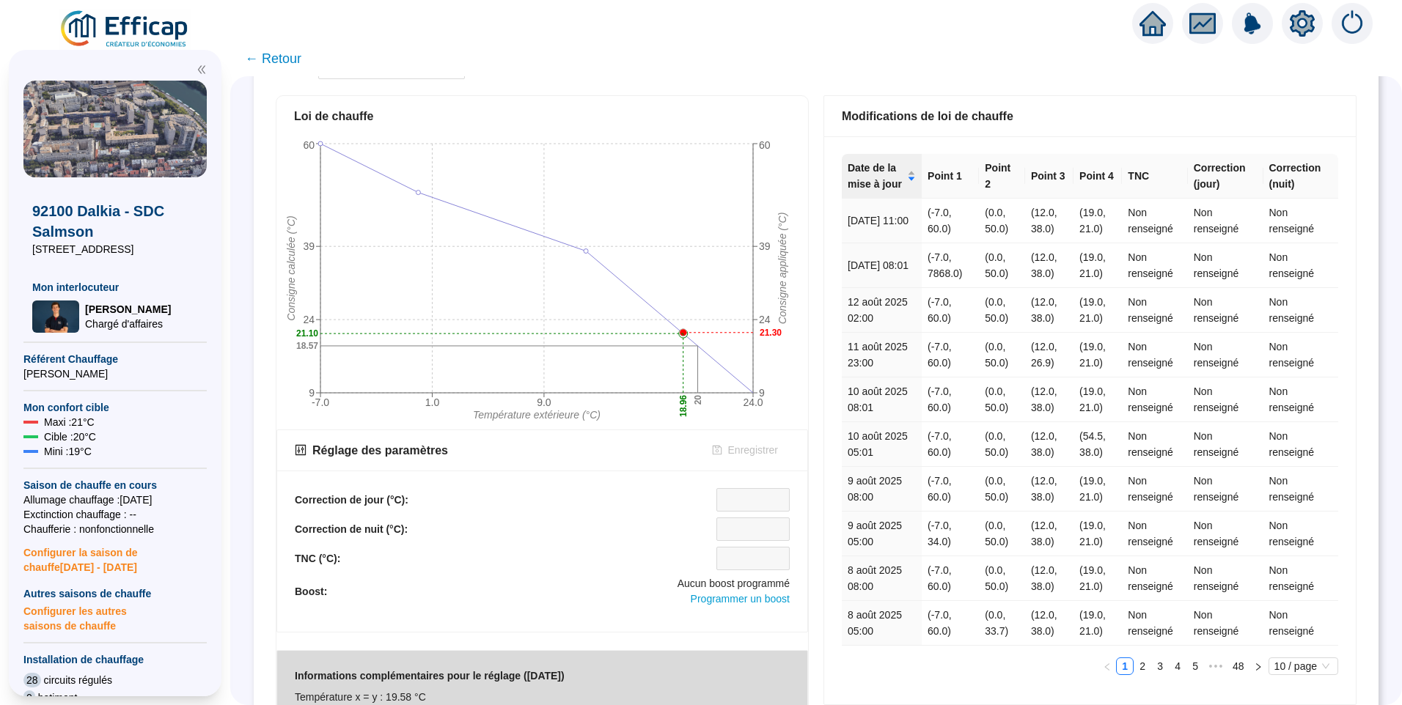
scroll to position [453, 0]
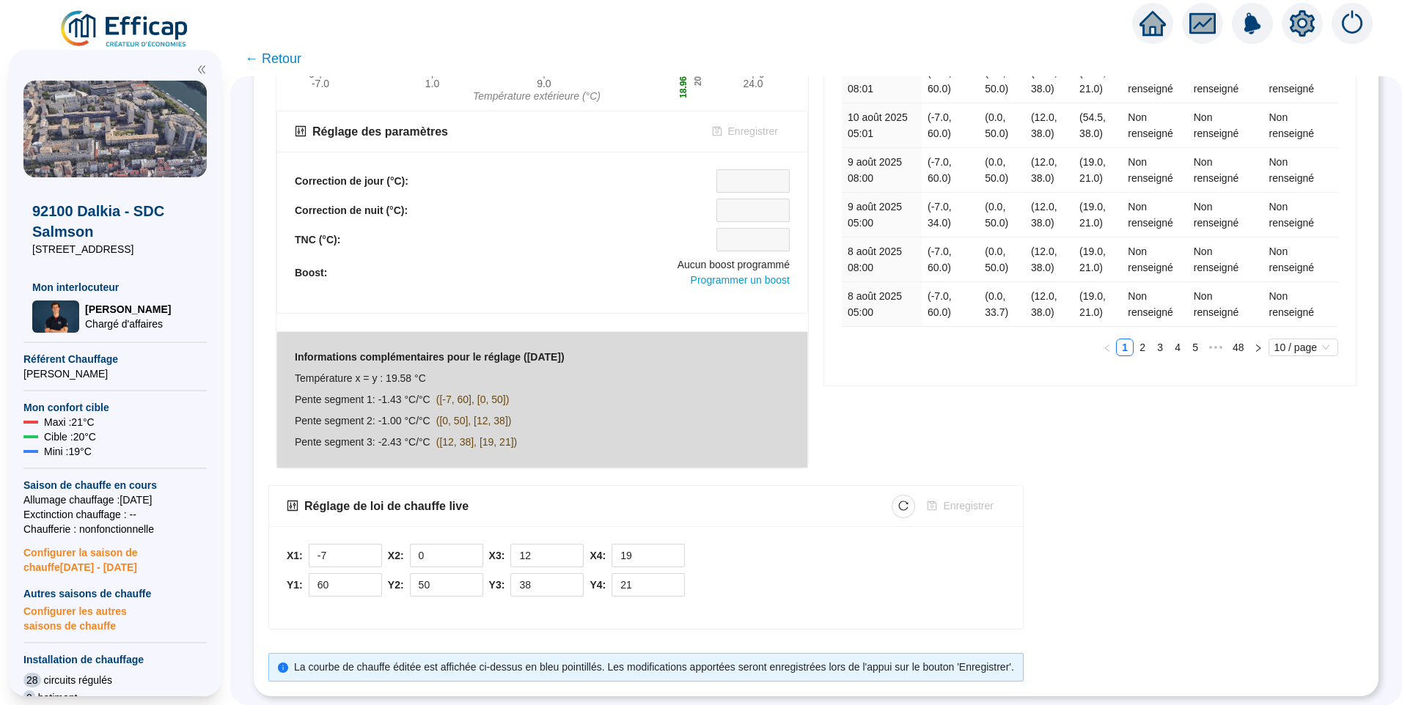
click at [757, 509] on div "Réglage de loi de chauffe live Enregistrer" at bounding box center [646, 506] width 754 height 41
click at [905, 501] on icon "reload" at bounding box center [903, 506] width 10 height 10
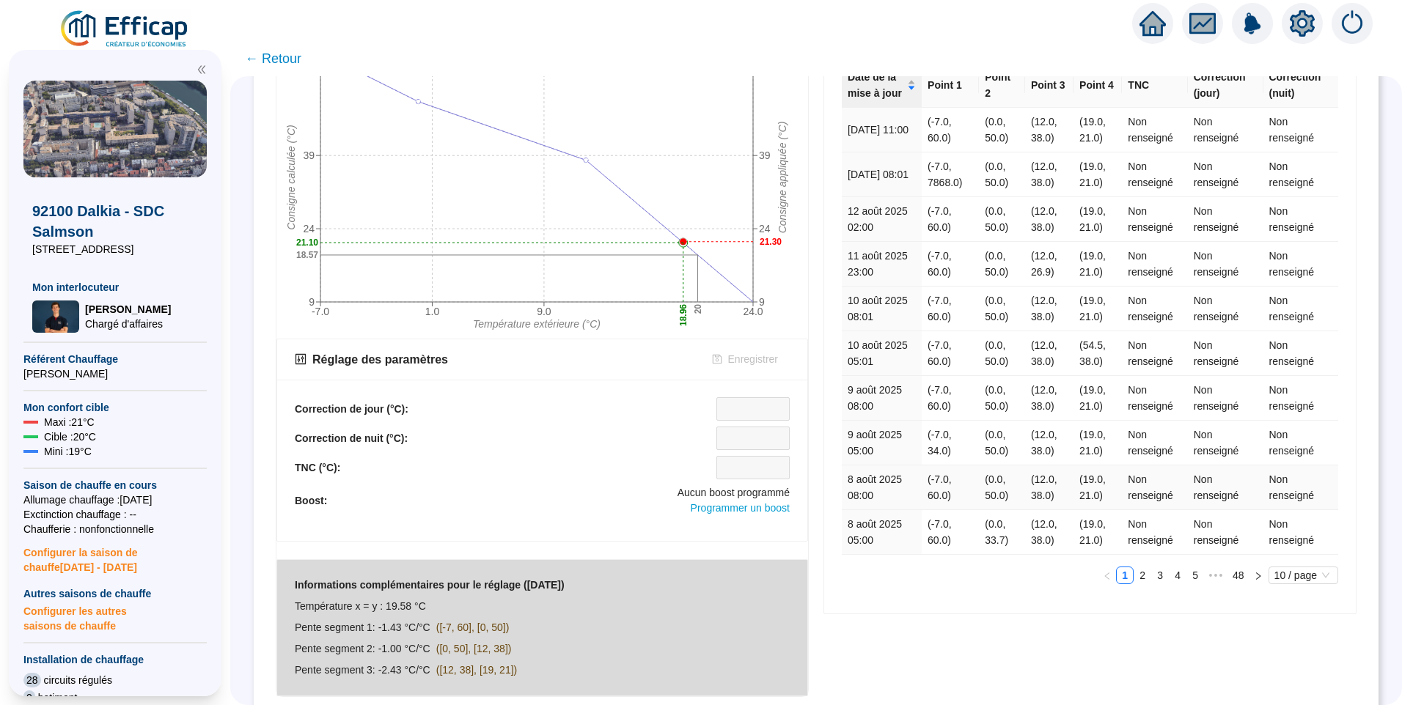
scroll to position [210, 0]
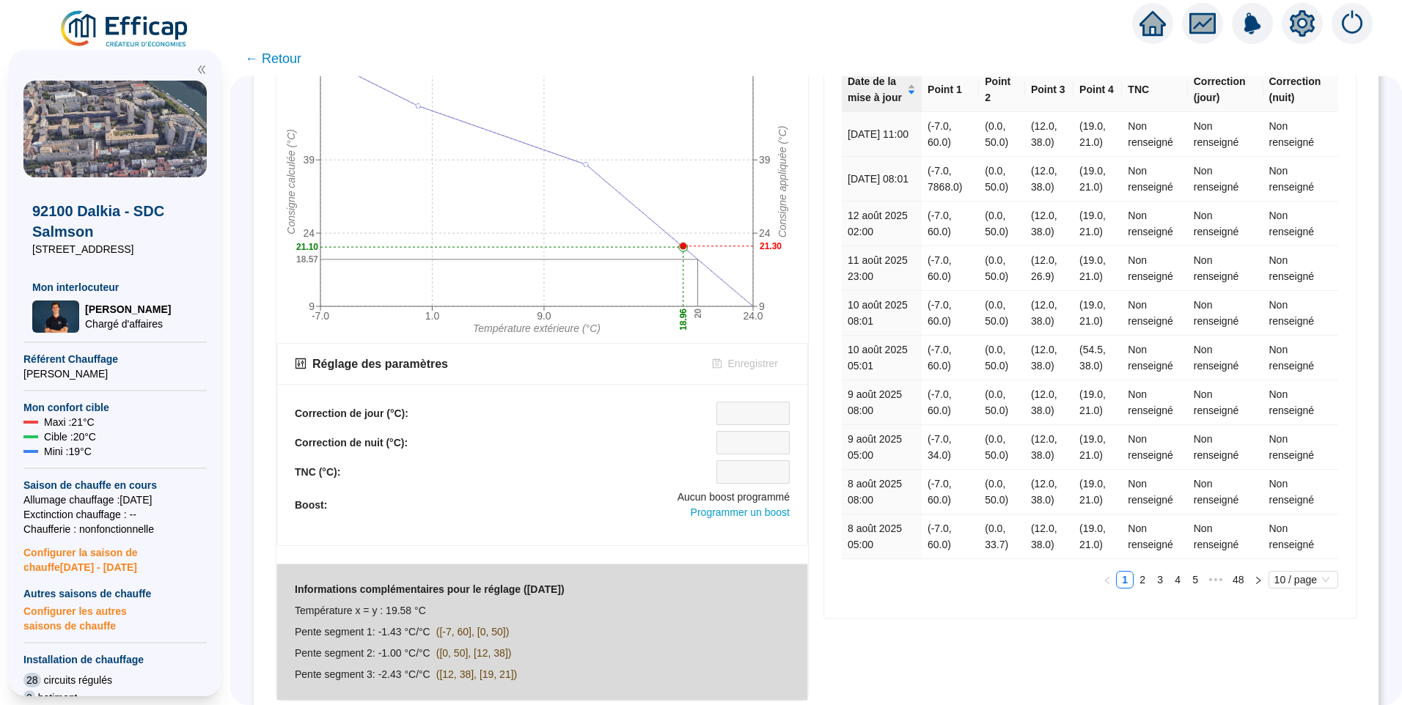
click at [248, 388] on div "ANALYSE DE SITE : 92100 Dalkia - SDC Salmson Main courante Alertes Fonctionneme…" at bounding box center [816, 390] width 1172 height 629
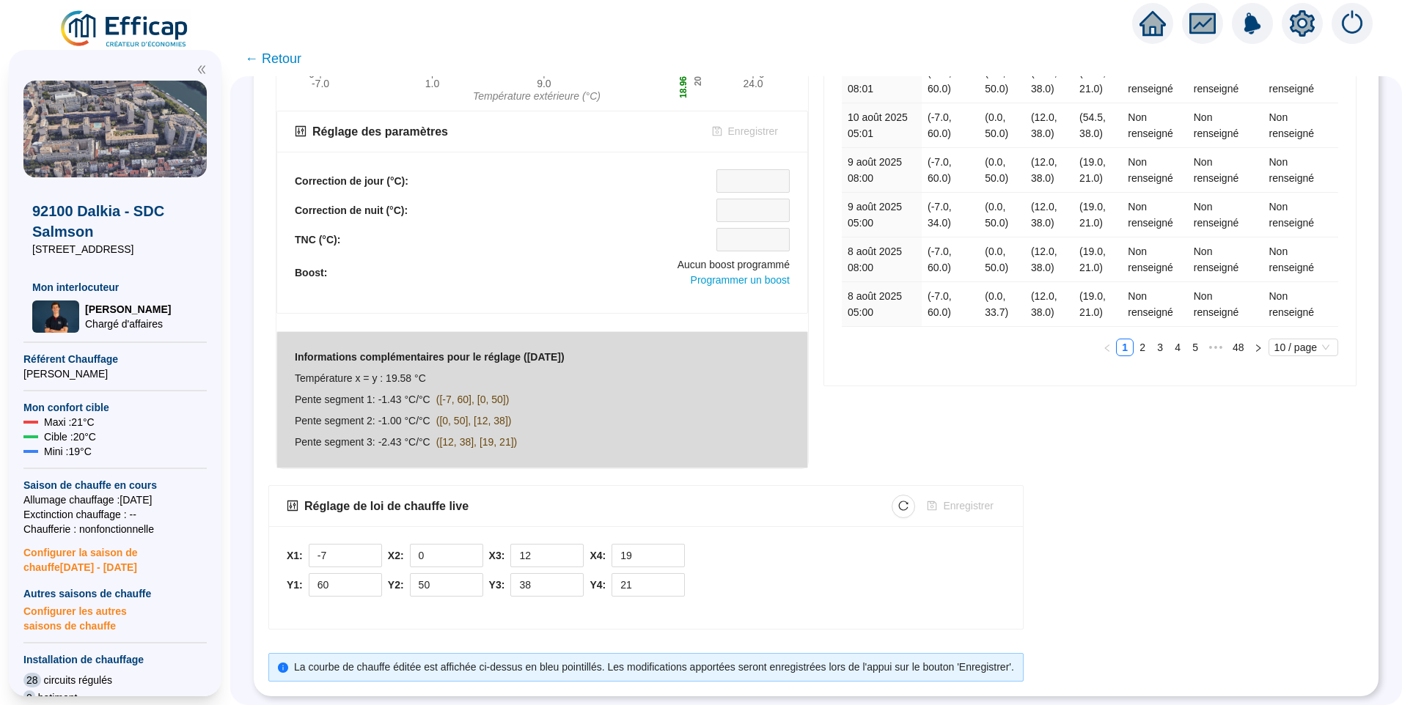
scroll to position [0, 0]
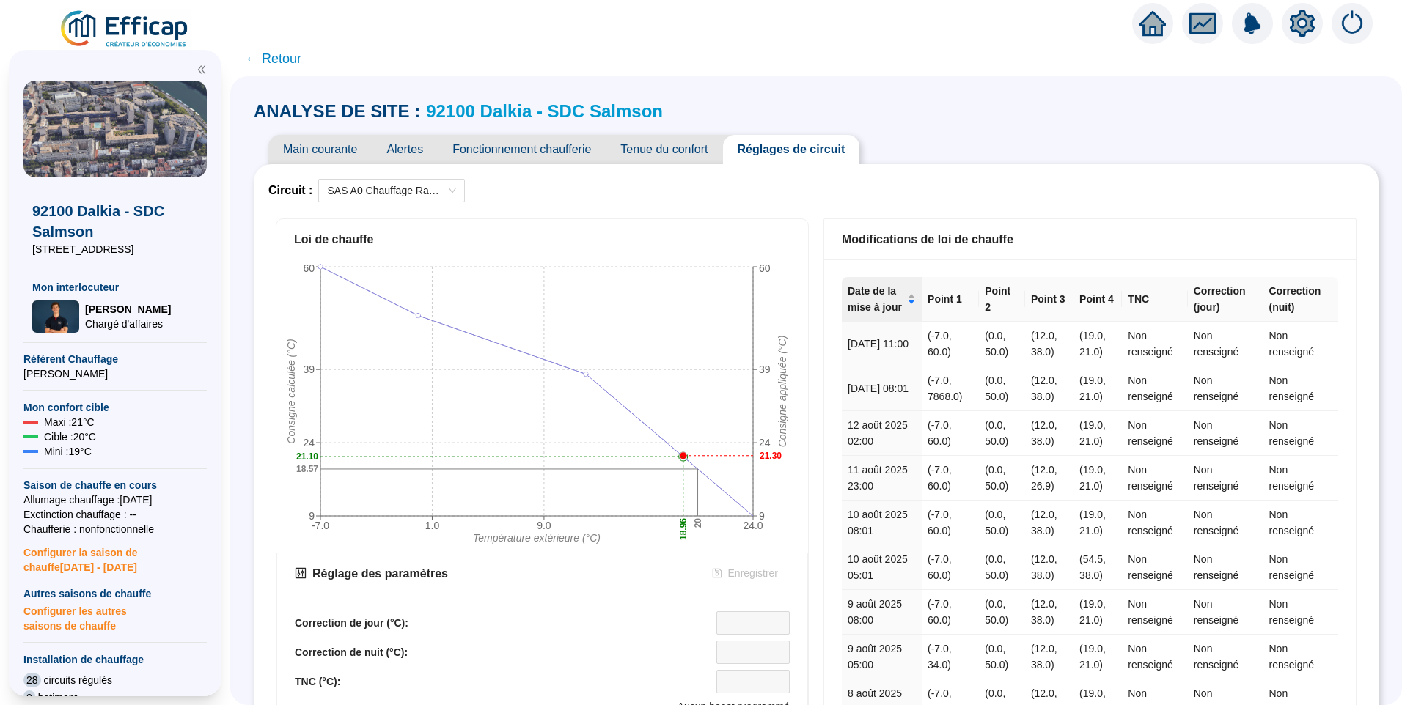
click at [763, 216] on div "Loi de chauffe -7.0 1.0 9.0 24.0 Température extérieure (°C) 9 24 39 60 Consign…" at bounding box center [542, 565] width 548 height 708
click at [257, 177] on div "ANALYSE DE SITE : 92100 Dalkia - SDC Salmson Main courante Alertes Fonctionneme…" at bounding box center [816, 390] width 1172 height 629
click at [270, 287] on div "Circuit : SAS A0 Chauffage Radiateurs Loi de chauffe -7.0 1.0 9.0 24.0 Températ…" at bounding box center [816, 651] width 1125 height 974
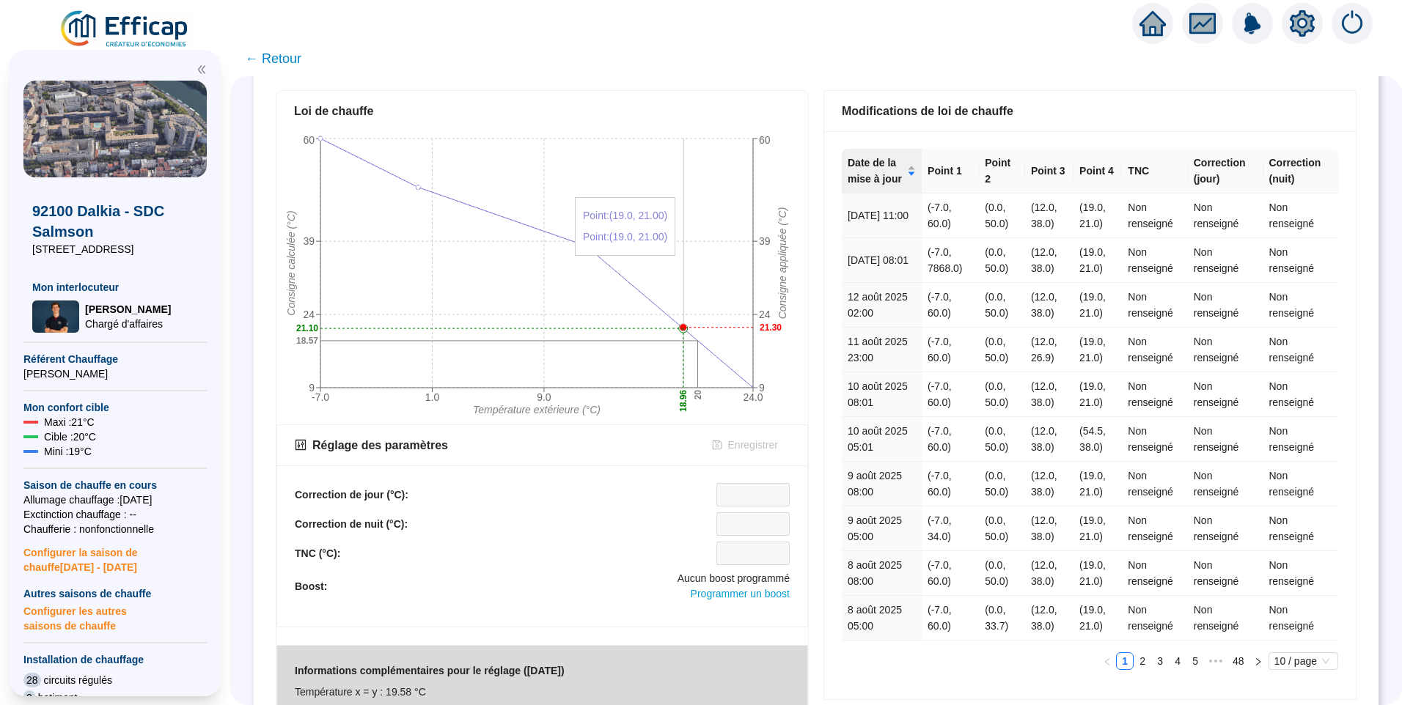
scroll to position [233, 0]
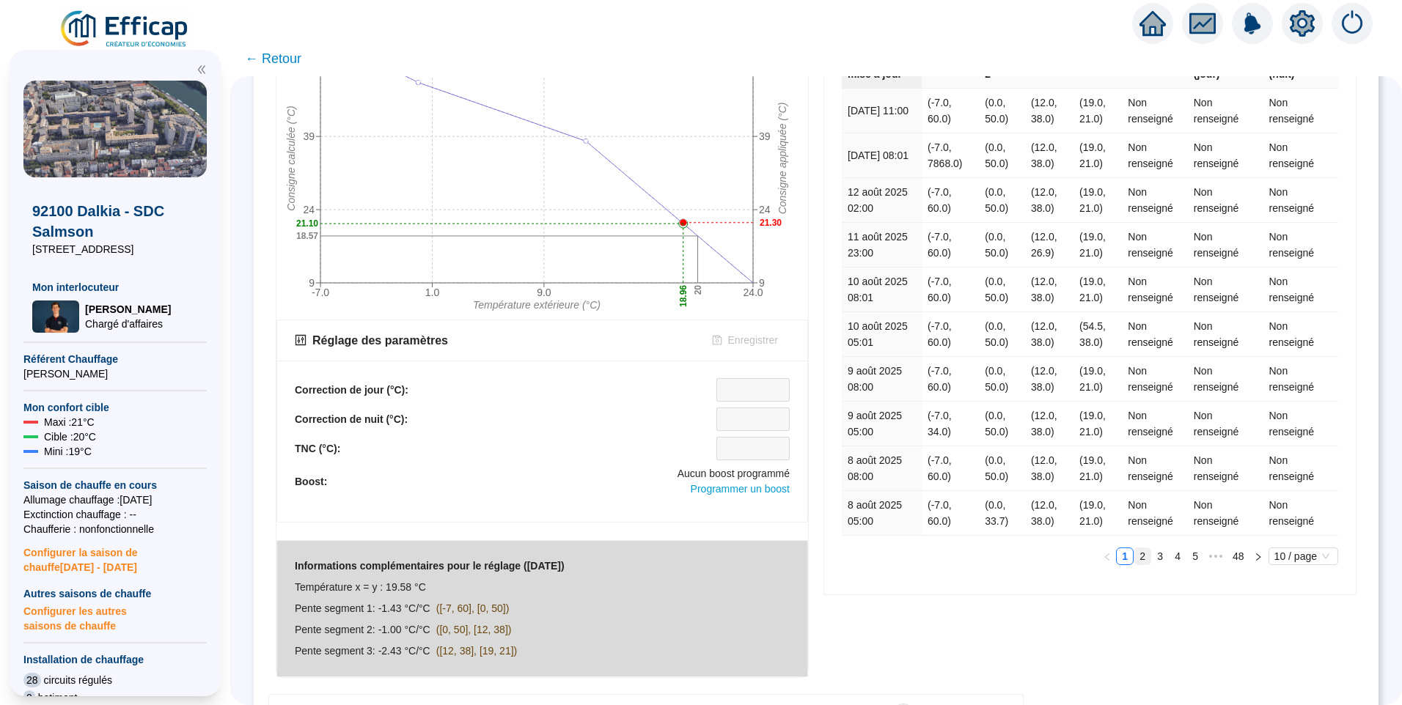
click at [1134, 559] on link "2" at bounding box center [1142, 556] width 16 height 16
click at [1152, 556] on link "3" at bounding box center [1160, 556] width 16 height 16
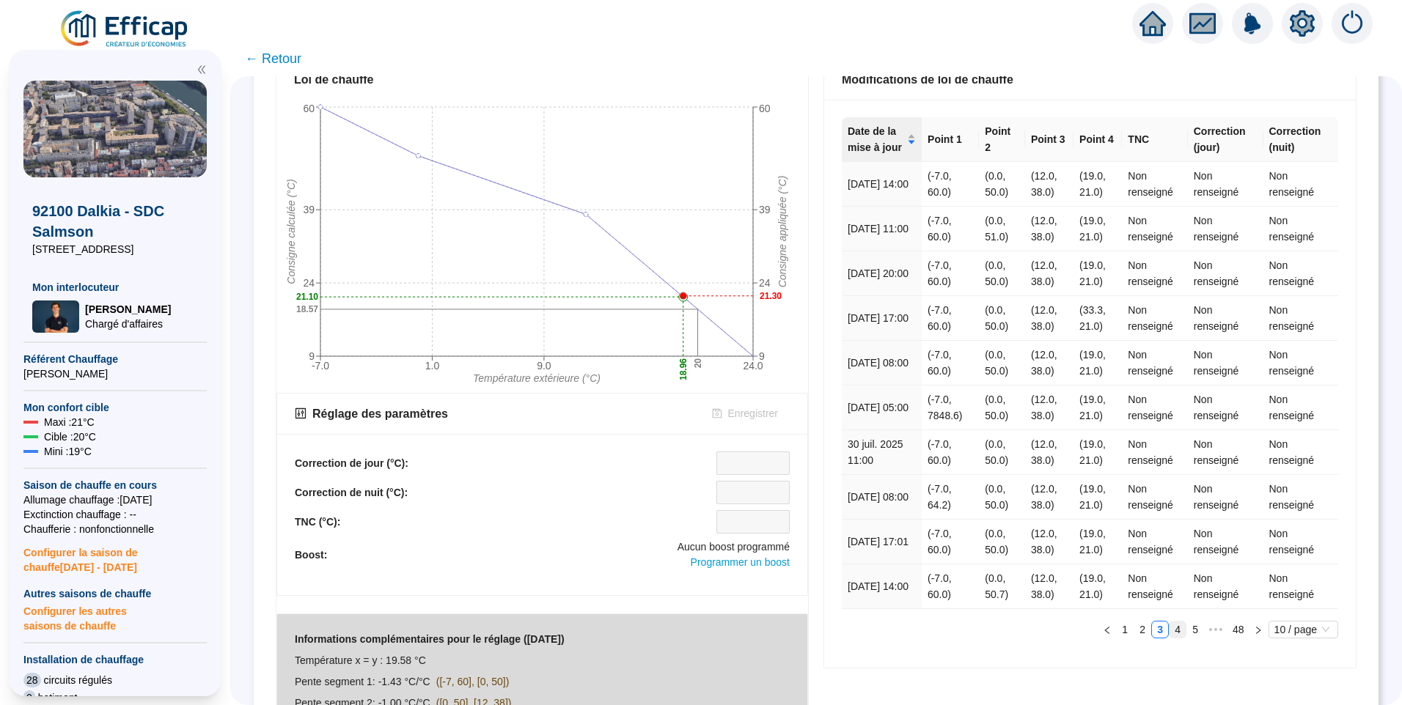
click at [1169, 626] on link "4" at bounding box center [1177, 630] width 16 height 16
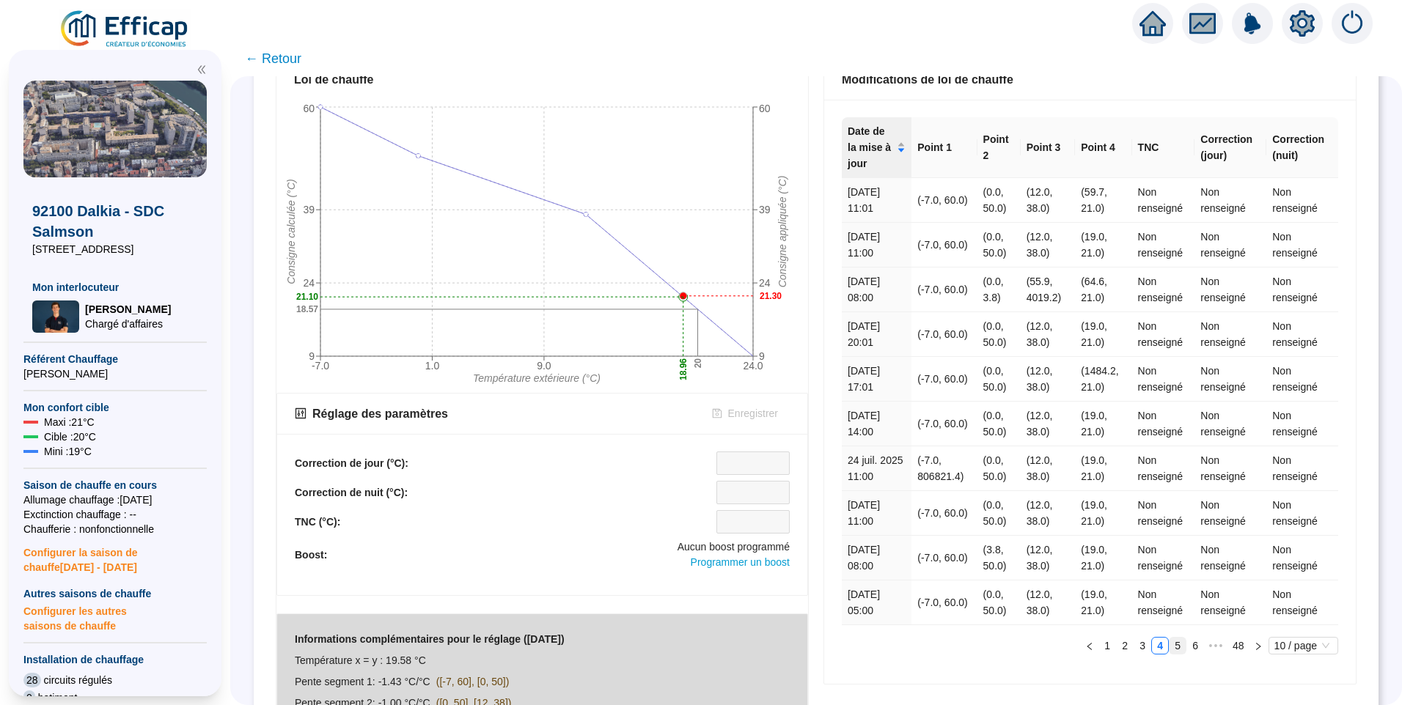
click at [1171, 650] on link "5" at bounding box center [1177, 646] width 16 height 16
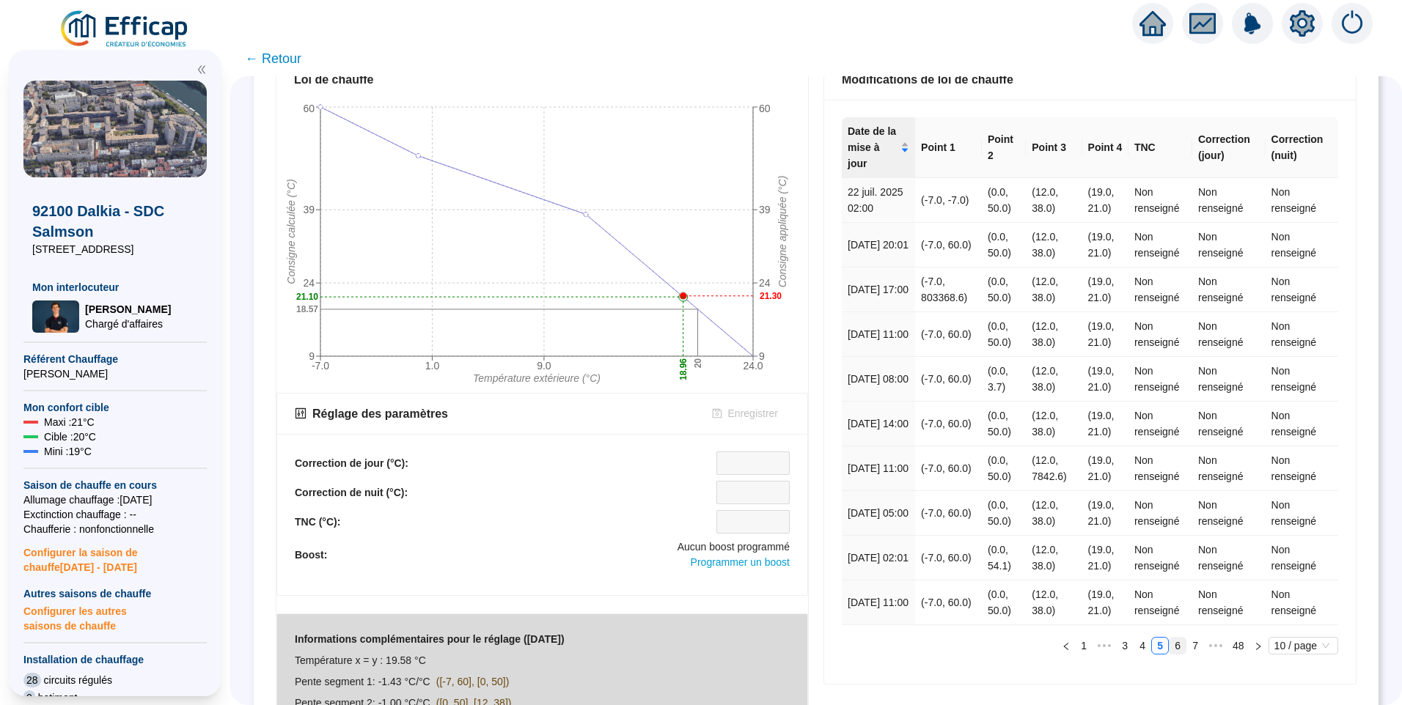
click at [1169, 649] on link "6" at bounding box center [1177, 646] width 16 height 16
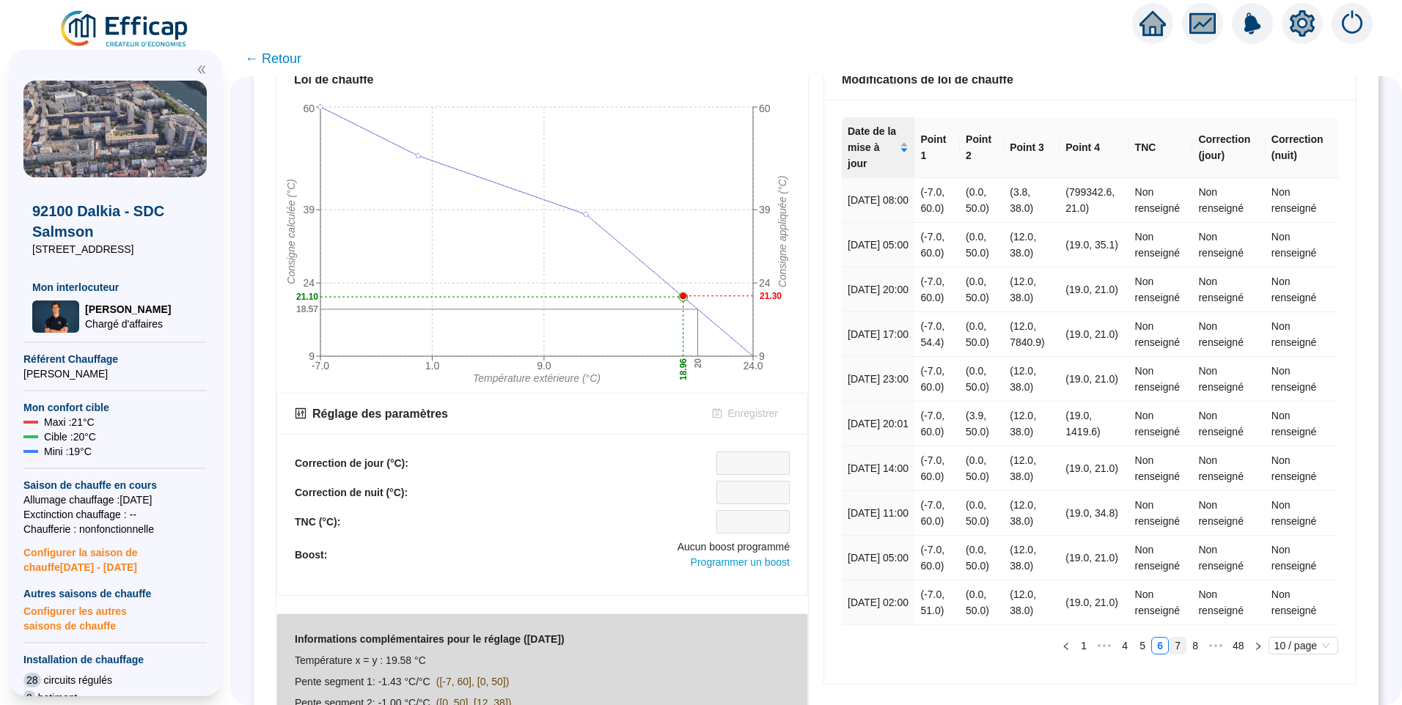
click at [1169, 650] on link "7" at bounding box center [1177, 646] width 16 height 16
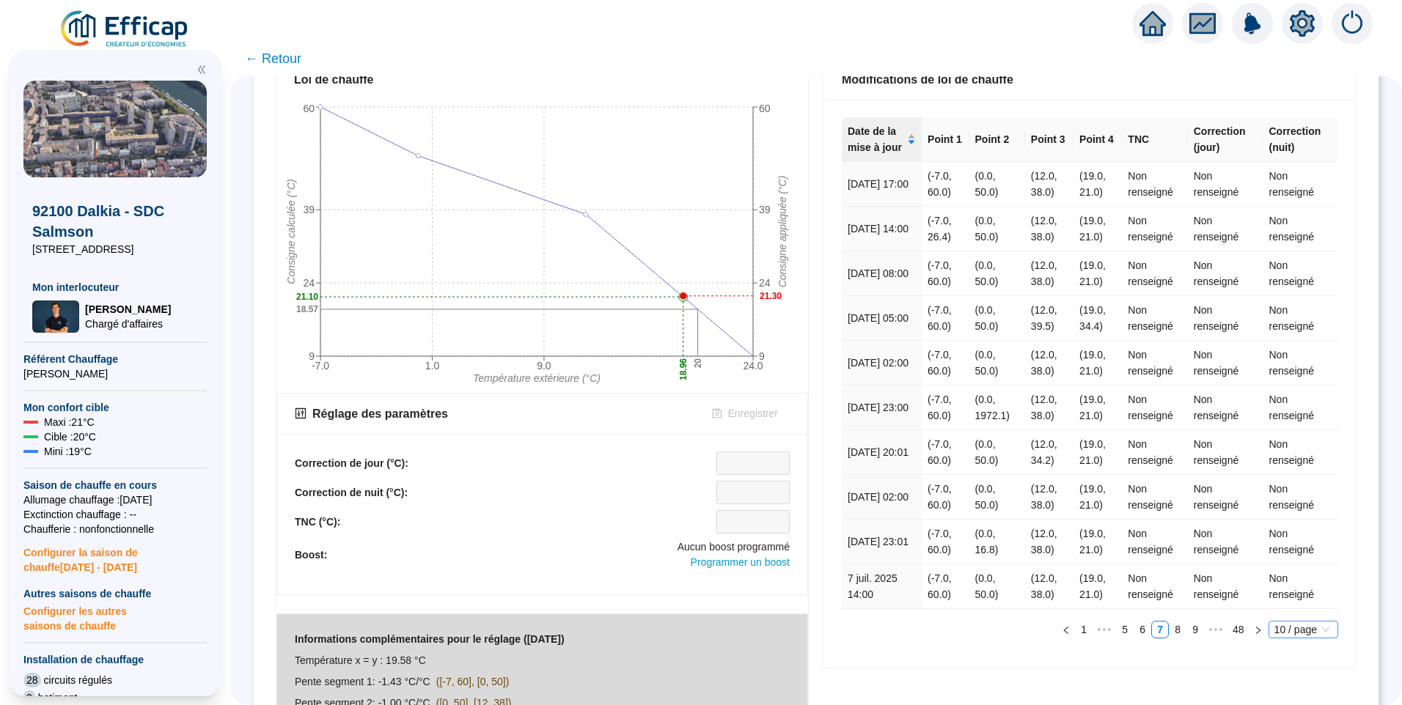
click at [1316, 629] on span "10 / page" at bounding box center [1303, 630] width 58 height 16
click at [1302, 596] on div "100 / page" at bounding box center [1304, 603] width 48 height 16
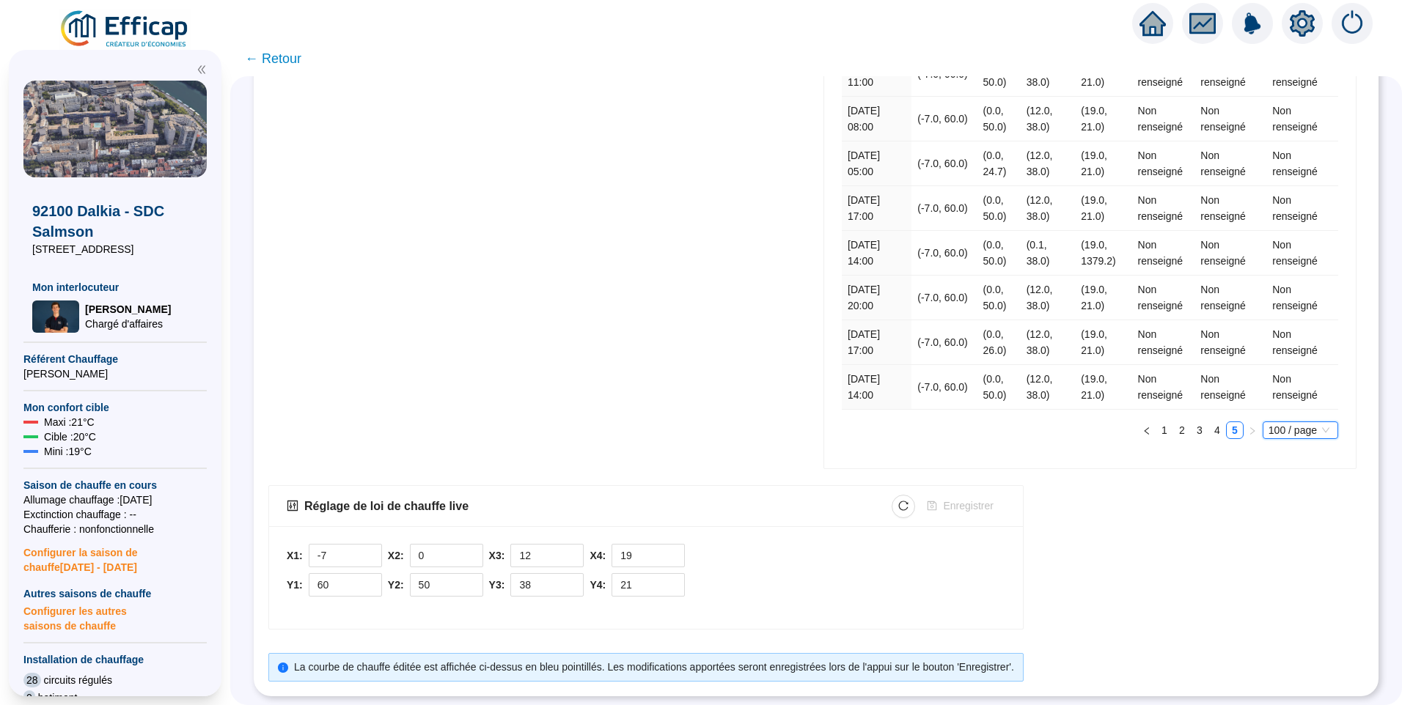
scroll to position [3204, 0]
click at [1156, 426] on link "1" at bounding box center [1164, 430] width 16 height 16
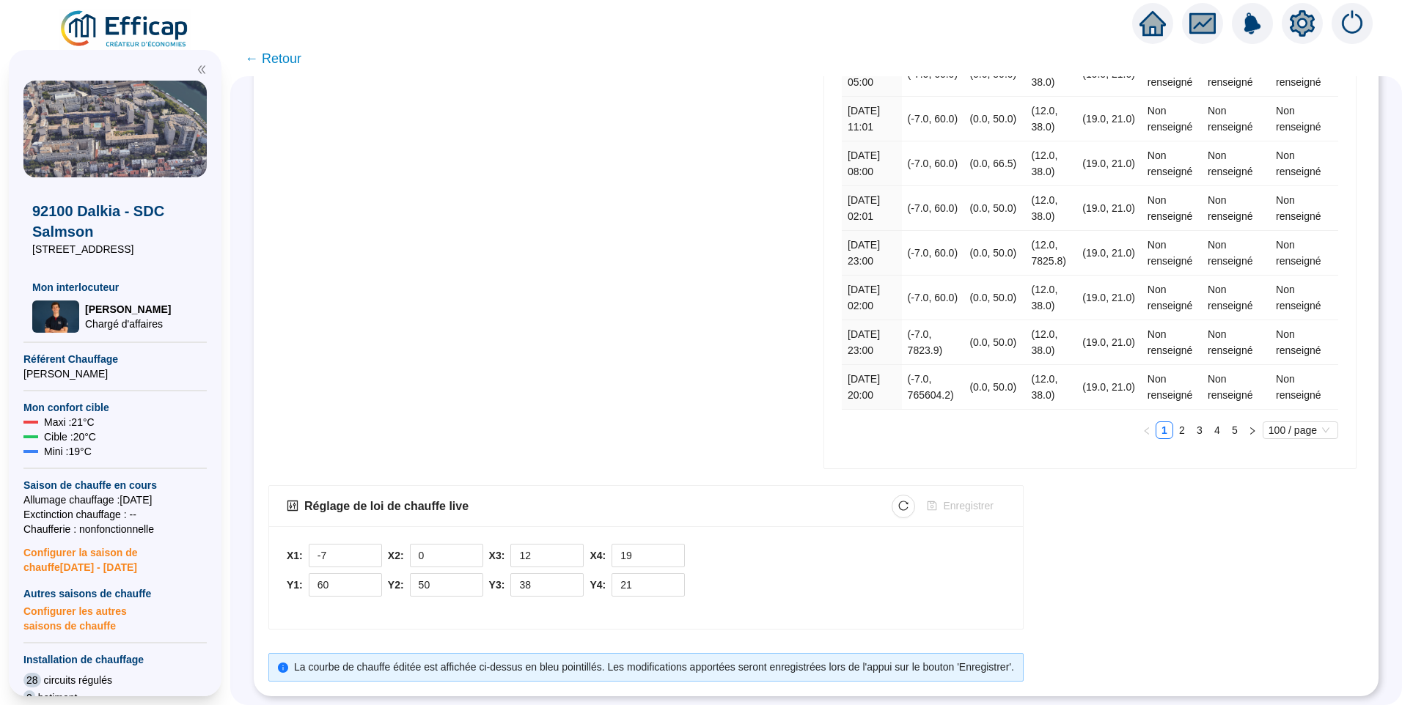
scroll to position [6025, 0]
click at [1268, 424] on span "100 / page" at bounding box center [1300, 430] width 64 height 16
click at [1274, 472] on div "20 / page" at bounding box center [1300, 480] width 53 height 16
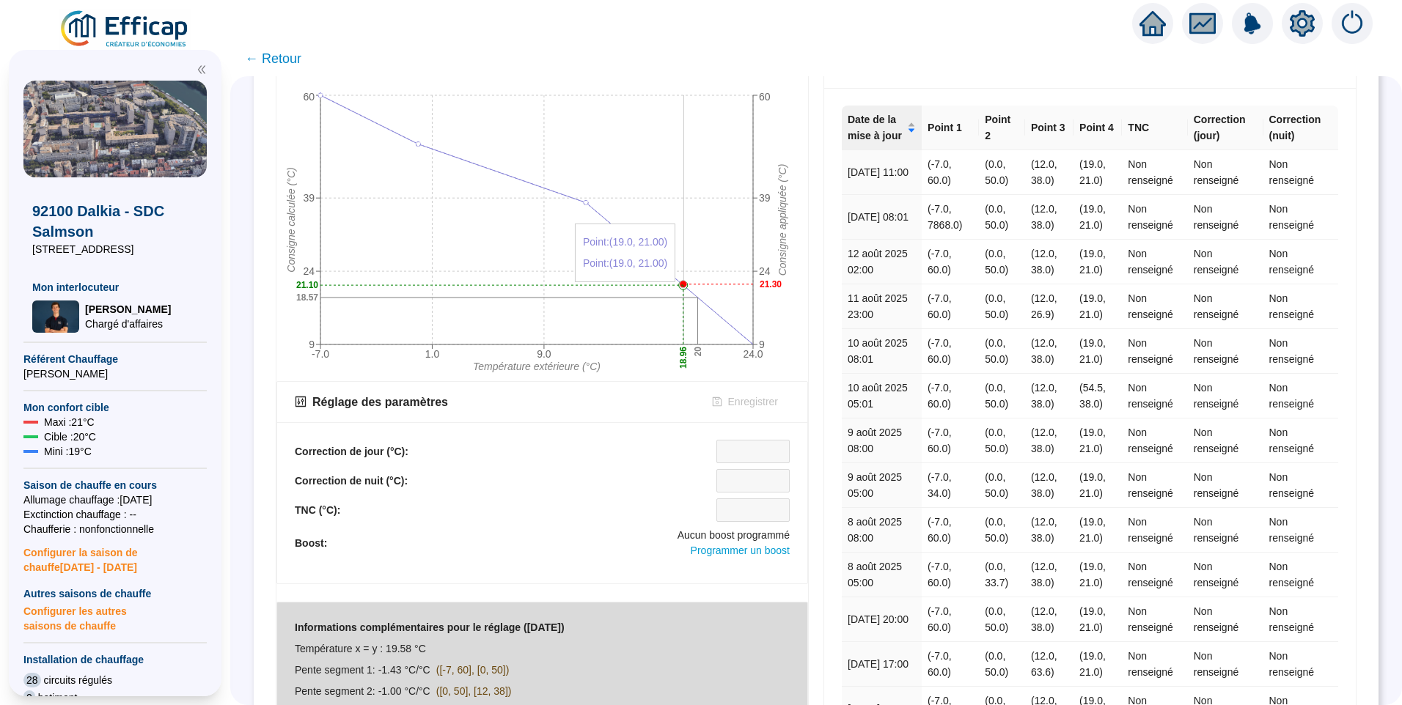
scroll to position [147, 0]
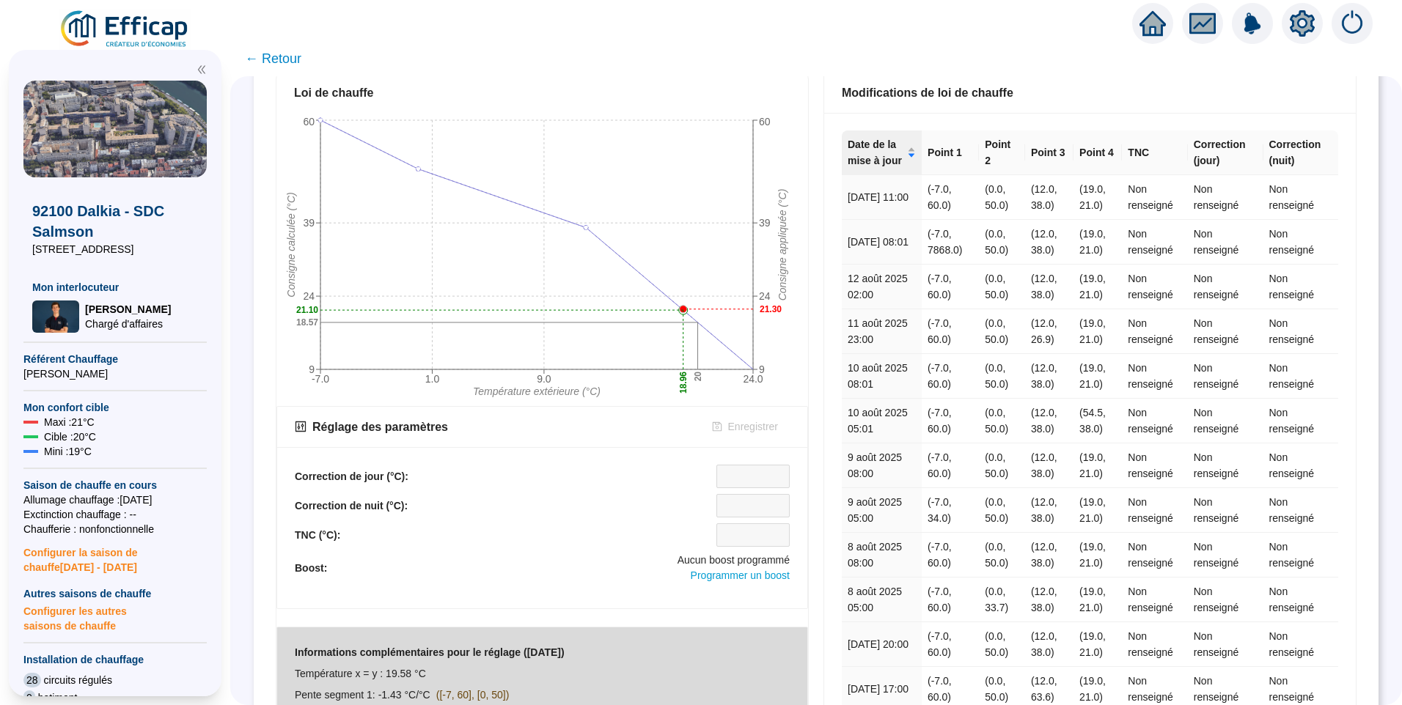
click at [263, 471] on div "ANALYSE DE SITE : 92100 Dalkia - SDC Salmson Main courante Alertes Fonctionneme…" at bounding box center [816, 390] width 1172 height 629
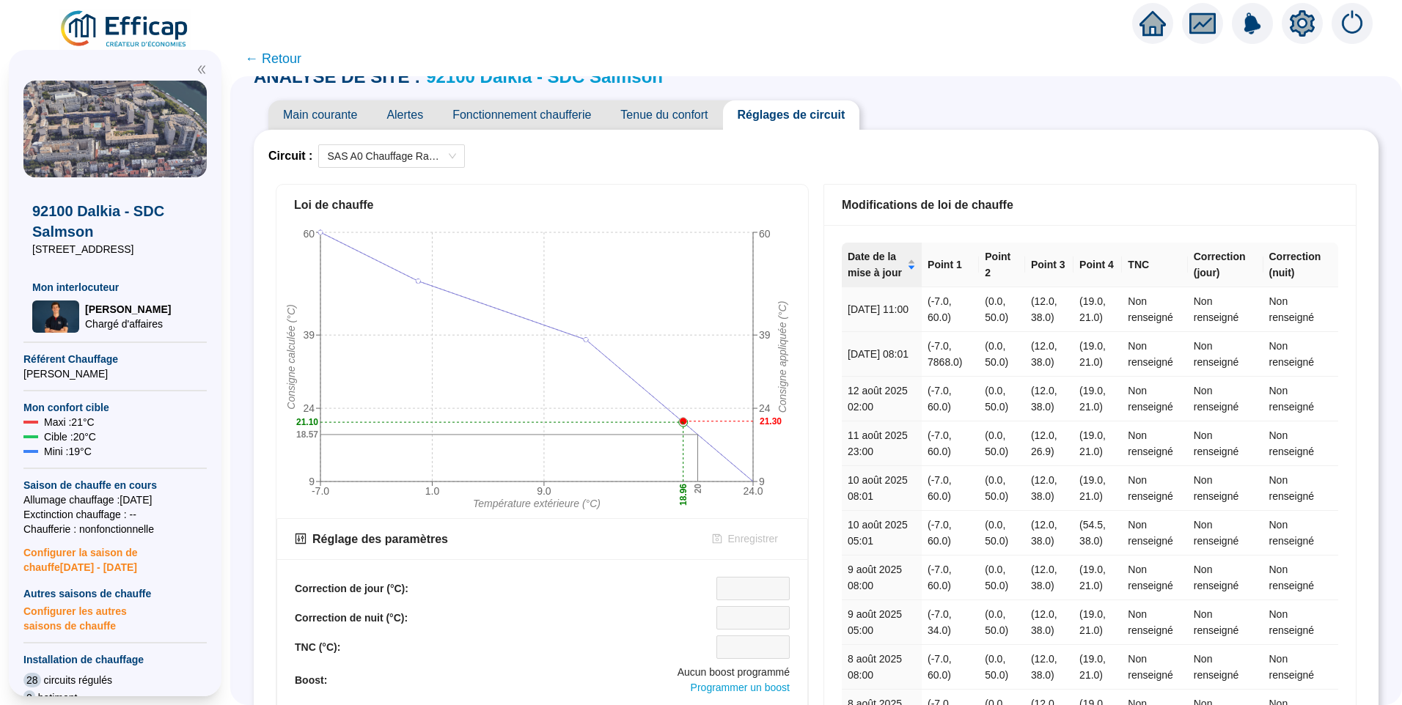
scroll to position [0, 0]
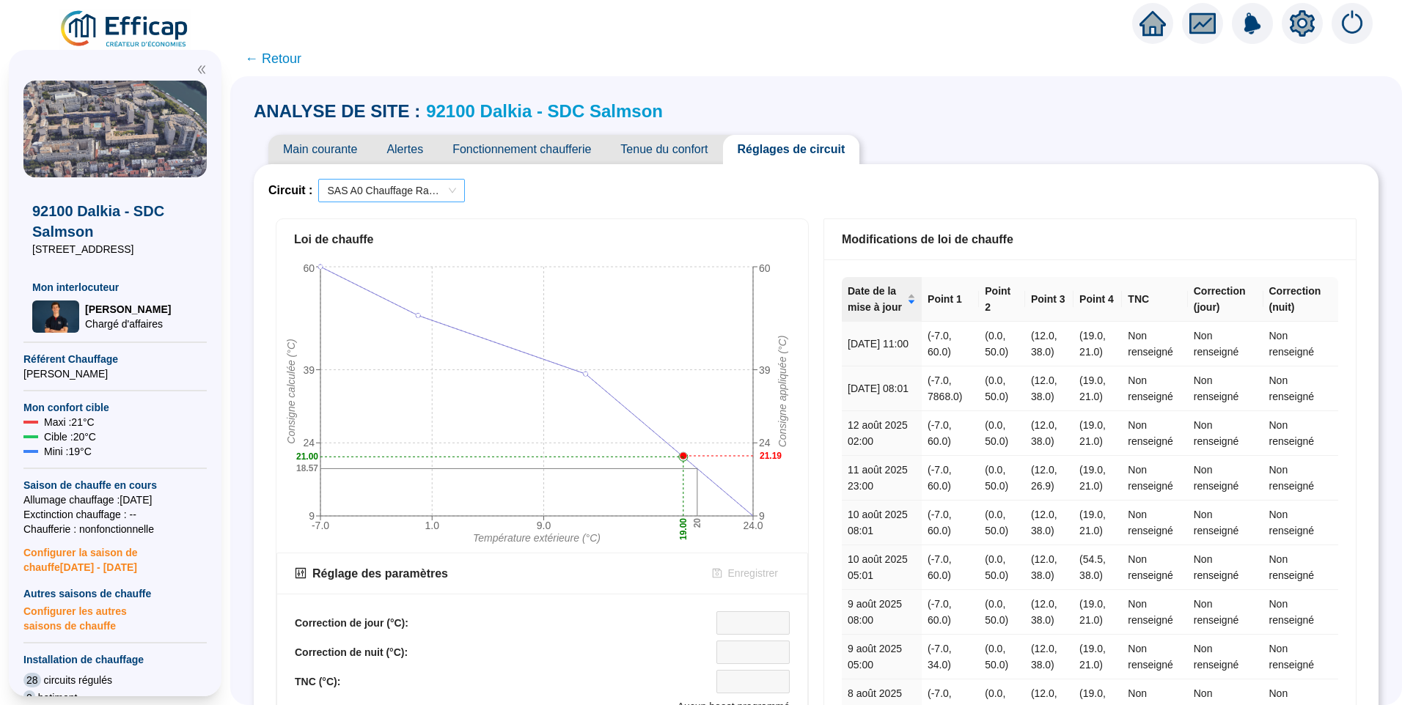
click at [420, 184] on span "SAS A0 Chauffage Radiateurs" at bounding box center [391, 191] width 129 height 22
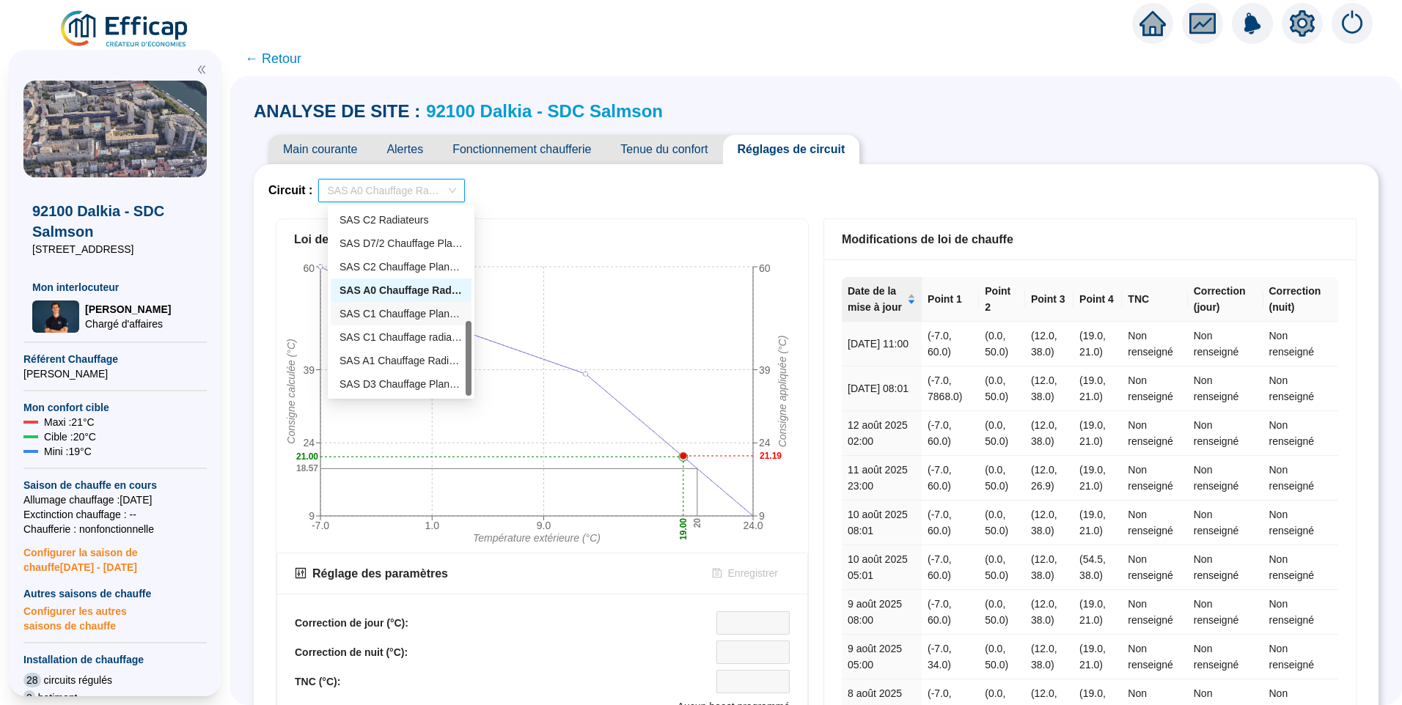
click at [411, 319] on div "SAS C1 Chauffage Planchers" at bounding box center [400, 313] width 123 height 15
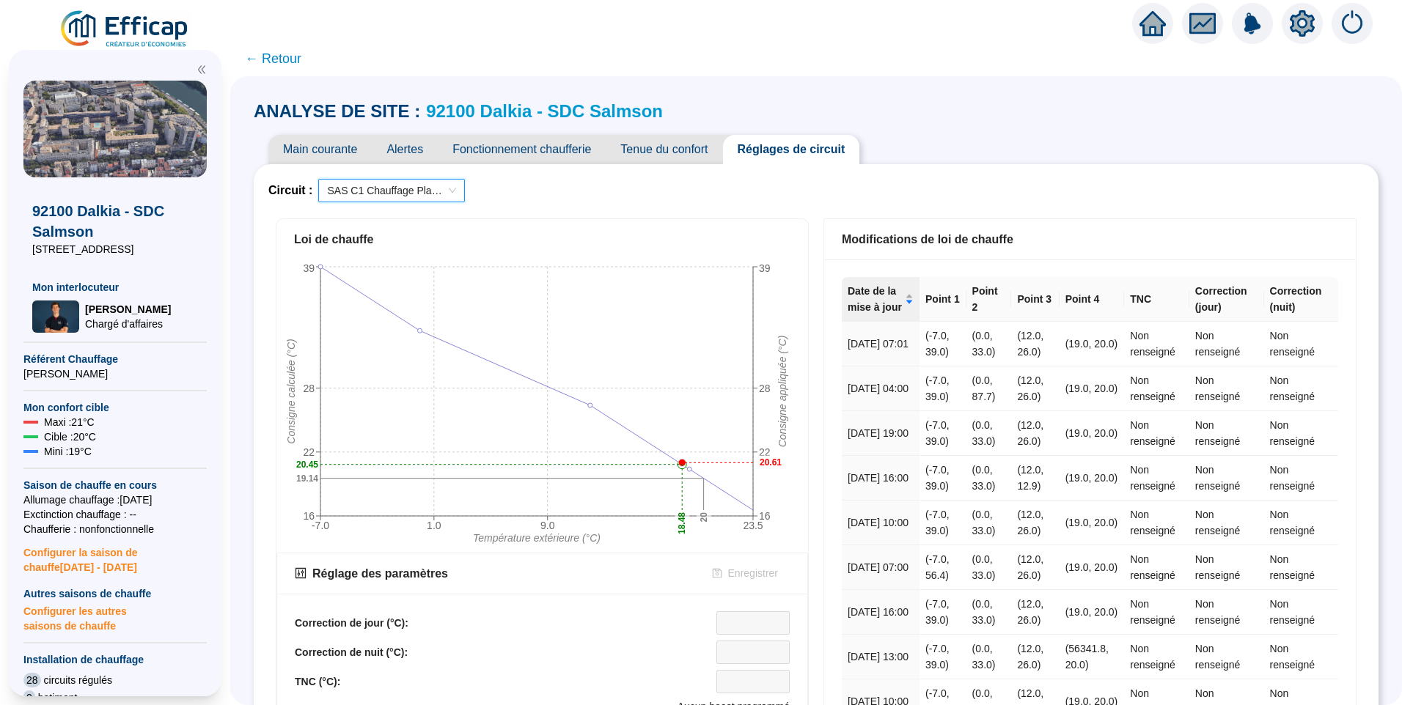
click at [801, 233] on div "Loi de chauffe" at bounding box center [542, 239] width 532 height 41
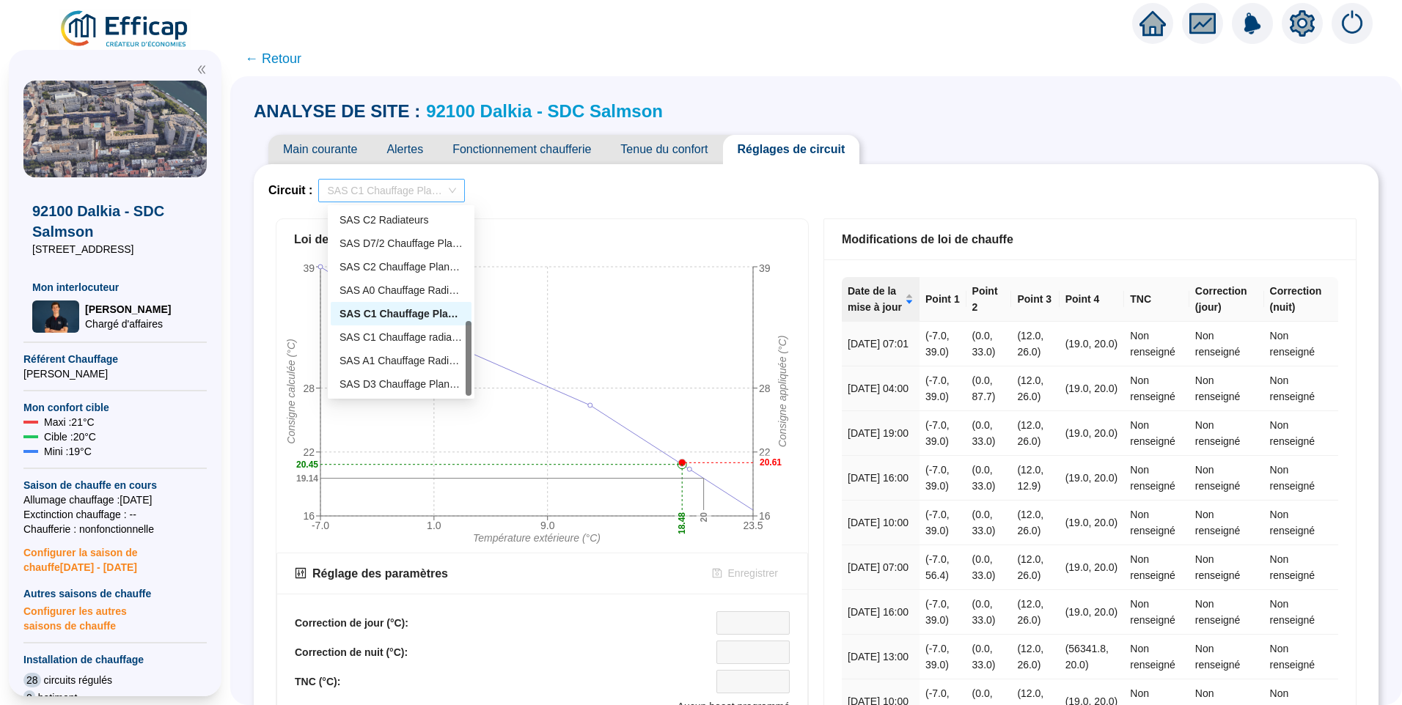
click at [389, 196] on span "SAS C1 Chauffage Planchers" at bounding box center [391, 191] width 129 height 22
click at [370, 342] on div "SAS C1 Chauffage radiateurs" at bounding box center [400, 337] width 123 height 15
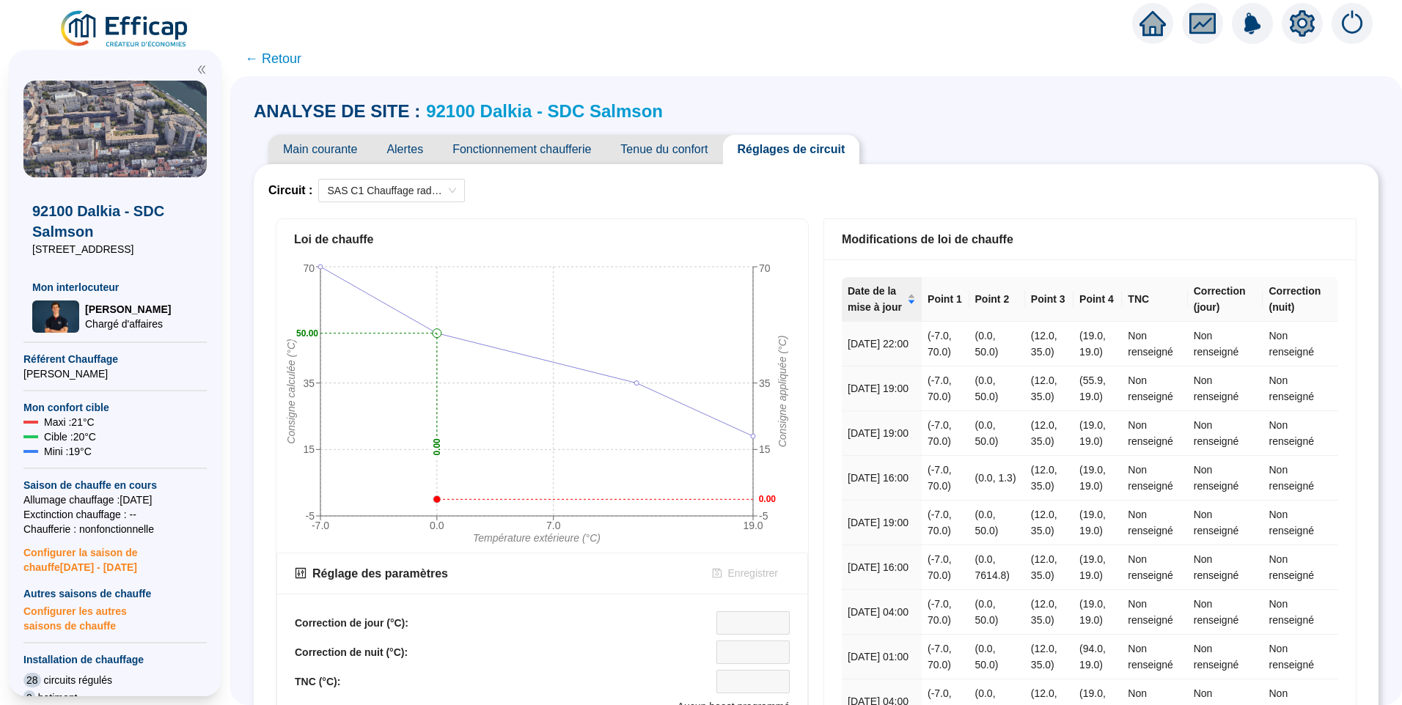
click at [941, 183] on div "Circuit : SAS C1 Chauffage radiateurs" at bounding box center [815, 190] width 1095 height 23
click at [374, 182] on span "SAS C1 Chauffage radiateurs" at bounding box center [391, 191] width 129 height 22
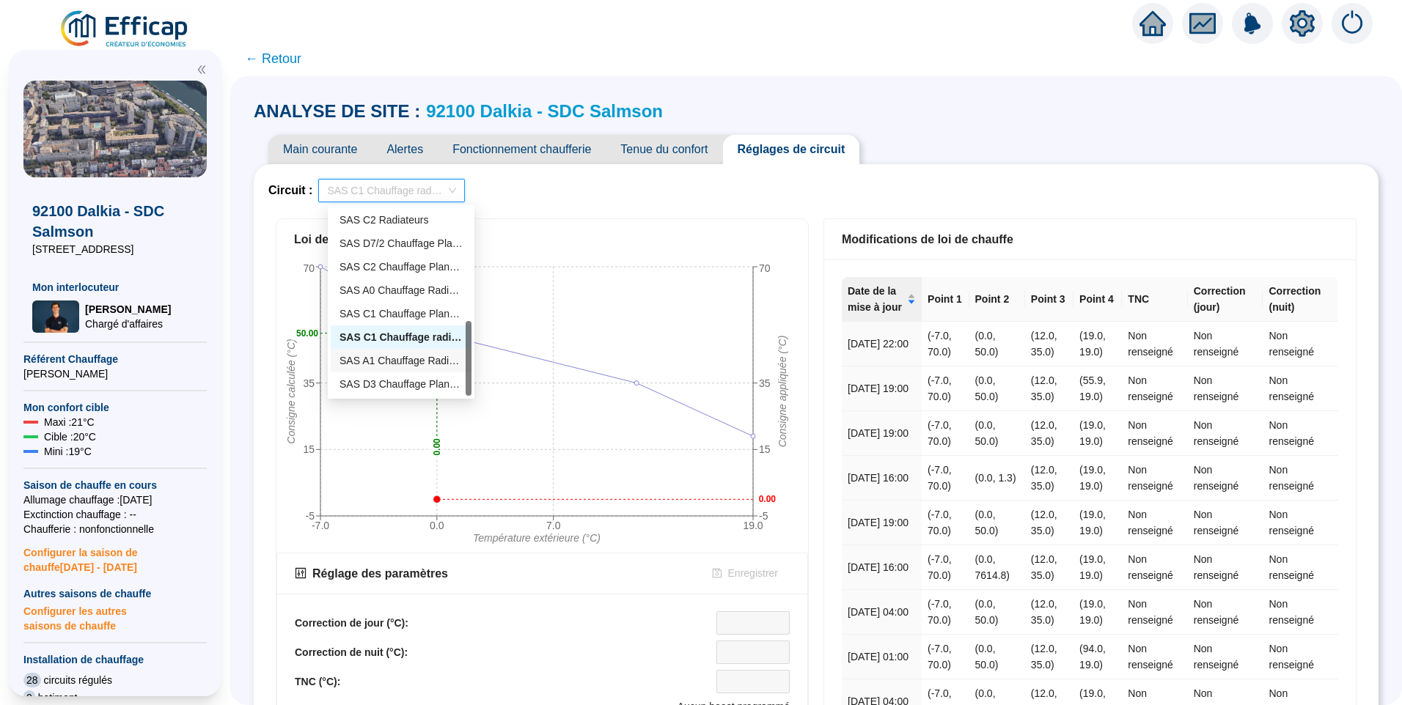
click at [373, 359] on div "SAS A1 Chauffage Radiateurs" at bounding box center [400, 360] width 123 height 15
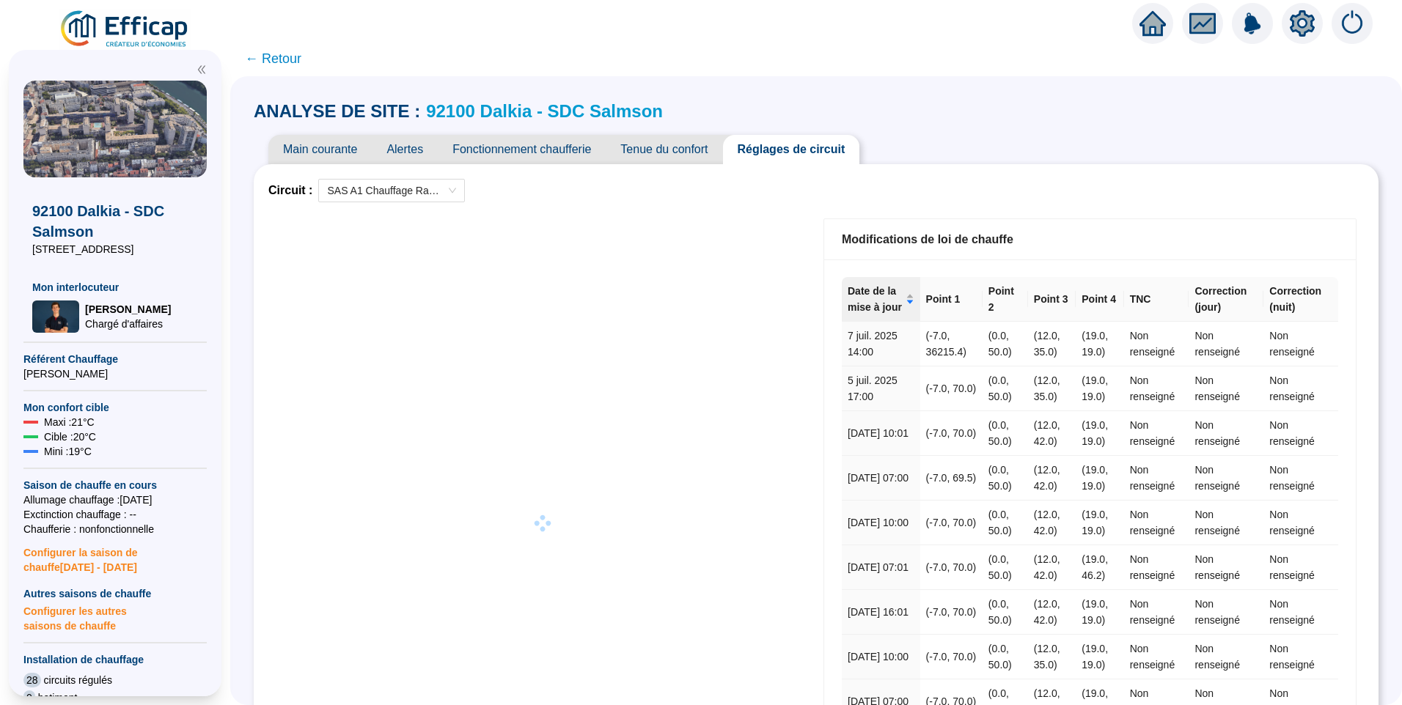
drag, startPoint x: 888, startPoint y: 204, endPoint x: 576, endPoint y: 316, distance: 331.9
click at [887, 205] on div "Circuit : SAS A1 Chauffage Radiateurs Loi de chauffe -7.0 0.0 7.0 19.0 Températ…" at bounding box center [815, 534] width 1095 height 710
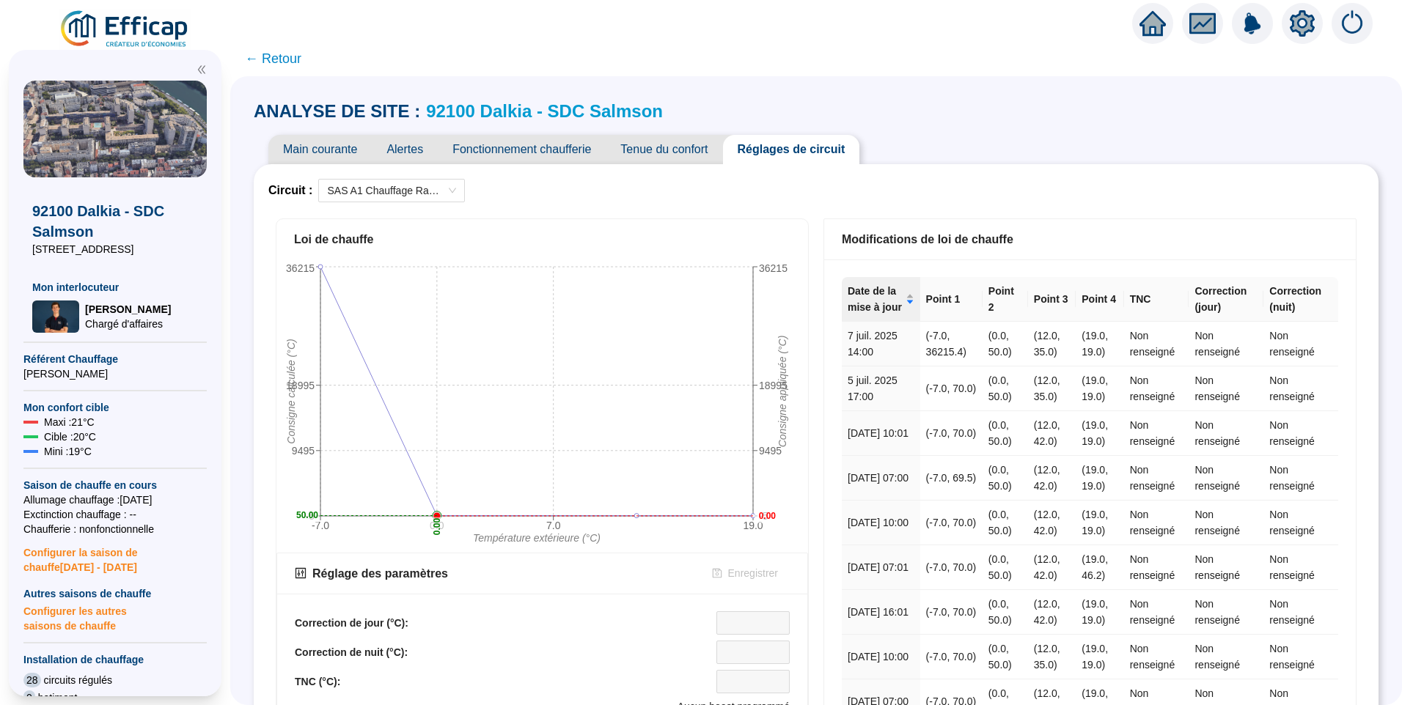
click at [688, 212] on div "Loi de chauffe -7.0 0.0 7.0 19.0 Température extérieure (°C) -5 9495 18995 3621…" at bounding box center [542, 565] width 548 height 708
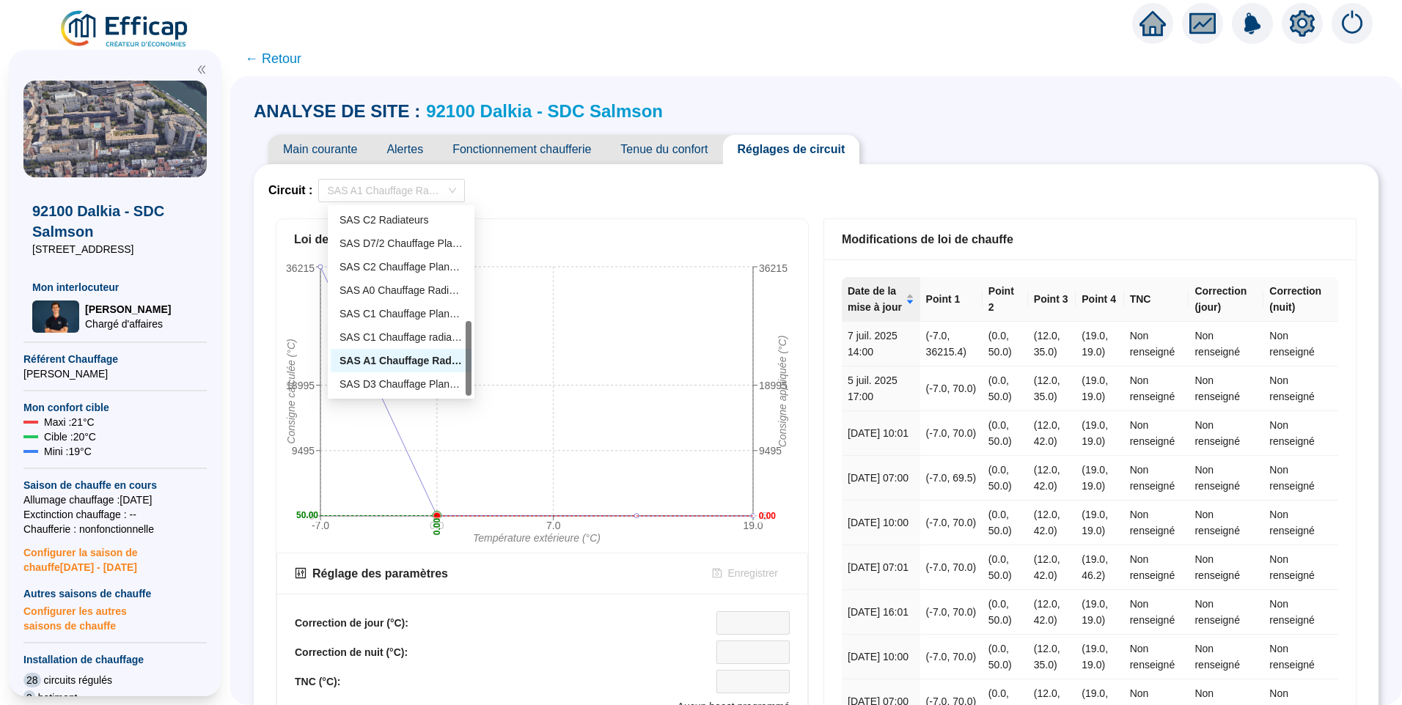
drag, startPoint x: 357, startPoint y: 192, endPoint x: 839, endPoint y: 194, distance: 481.7
click at [839, 194] on div "Circuit : SAS A1 Chauffage Radiateurs" at bounding box center [815, 190] width 1095 height 23
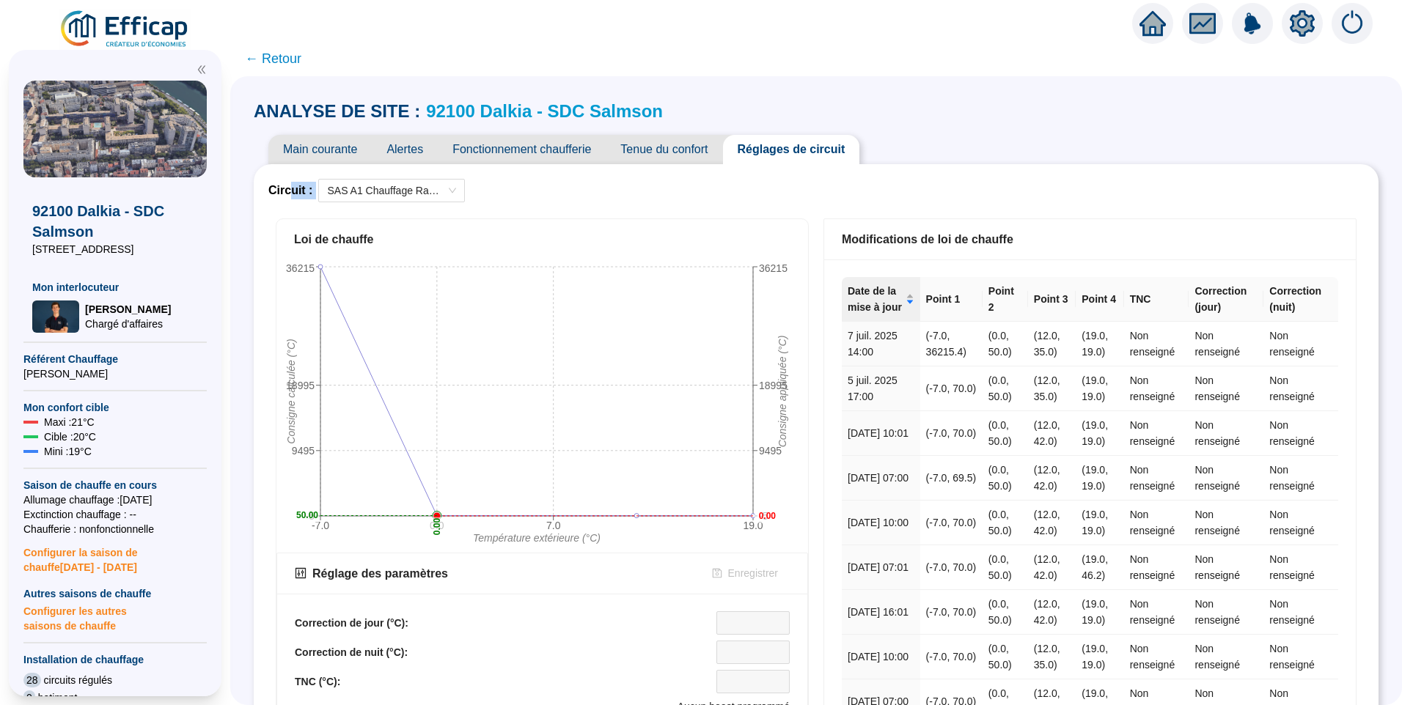
drag, startPoint x: 509, startPoint y: 196, endPoint x: 298, endPoint y: 194, distance: 210.4
click at [298, 194] on div "Circuit : SAS A1 Chauffage Radiateurs" at bounding box center [815, 190] width 1095 height 23
drag, startPoint x: 298, startPoint y: 194, endPoint x: 282, endPoint y: 197, distance: 17.3
click at [282, 197] on span "Circuit :" at bounding box center [290, 191] width 44 height 18
drag, startPoint x: 343, startPoint y: 186, endPoint x: 306, endPoint y: 235, distance: 61.2
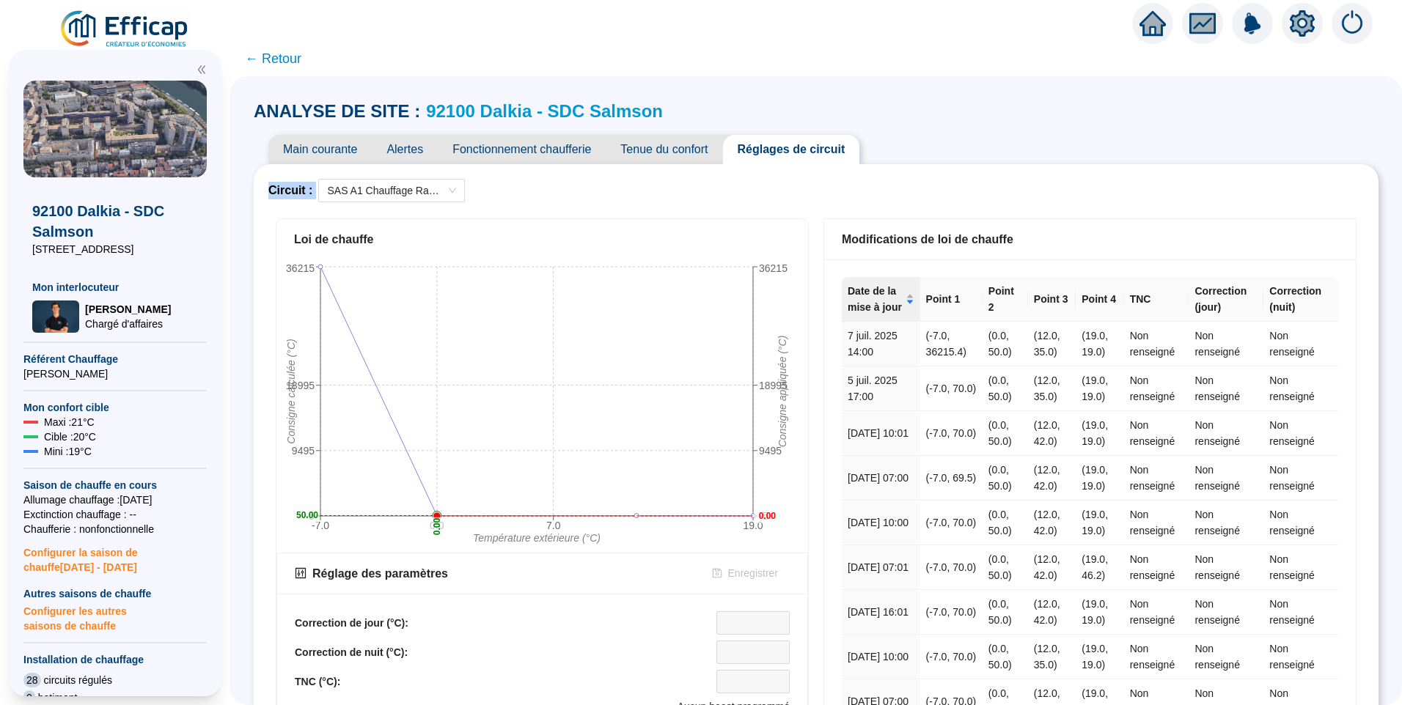
click at [306, 235] on div "Circuit : SAS A1 Chauffage Radiateurs Loi de chauffe -7.0 0.0 7.0 19.0 Températ…" at bounding box center [815, 651] width 1095 height 945
click at [650, 172] on div "Circuit : SAS A1 Chauffage Radiateurs Loi de chauffe -7.0 0.0 7.0 19.0 Températ…" at bounding box center [816, 651] width 1125 height 974
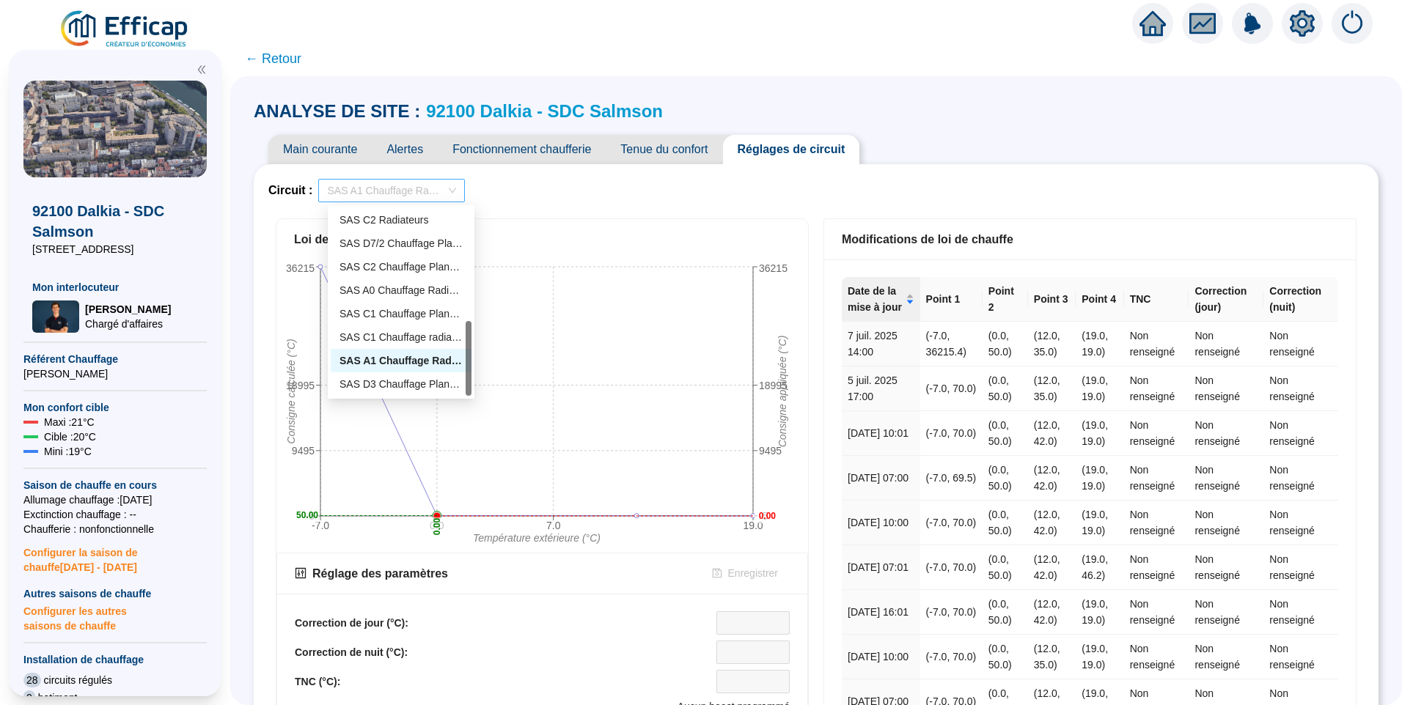
drag, startPoint x: 330, startPoint y: 192, endPoint x: 355, endPoint y: 186, distance: 25.6
click at [355, 186] on div "SAS A1 Chauffage Radiateurs" at bounding box center [391, 190] width 147 height 23
click at [556, 191] on div "Circuit : SAS A1 Chauffage Radiateurs" at bounding box center [815, 190] width 1095 height 23
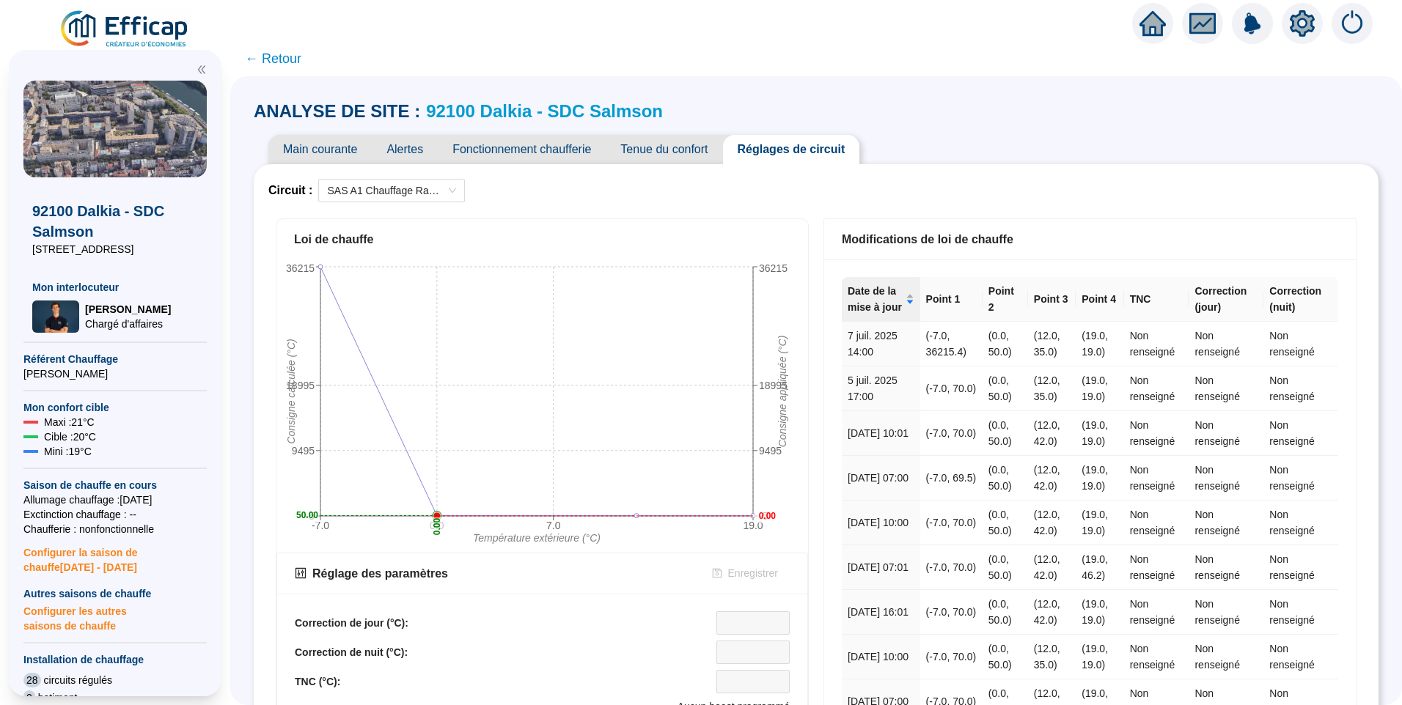
click at [633, 186] on div "Circuit : SAS A1 Chauffage Radiateurs" at bounding box center [815, 190] width 1095 height 23
drag, startPoint x: 923, startPoint y: 337, endPoint x: 968, endPoint y: 357, distance: 48.9
click at [968, 357] on td "(-7.0, 36215.4)" at bounding box center [951, 344] width 62 height 45
copy td "(-7.0, 36215.4)"
click at [397, 188] on span "SAS A1 Chauffage Radiateurs" at bounding box center [391, 191] width 129 height 22
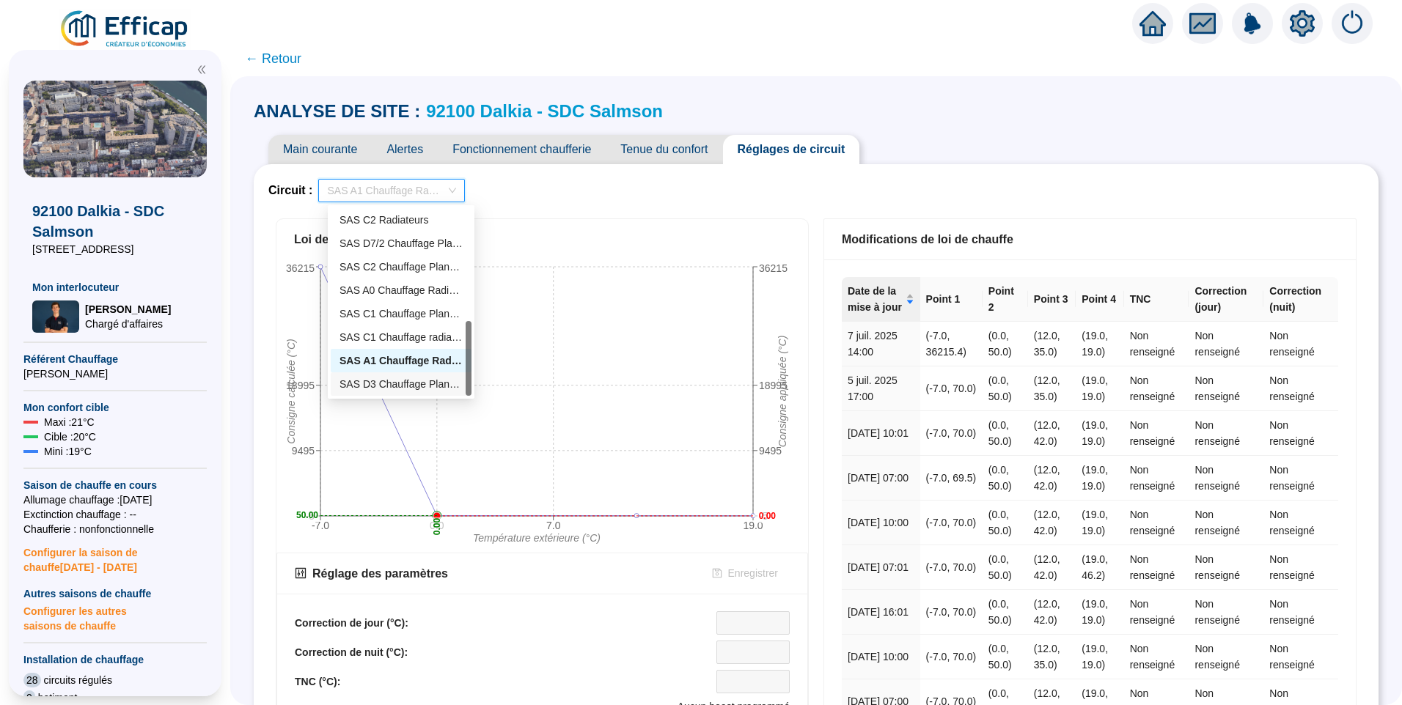
click at [397, 386] on div "SAS D3 Chauffage Planchers" at bounding box center [400, 384] width 123 height 15
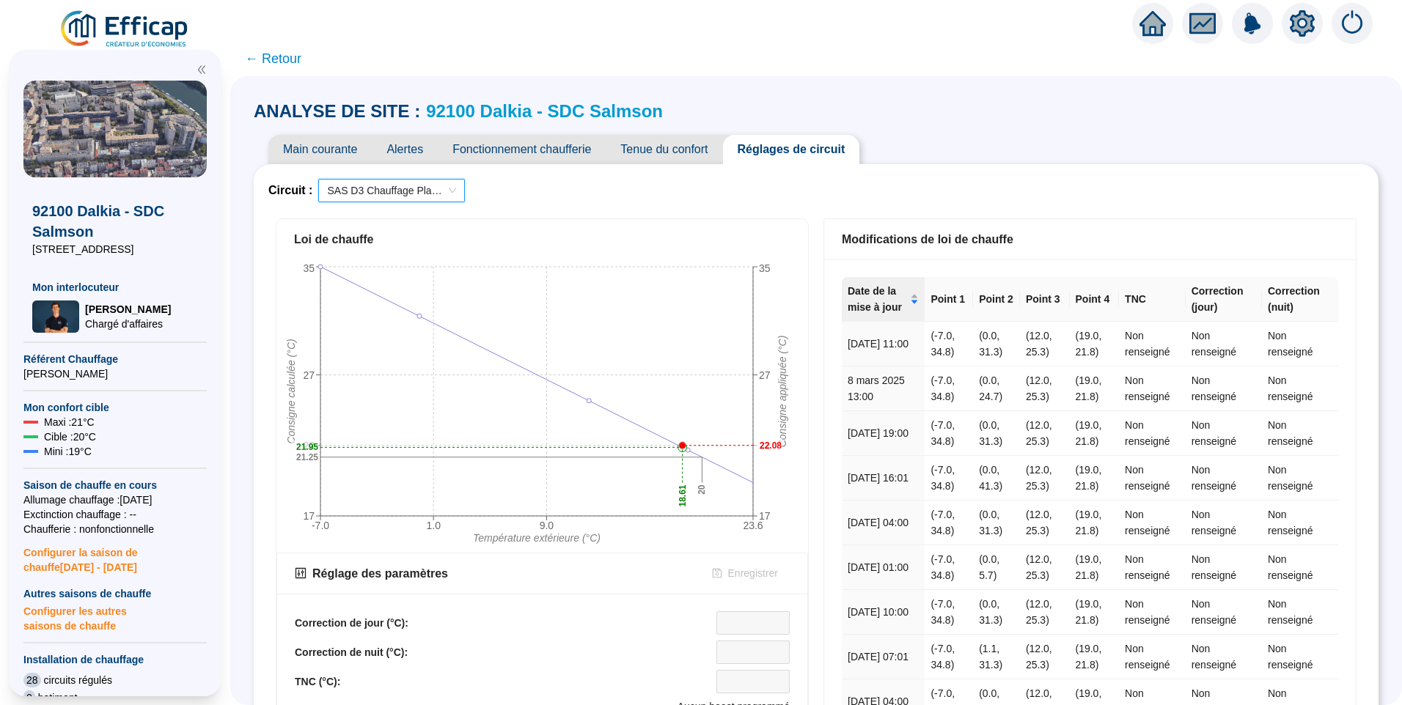
click at [414, 187] on span "SAS D3 Chauffage Planchers" at bounding box center [391, 191] width 129 height 22
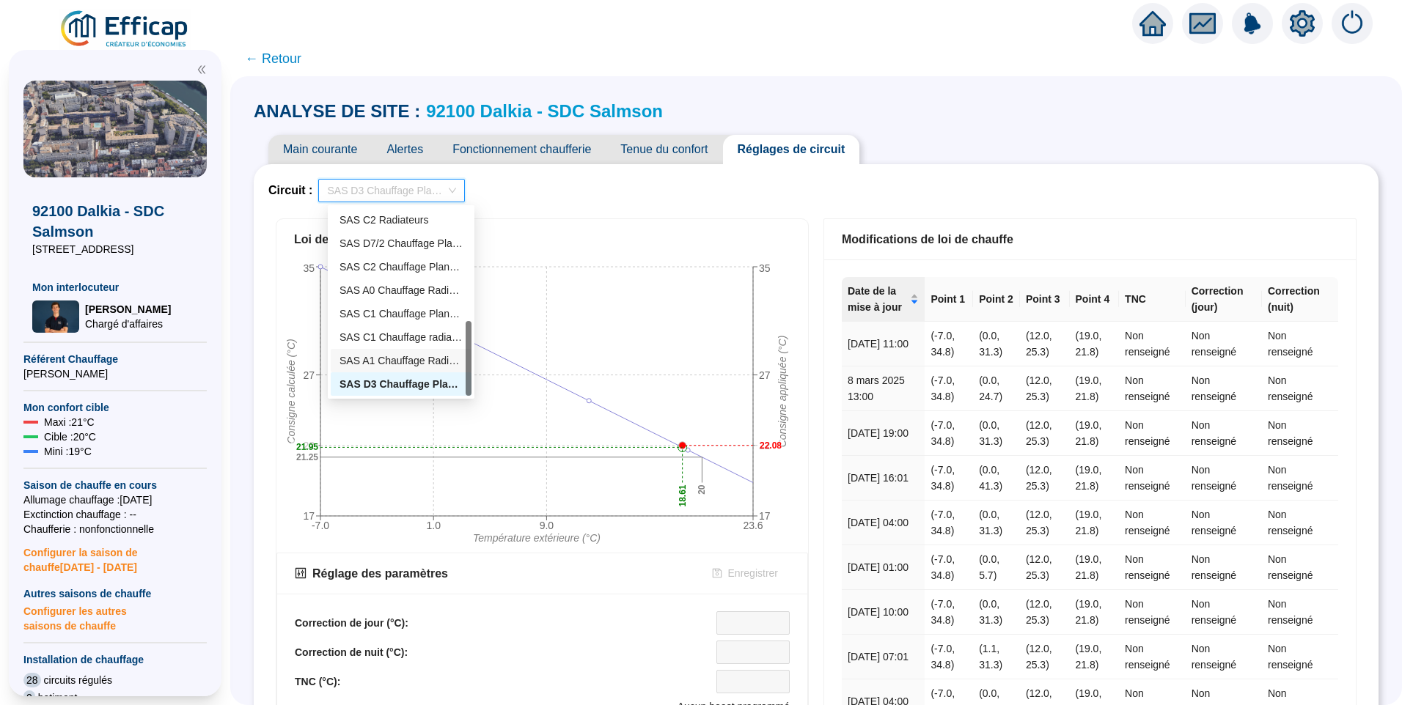
click at [394, 359] on div "SAS A1 Chauffage Radiateurs" at bounding box center [400, 360] width 123 height 15
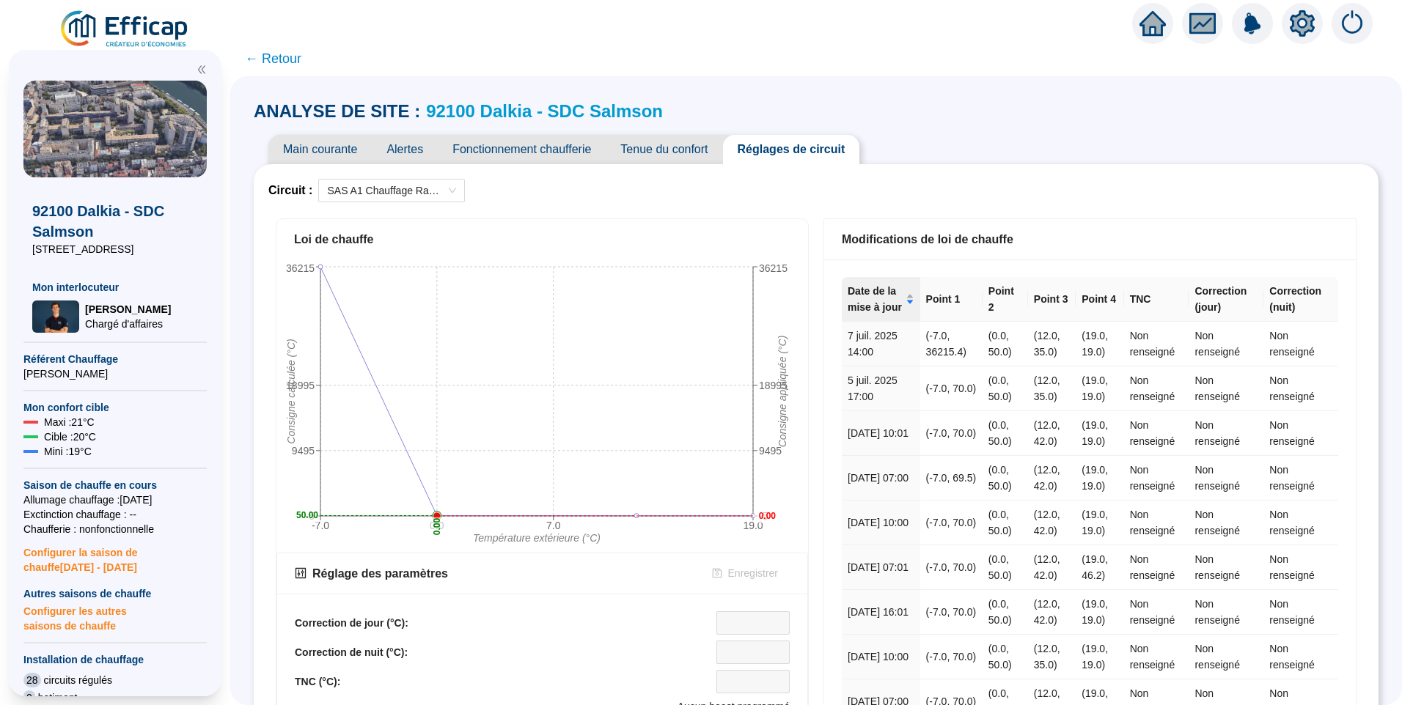
click at [149, 15] on img at bounding box center [125, 29] width 133 height 41
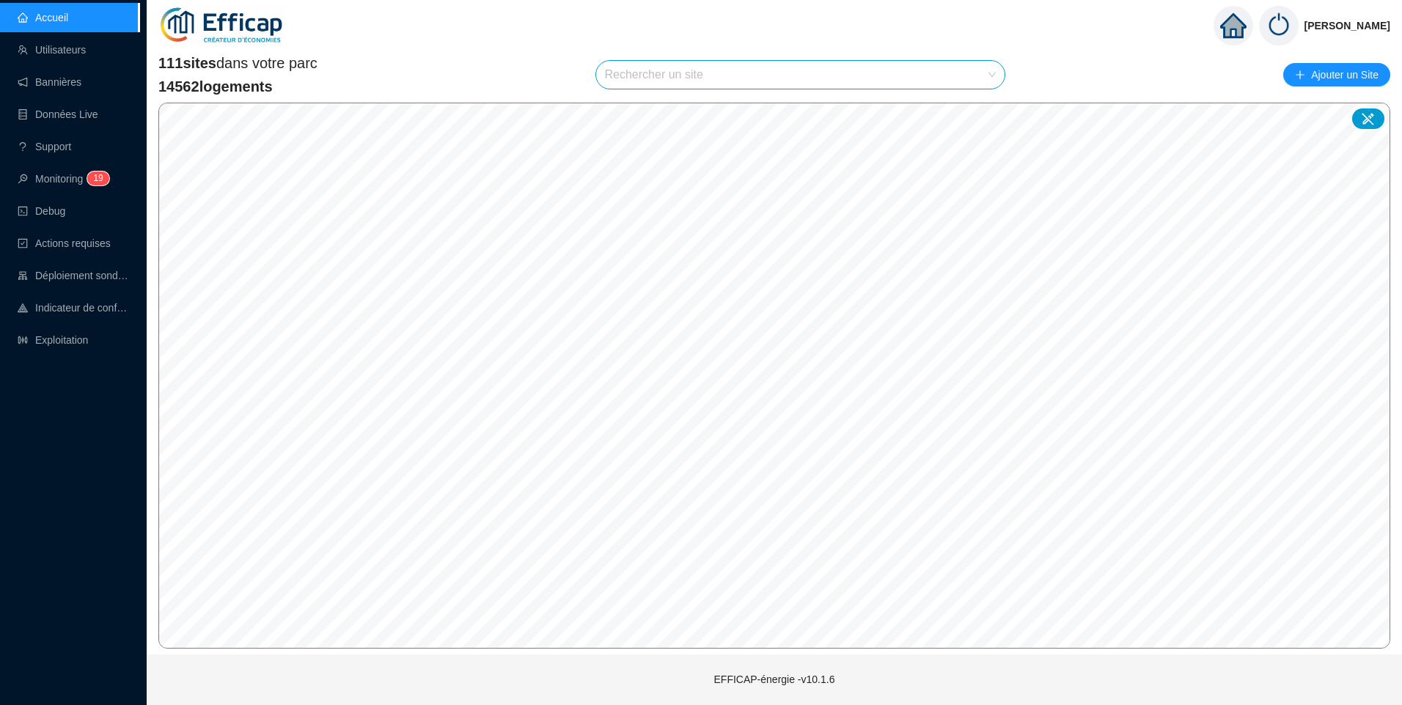
click at [649, 78] on input "search" at bounding box center [794, 75] width 378 height 28
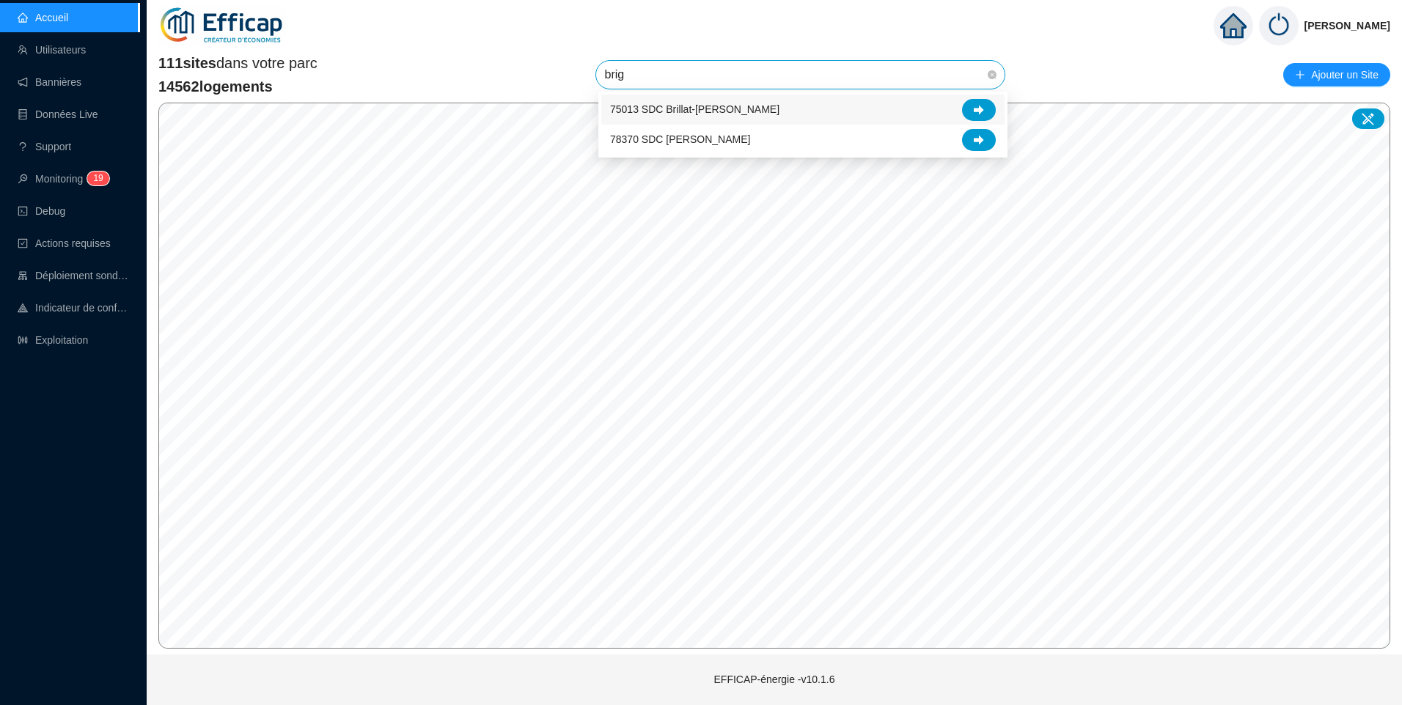
type input "brigi"
click at [677, 114] on span "78370 SDC Brigitte" at bounding box center [680, 109] width 140 height 15
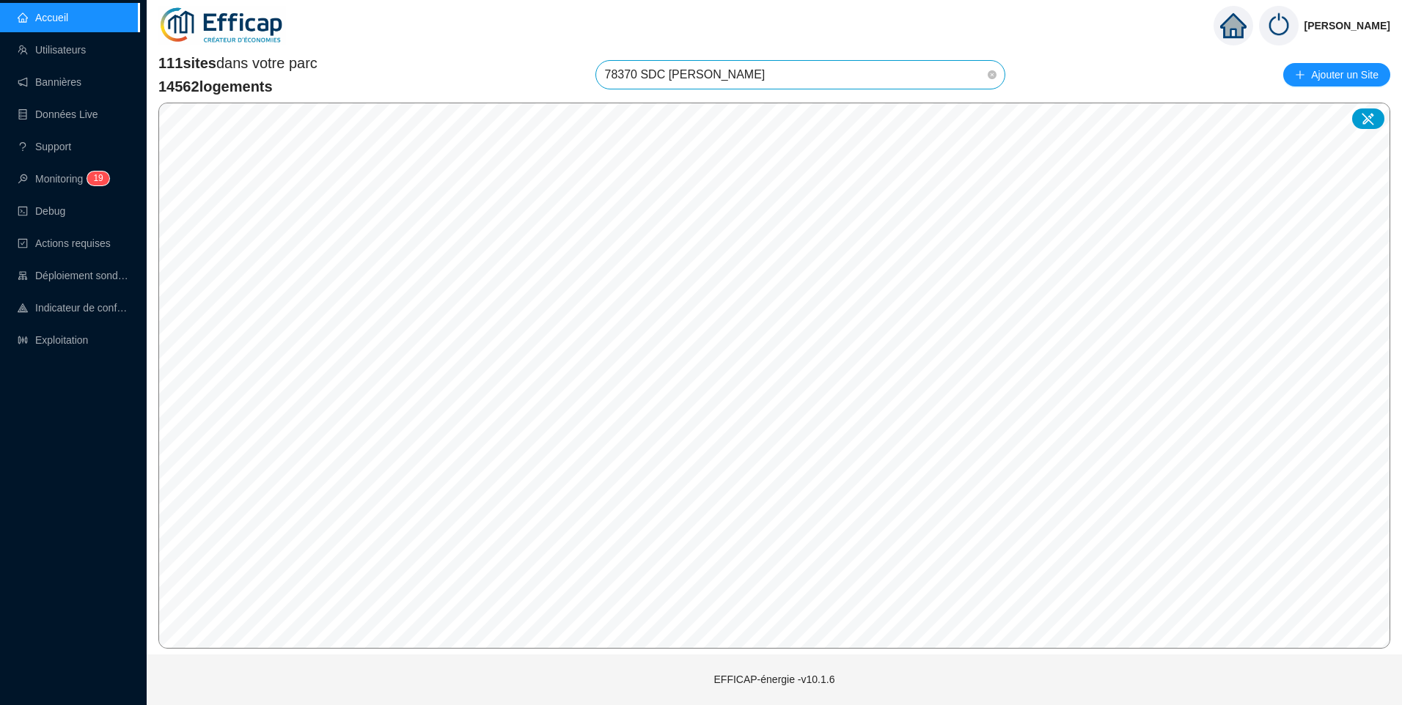
click at [713, 75] on span "78370 SDC Brigitte" at bounding box center [801, 75] width 392 height 28
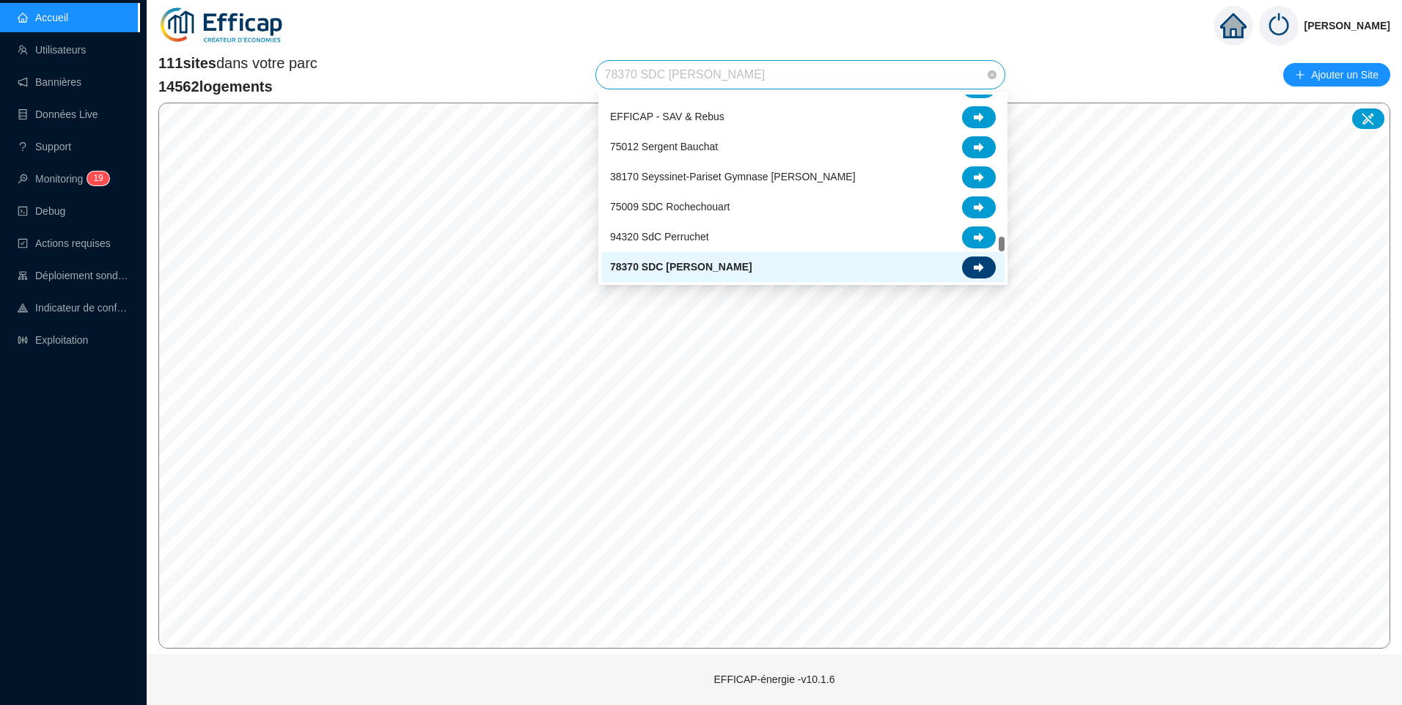
click at [970, 265] on div at bounding box center [979, 268] width 34 height 22
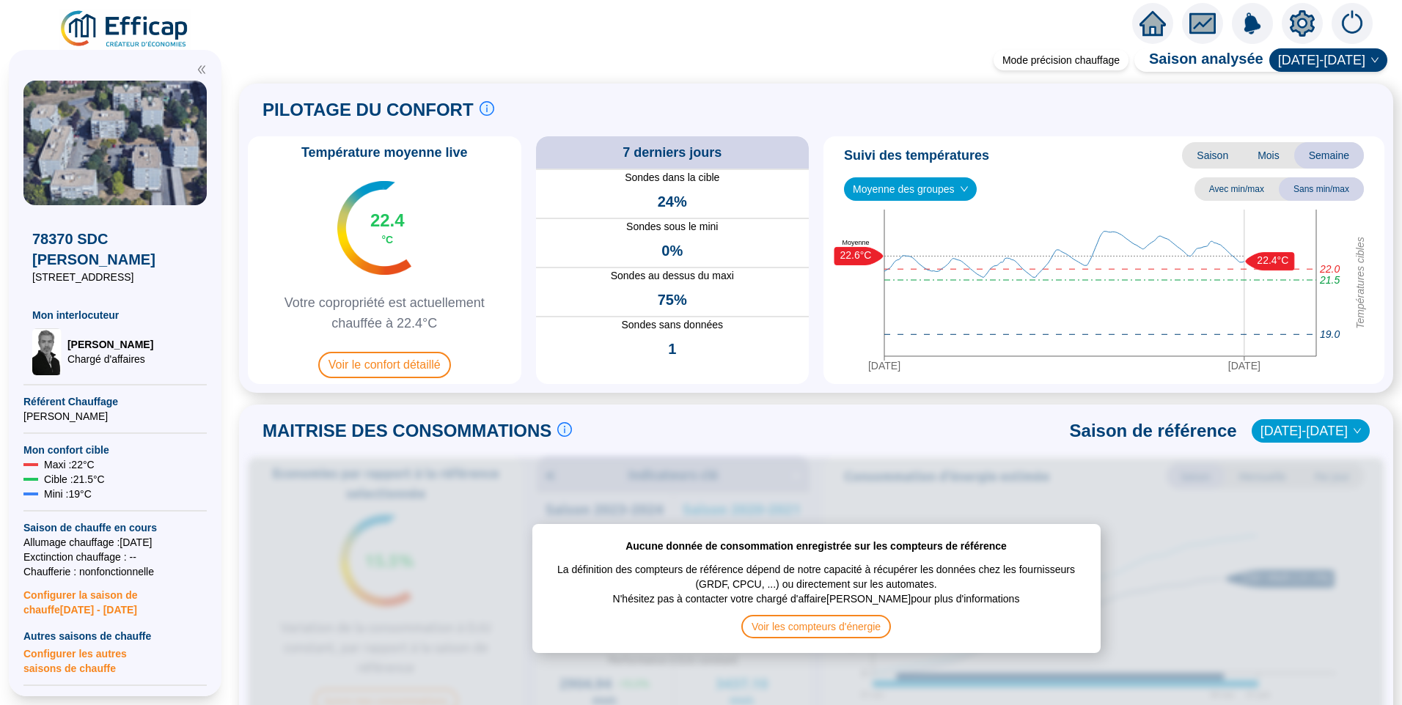
scroll to position [587, 0]
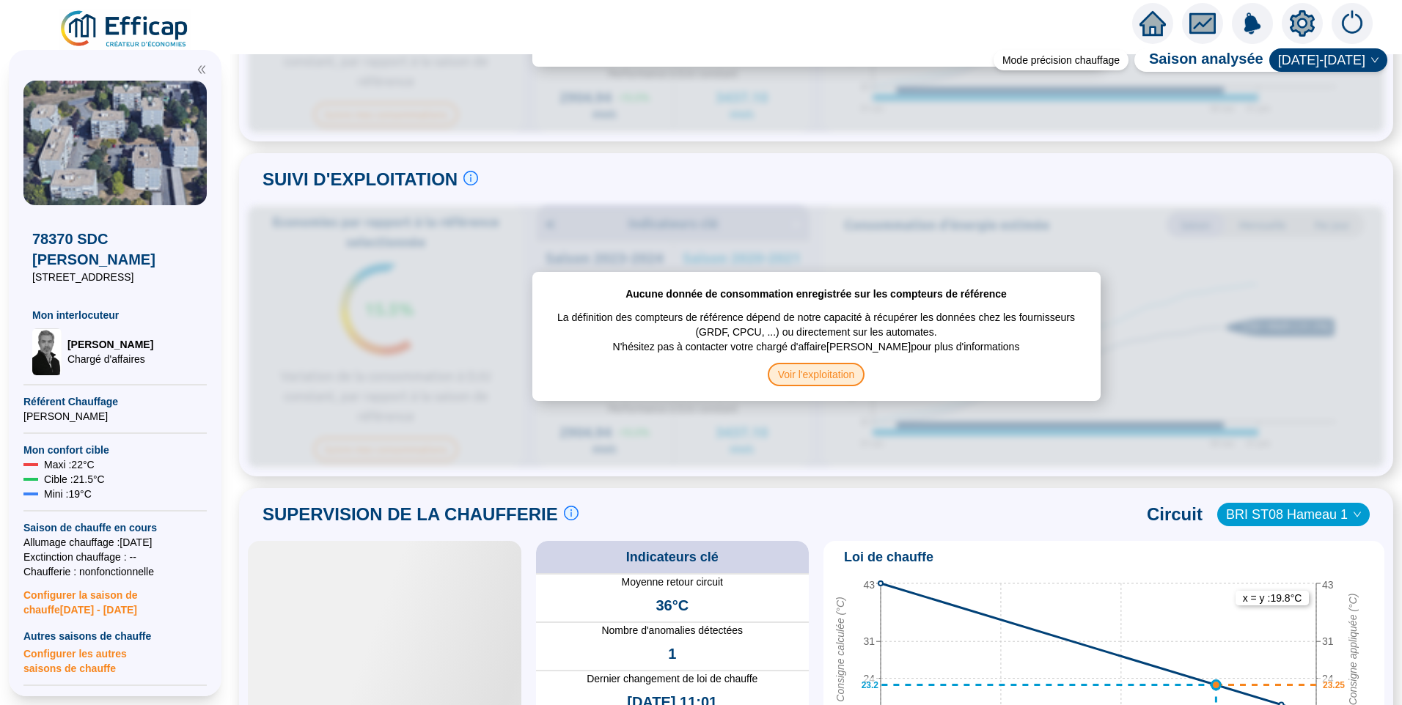
click at [793, 367] on span "Voir l'exploitation" at bounding box center [817, 374] width 98 height 23
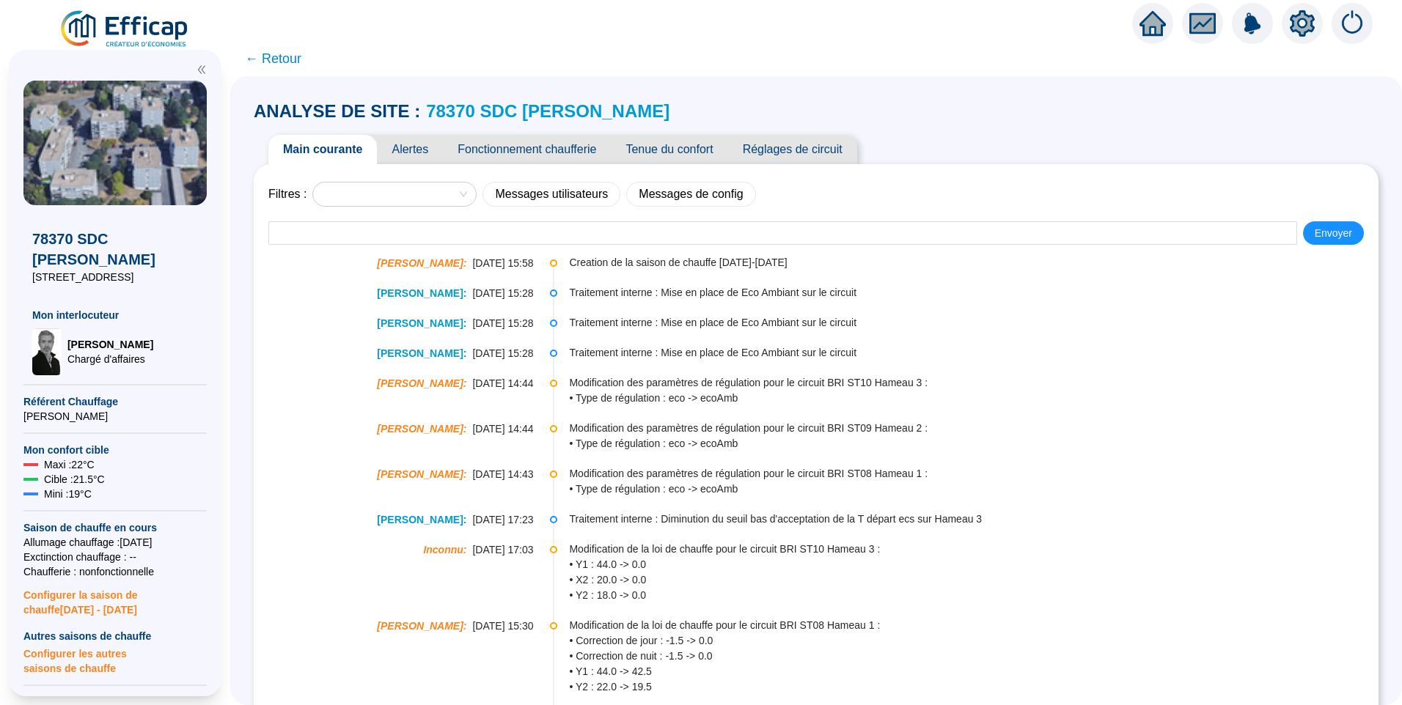
click at [688, 146] on span "Tenue du confort" at bounding box center [669, 149] width 117 height 29
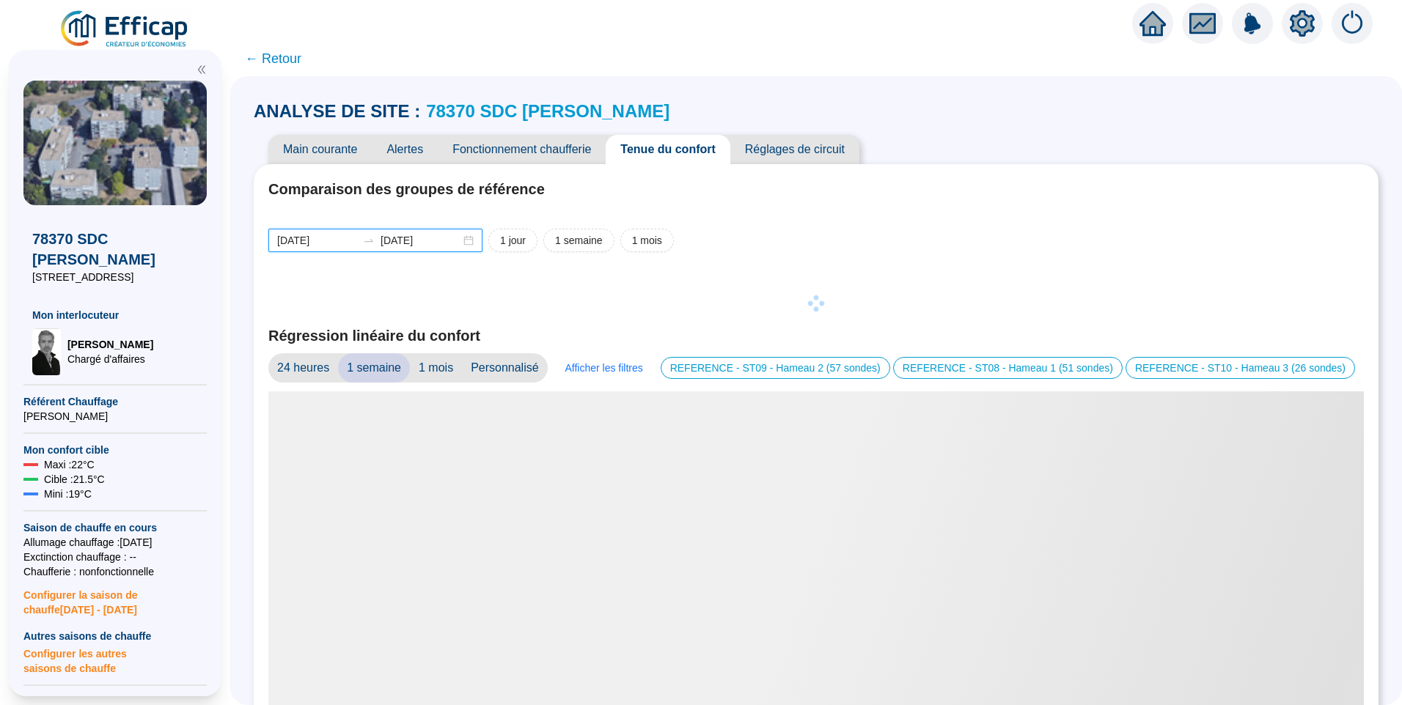
click at [350, 241] on input "2025-09-03" at bounding box center [317, 240] width 80 height 15
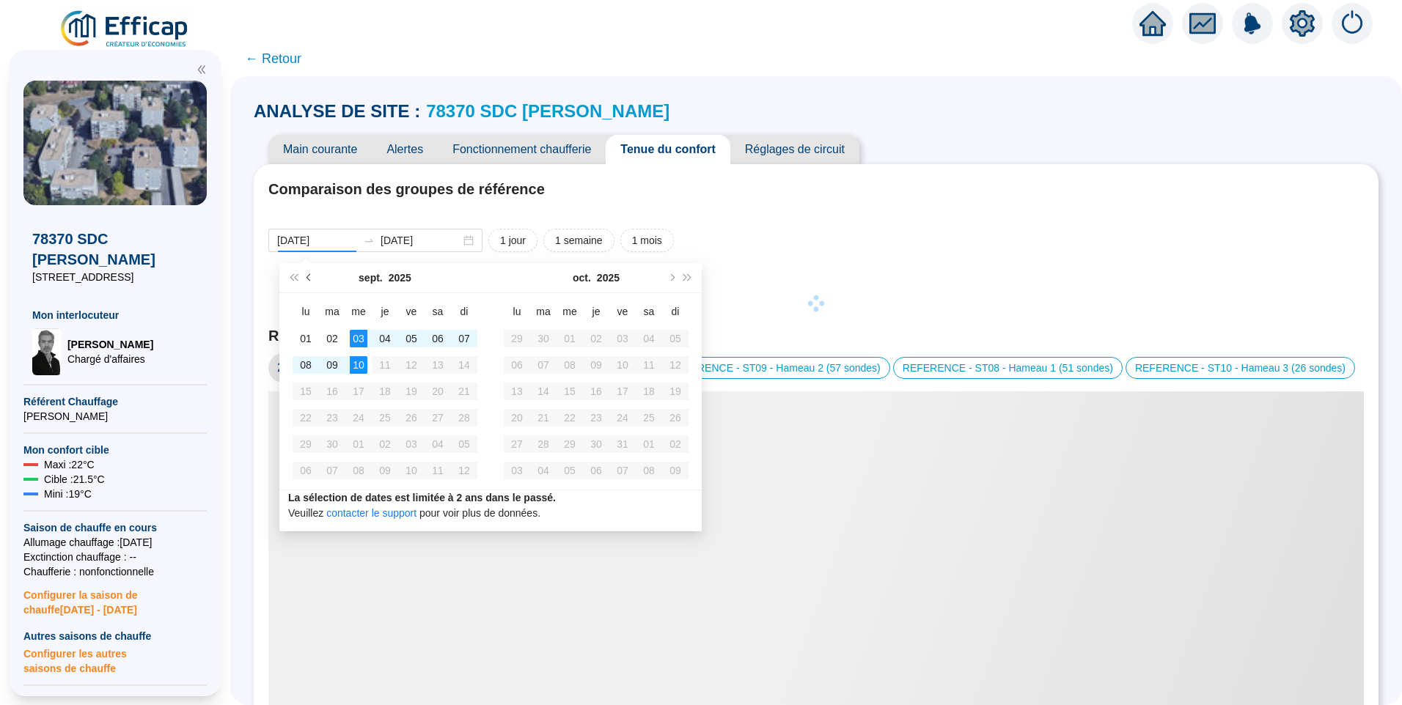
click at [312, 274] on button "Mois précédent (PageUp)" at bounding box center [309, 277] width 16 height 29
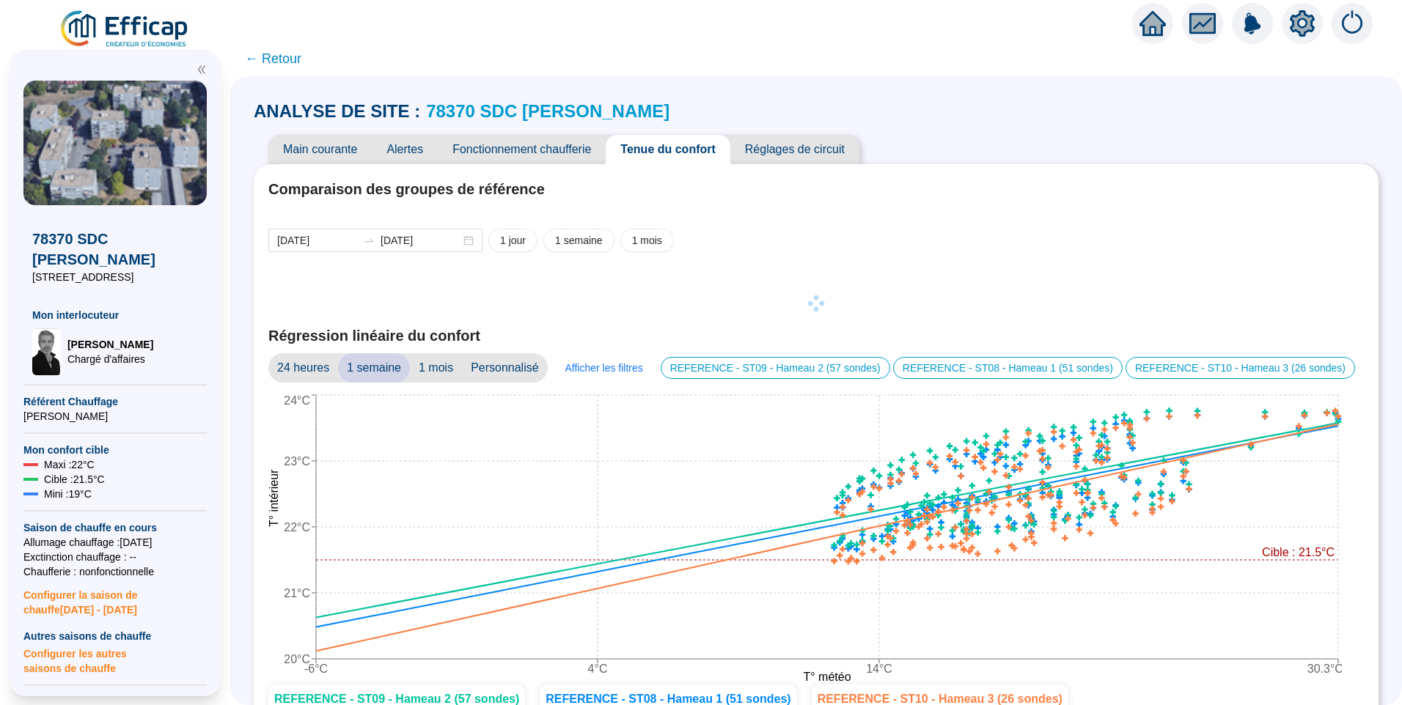
click at [894, 170] on div "Comparaison des groupes de référence 2025-01-27 2025-09-10 1 jour 1 semaine 1 m…" at bounding box center [816, 509] width 1125 height 691
click at [1038, 220] on div "Comparaison des groupes de référence 2025-01-27 2025-09-10 1 jour 1 semaine 1 m…" at bounding box center [816, 509] width 1125 height 691
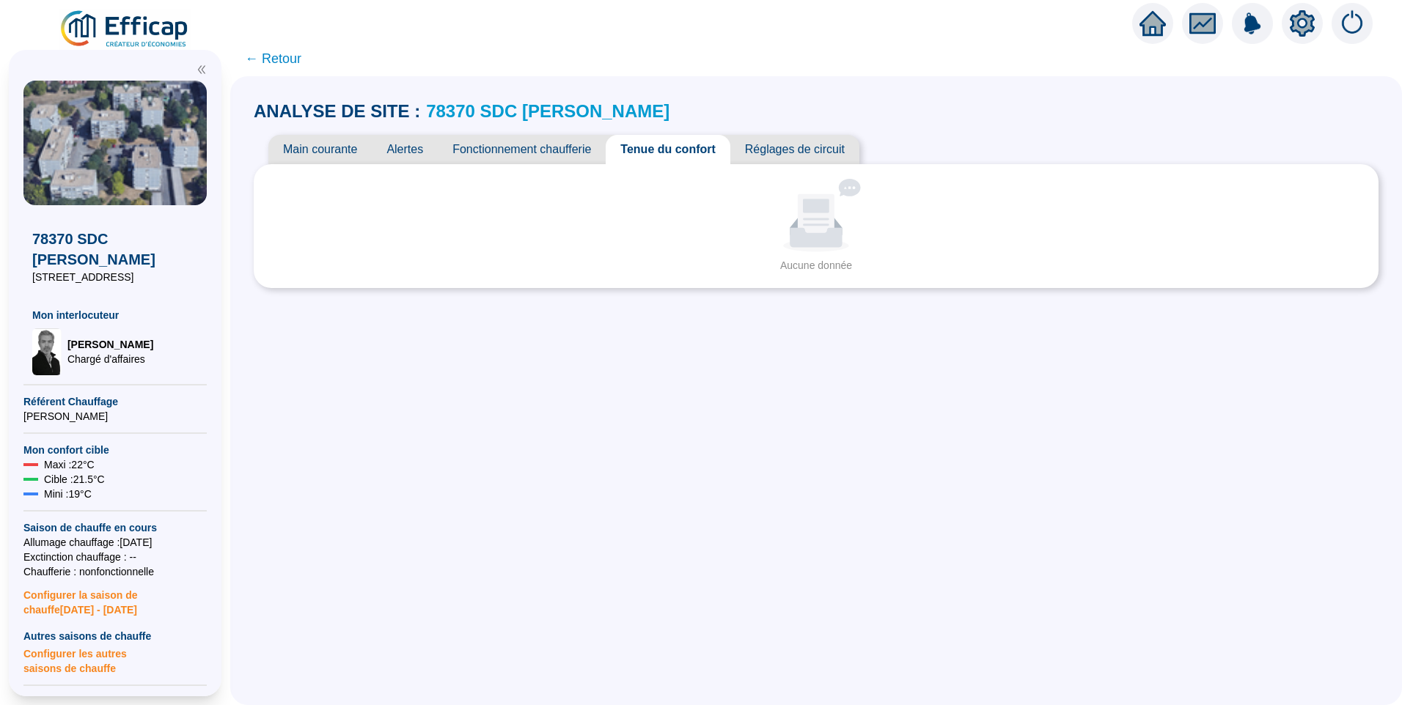
click at [497, 114] on link "78370 SDC Brigitte" at bounding box center [547, 111] width 243 height 20
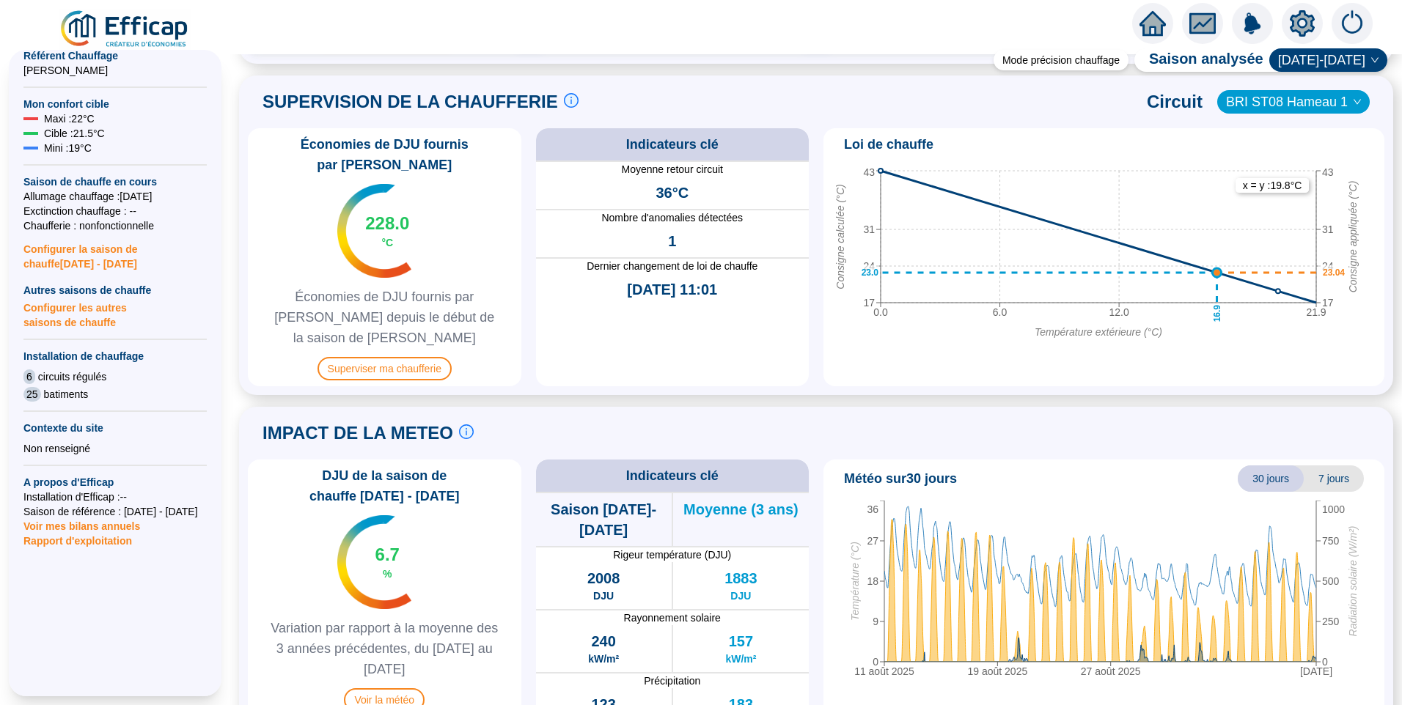
scroll to position [365, 0]
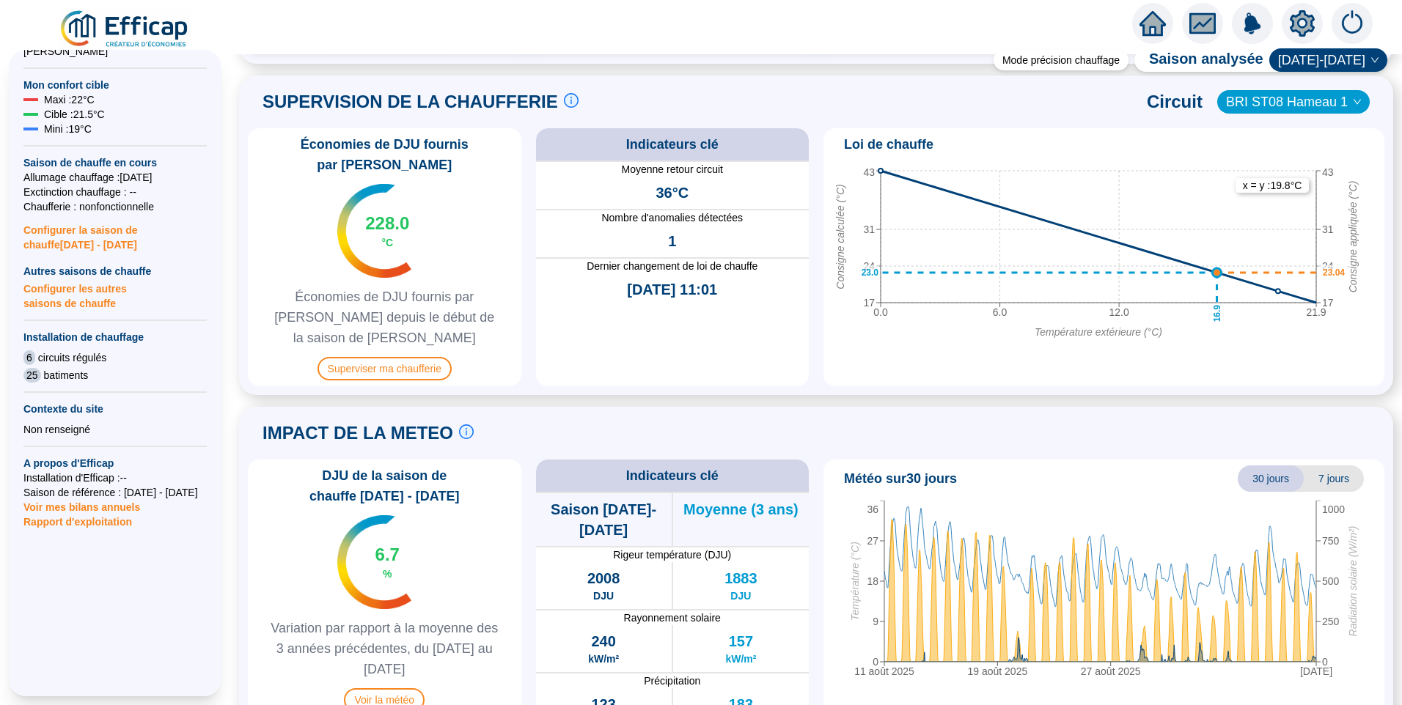
click at [77, 515] on span "Rapport d'exploitation" at bounding box center [114, 522] width 183 height 15
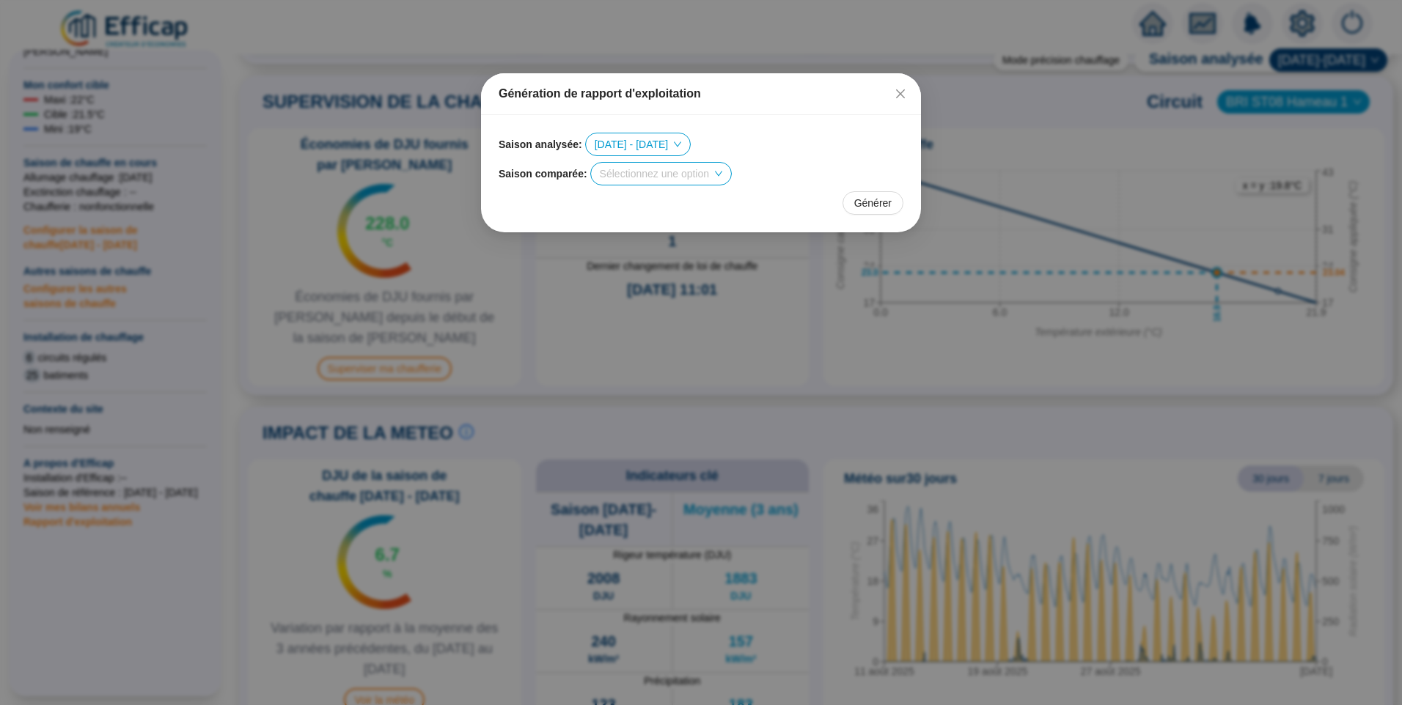
click at [647, 183] on input "search" at bounding box center [654, 174] width 109 height 22
click at [655, 220] on div "2023 - 2024" at bounding box center [659, 225] width 117 height 15
click at [872, 199] on span "Générer" at bounding box center [872, 203] width 37 height 15
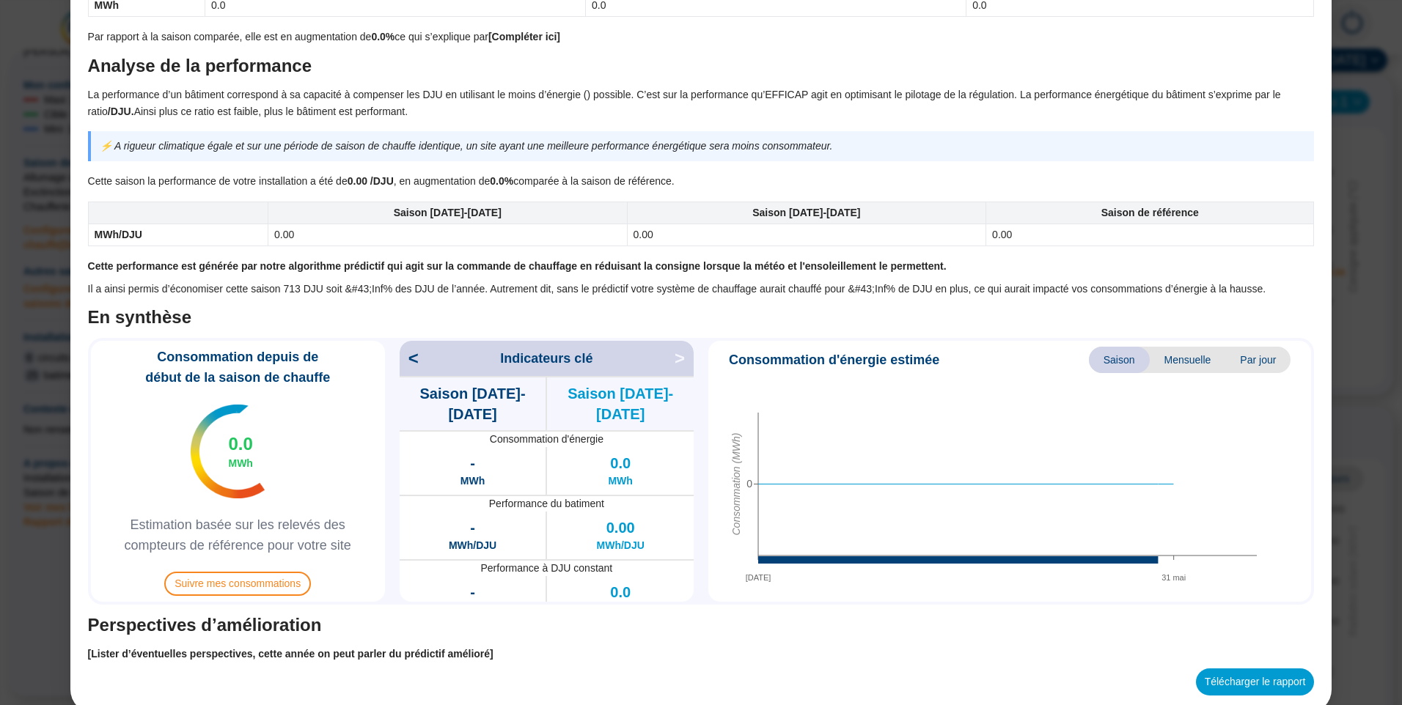
scroll to position [961, 0]
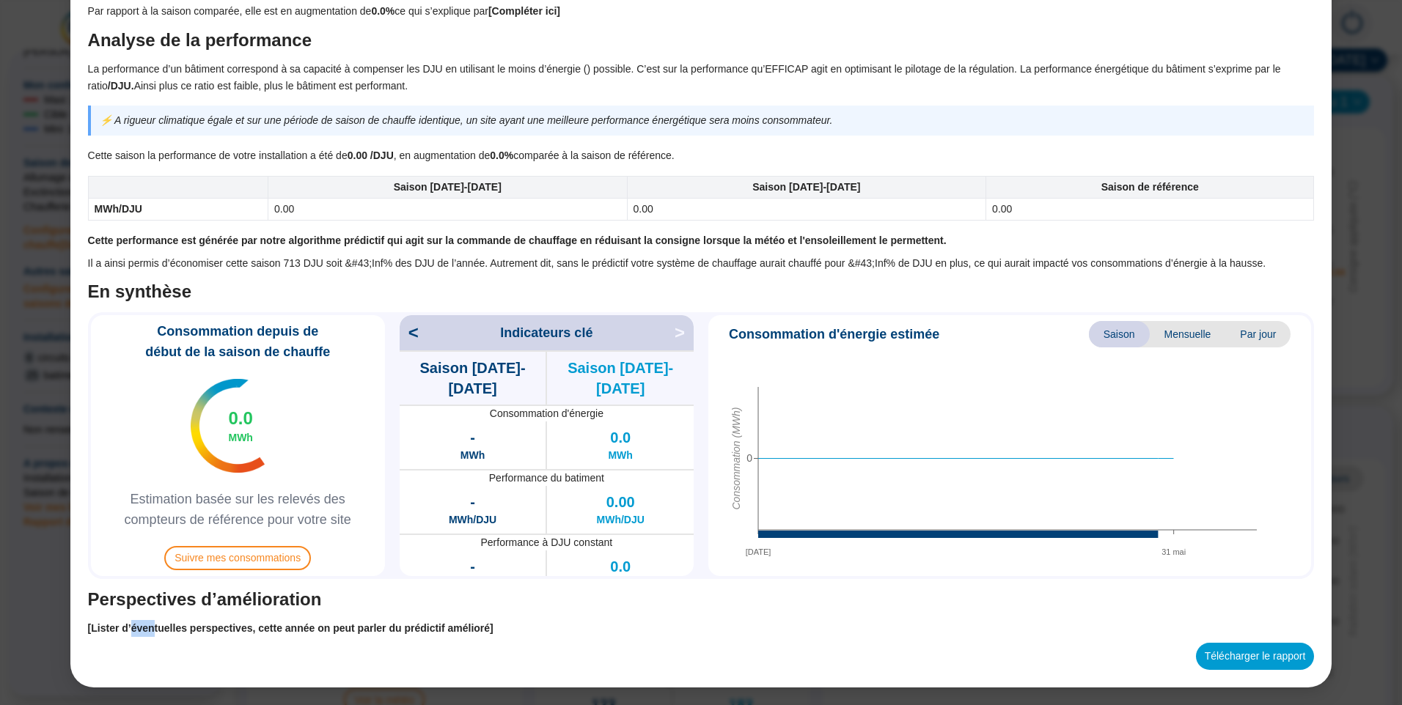
drag, startPoint x: 131, startPoint y: 621, endPoint x: 154, endPoint y: 628, distance: 24.6
click at [154, 628] on strong "[Lister d’éventuelles perspectives, cette année on peut parler du prédictif amé…" at bounding box center [290, 628] width 405 height 12
click at [422, 625] on strong "[Lister d’éventuelles perspectives, cette année on peut parler du prédictif amé…" at bounding box center [290, 628] width 405 height 12
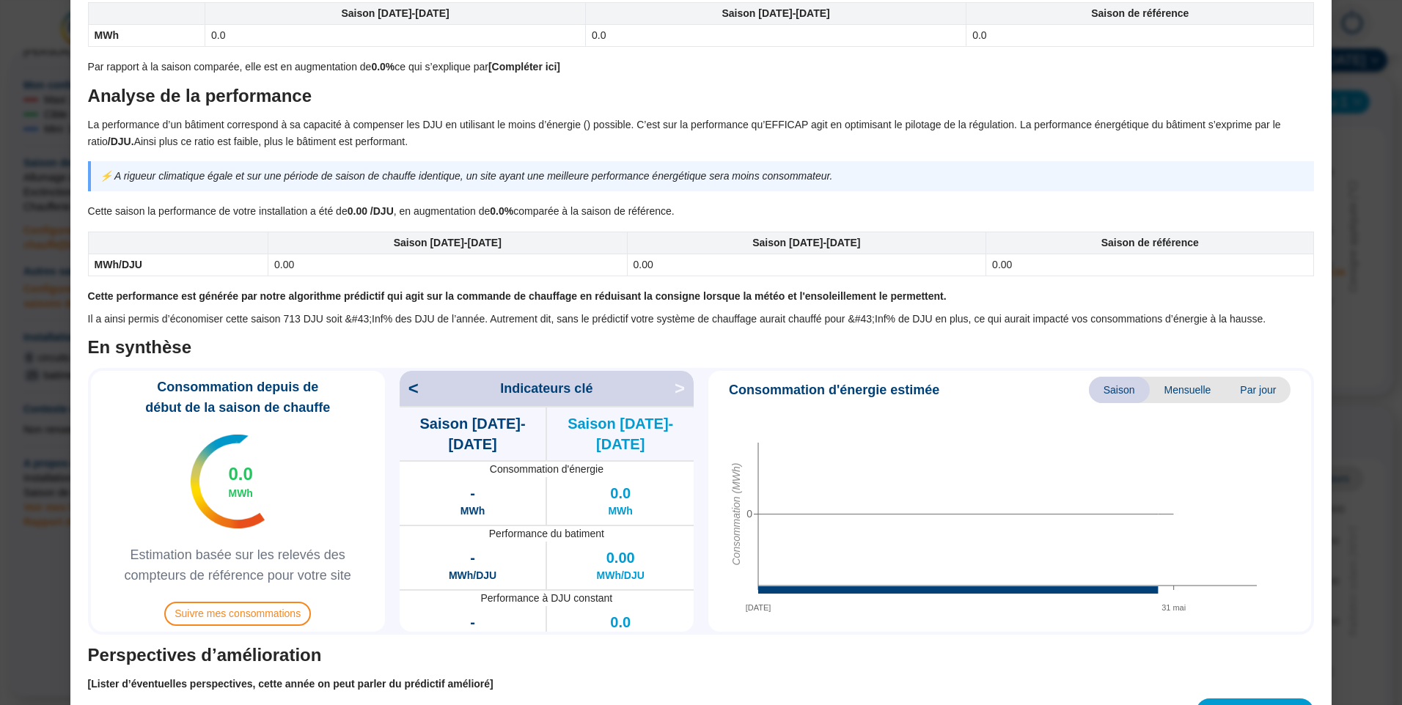
scroll to position [888, 0]
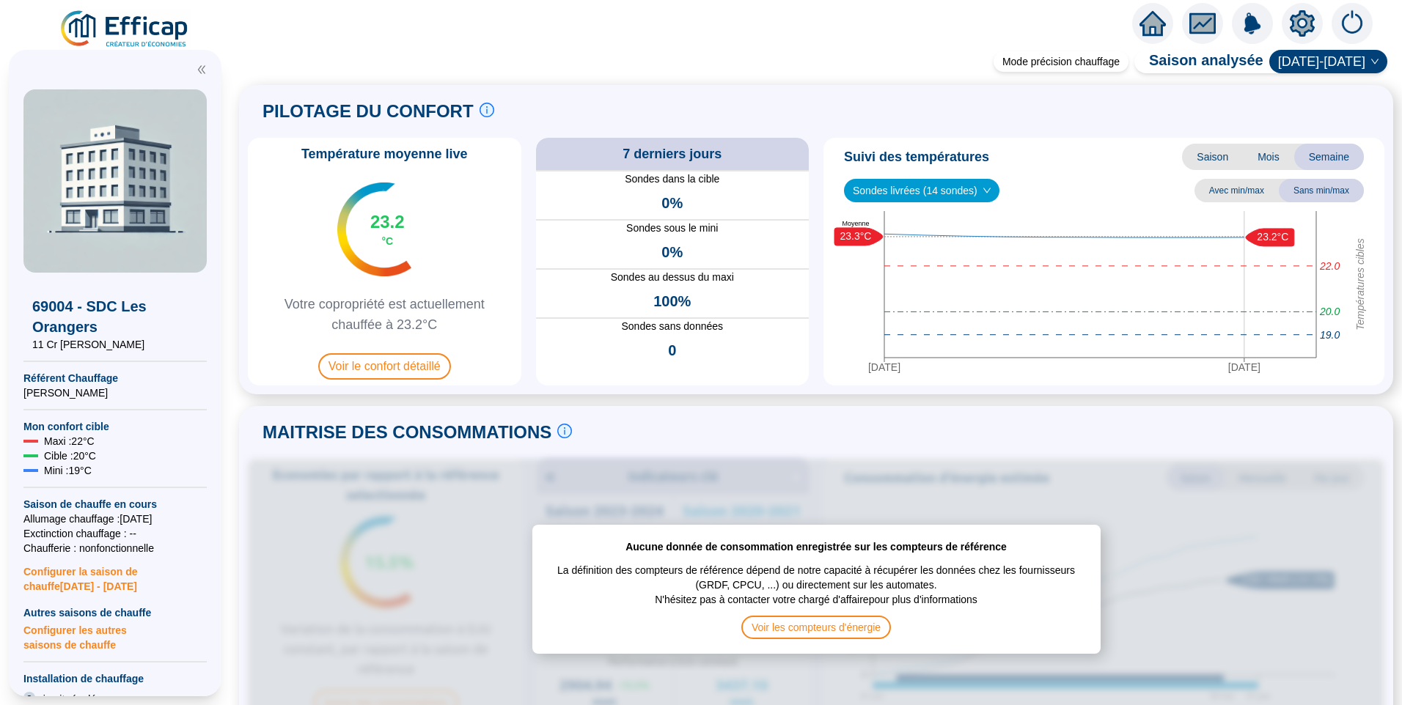
click at [143, 32] on img at bounding box center [125, 29] width 133 height 41
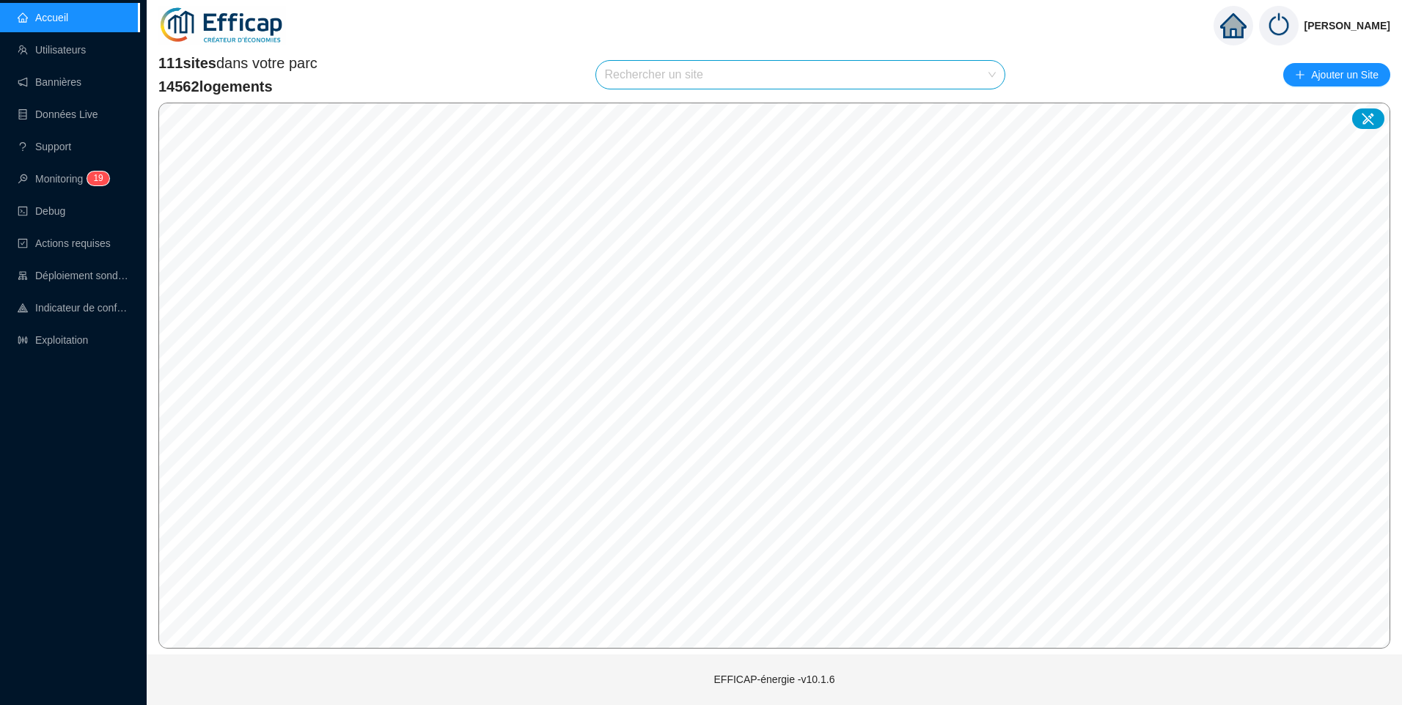
click at [675, 81] on input "search" at bounding box center [794, 75] width 378 height 28
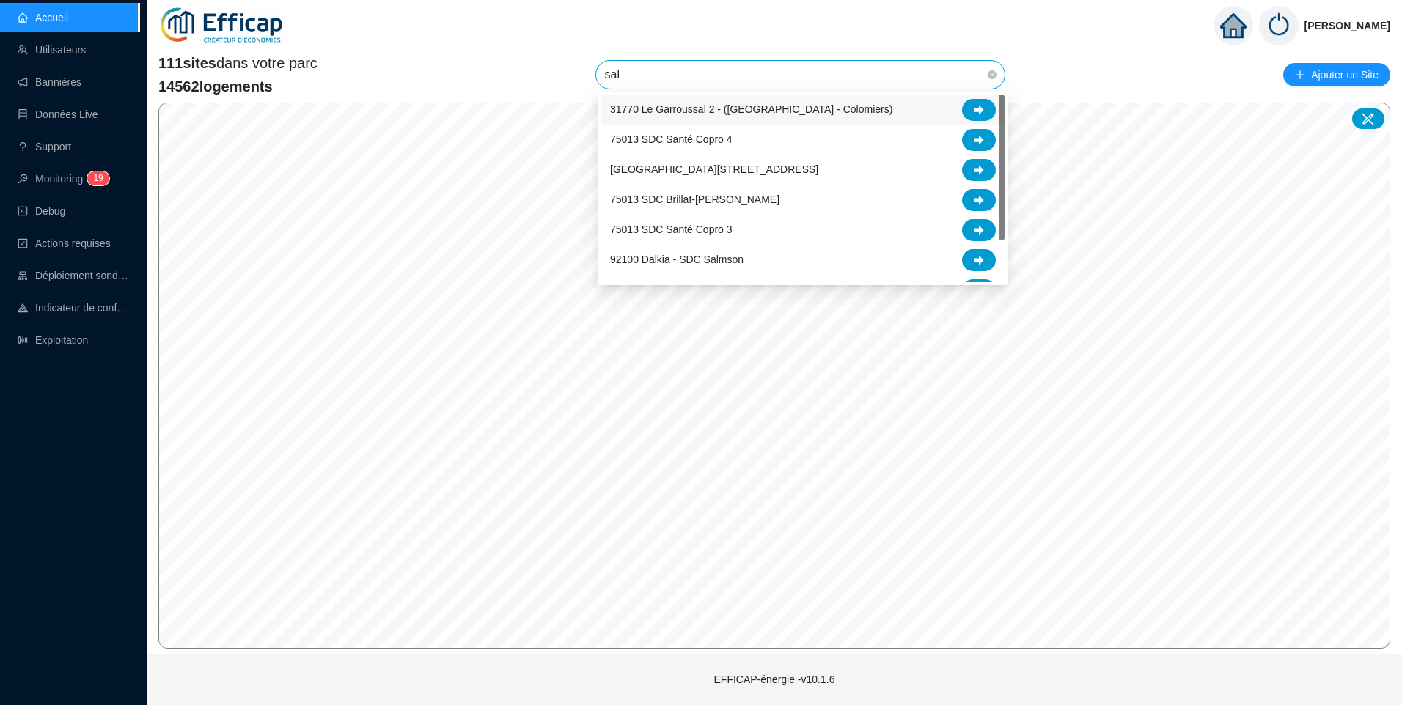
type input "salm"
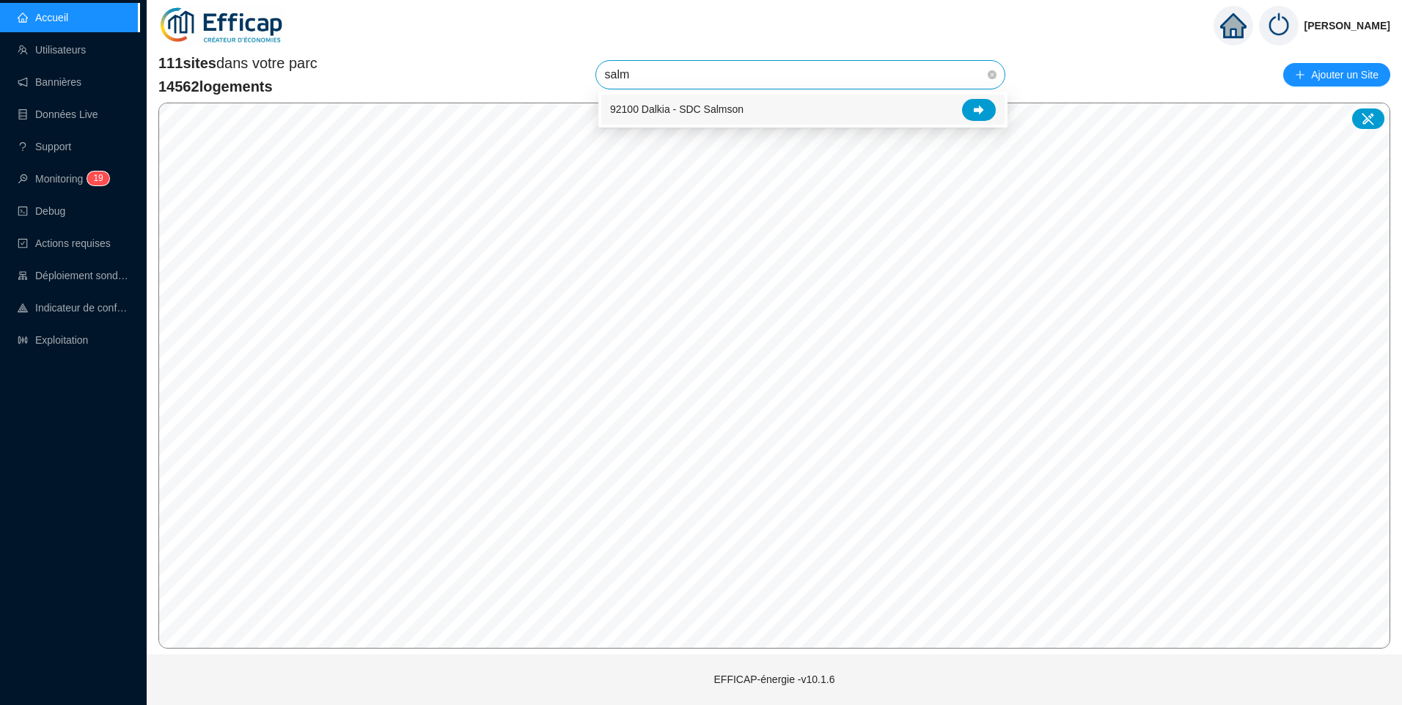
click at [732, 120] on div "92100 Dalkia - SDC Salmson" at bounding box center [803, 110] width 386 height 22
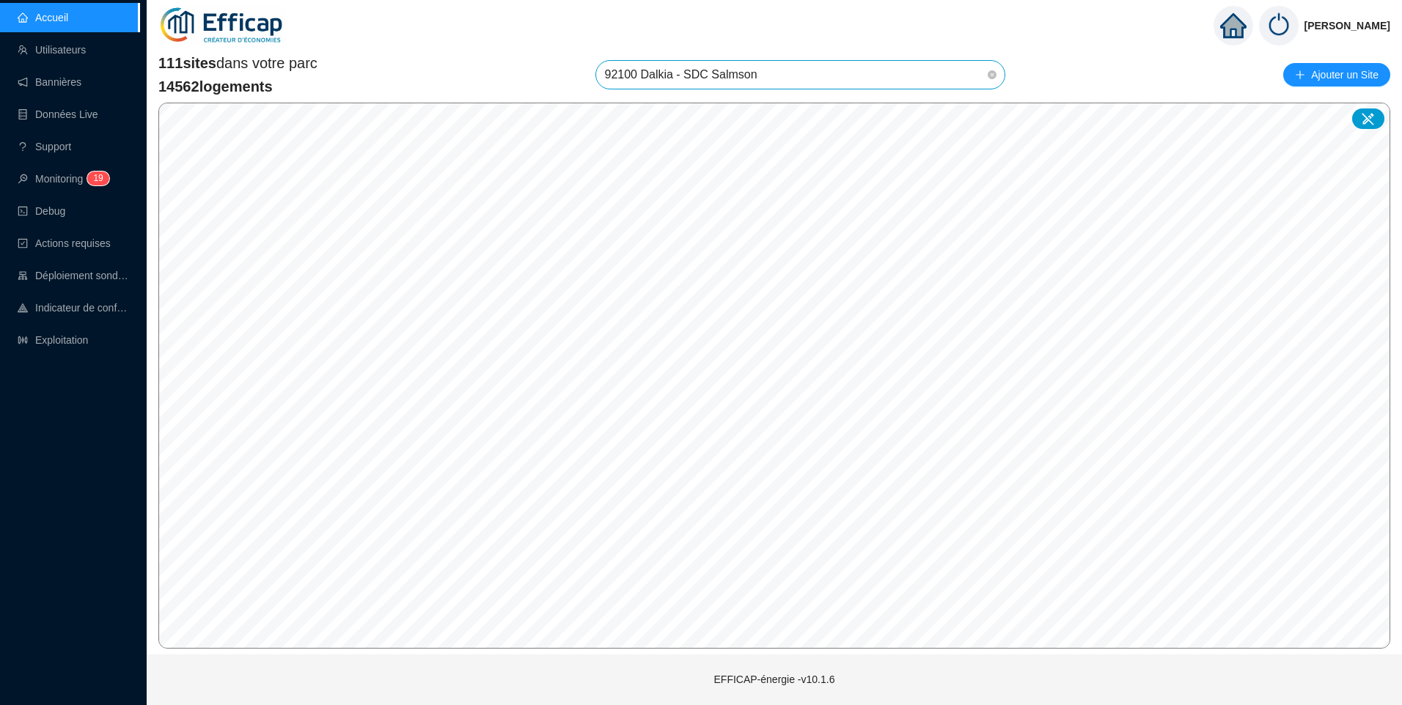
click at [798, 70] on span "92100 Dalkia - SDC Salmson" at bounding box center [801, 75] width 392 height 28
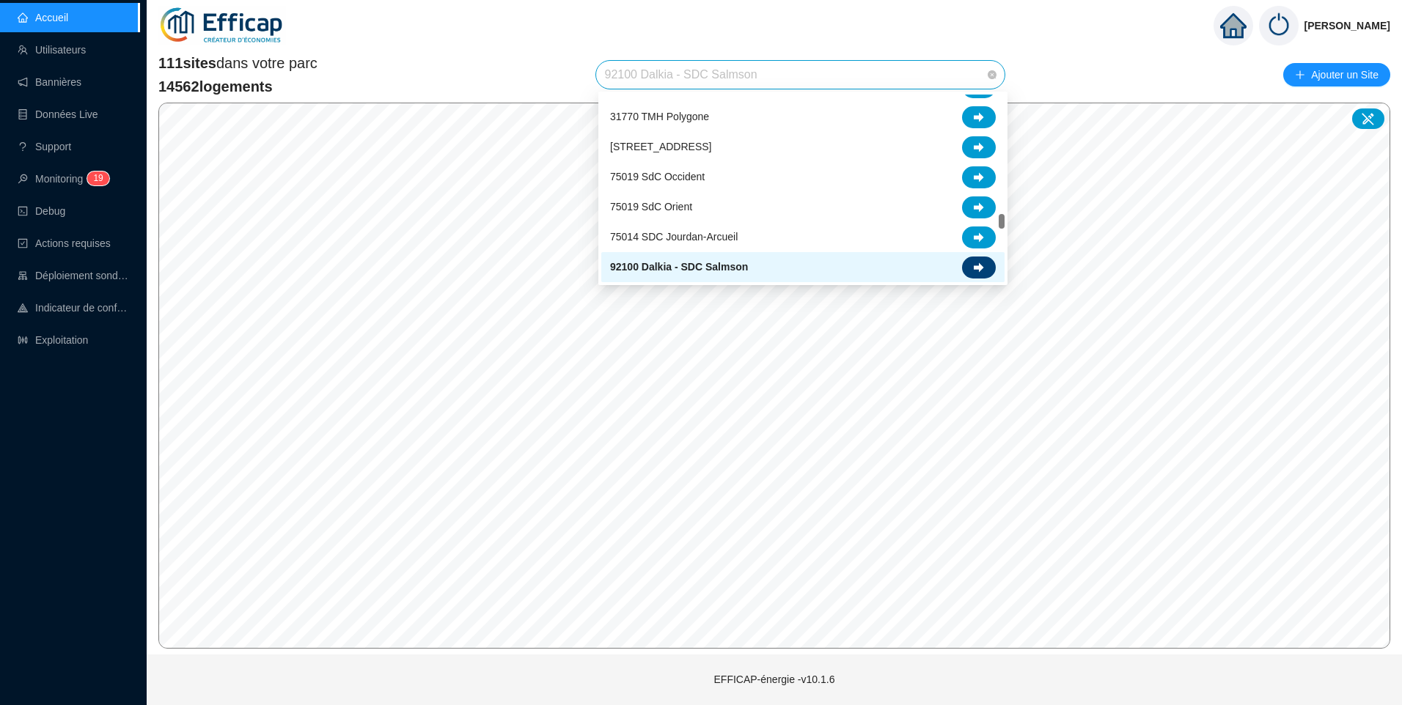
click at [981, 265] on icon at bounding box center [979, 267] width 10 height 10
